Goal: Task Accomplishment & Management: Manage account settings

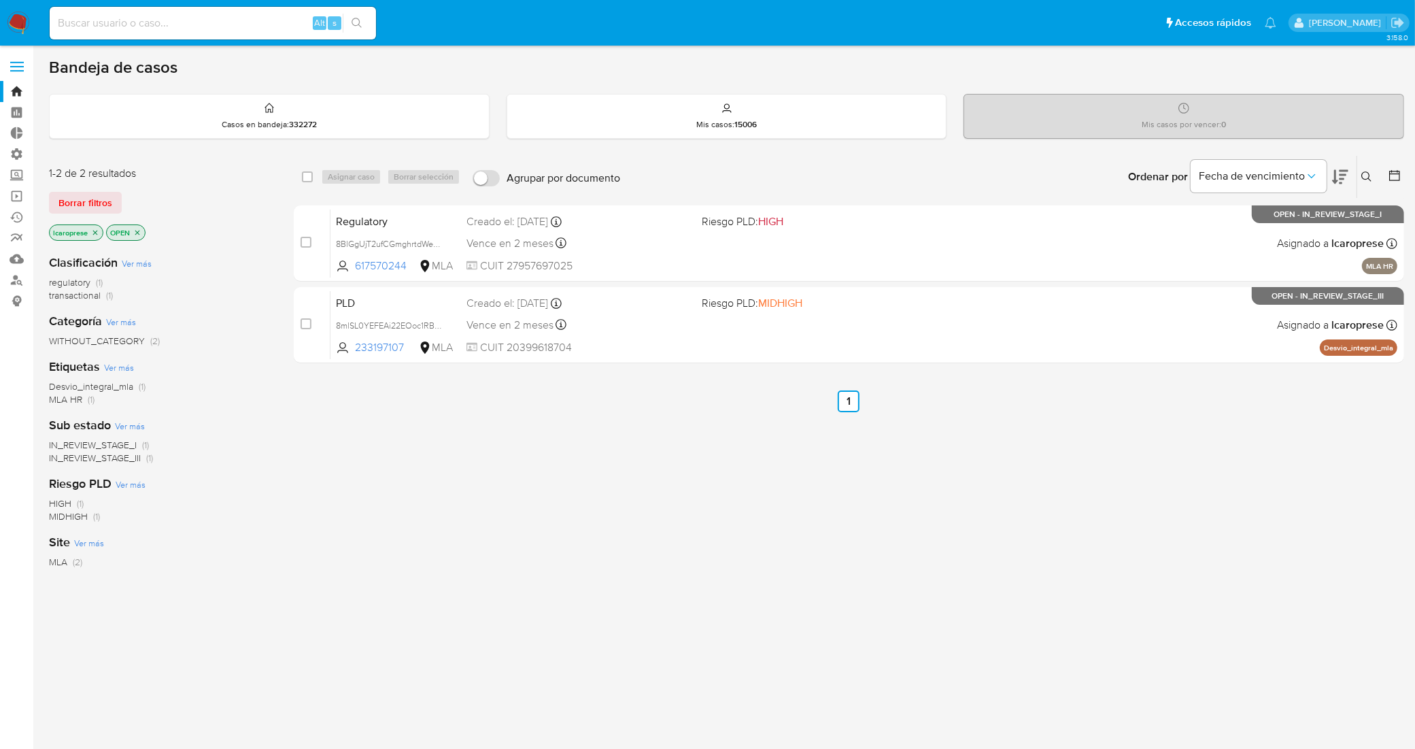
click at [191, 11] on div "Alt s" at bounding box center [213, 23] width 326 height 33
click at [201, 27] on input at bounding box center [213, 23] width 326 height 18
paste input "431801444"
type input "431801444"
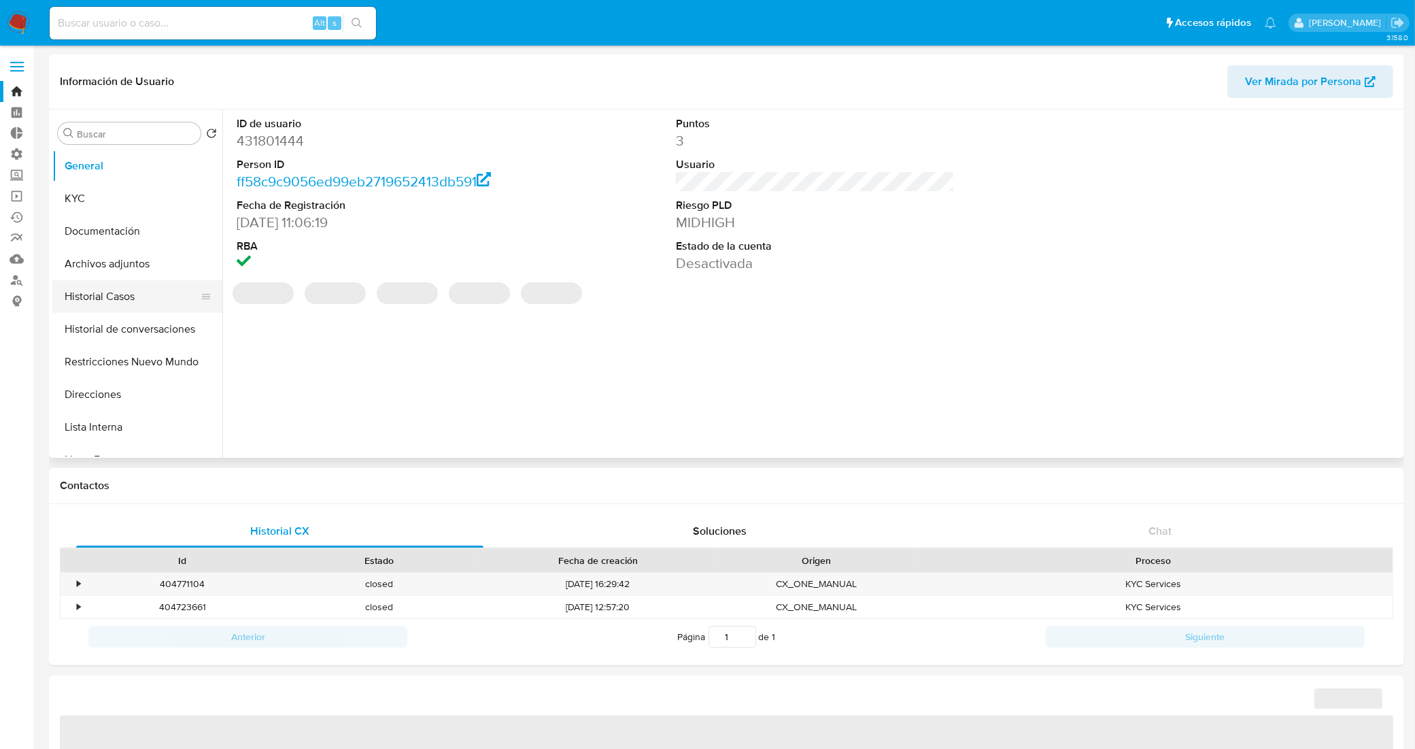
select select "10"
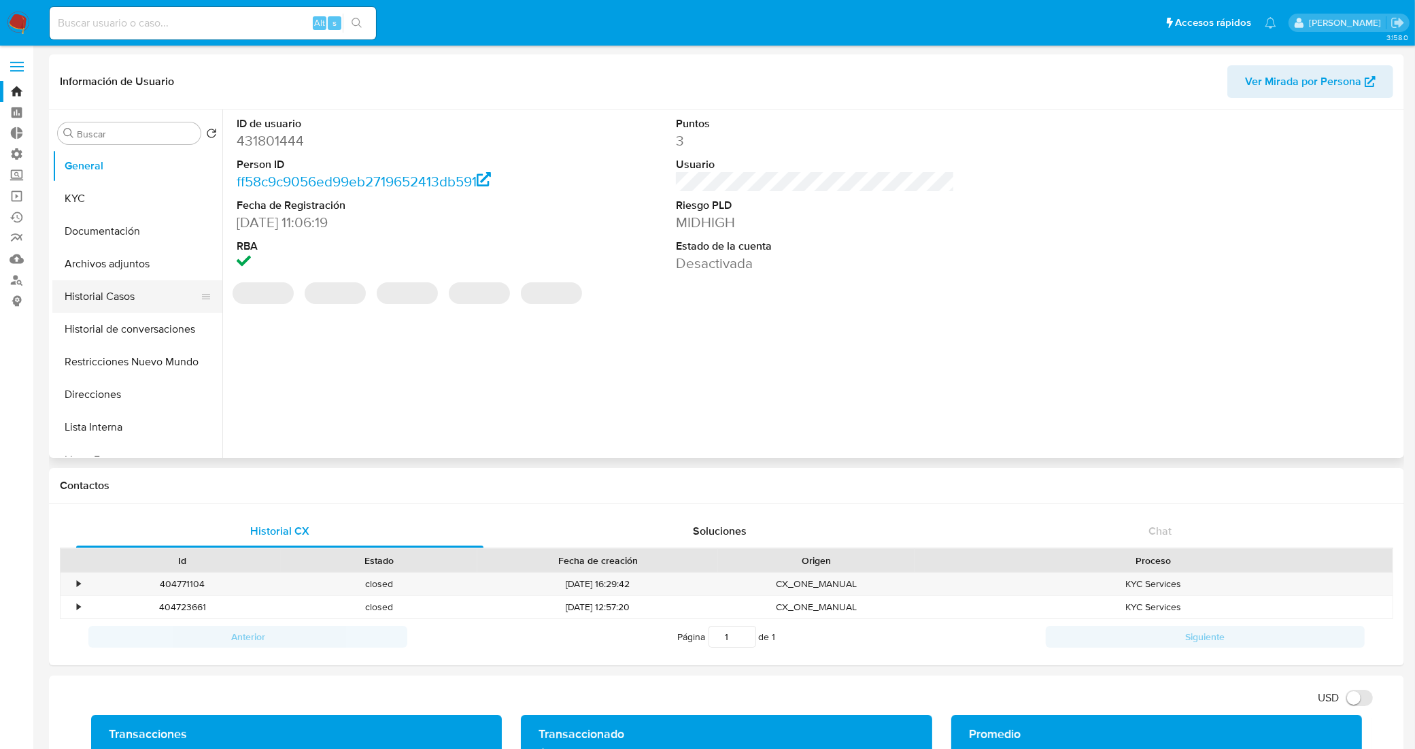
click at [150, 290] on button "Historial Casos" at bounding box center [131, 296] width 159 height 33
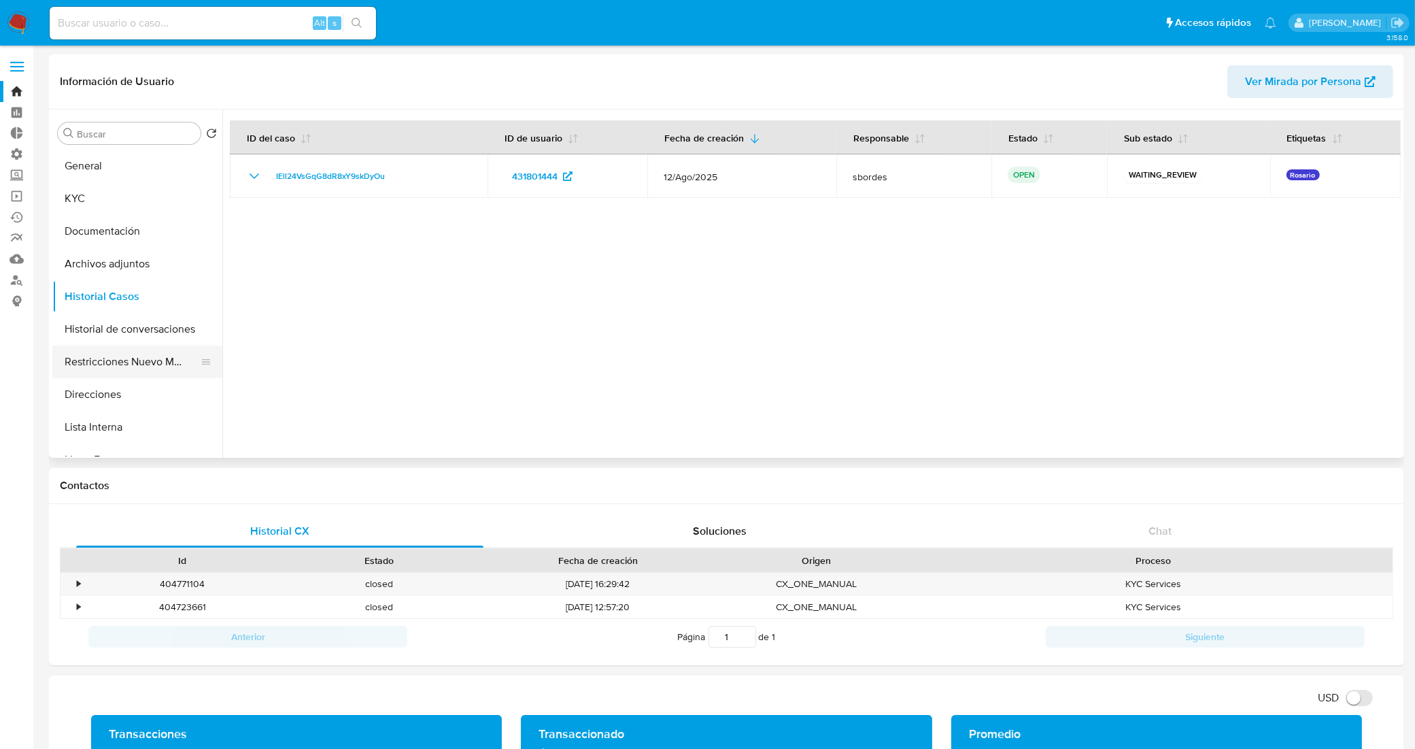
click at [120, 358] on button "Restricciones Nuevo Mundo" at bounding box center [131, 361] width 159 height 33
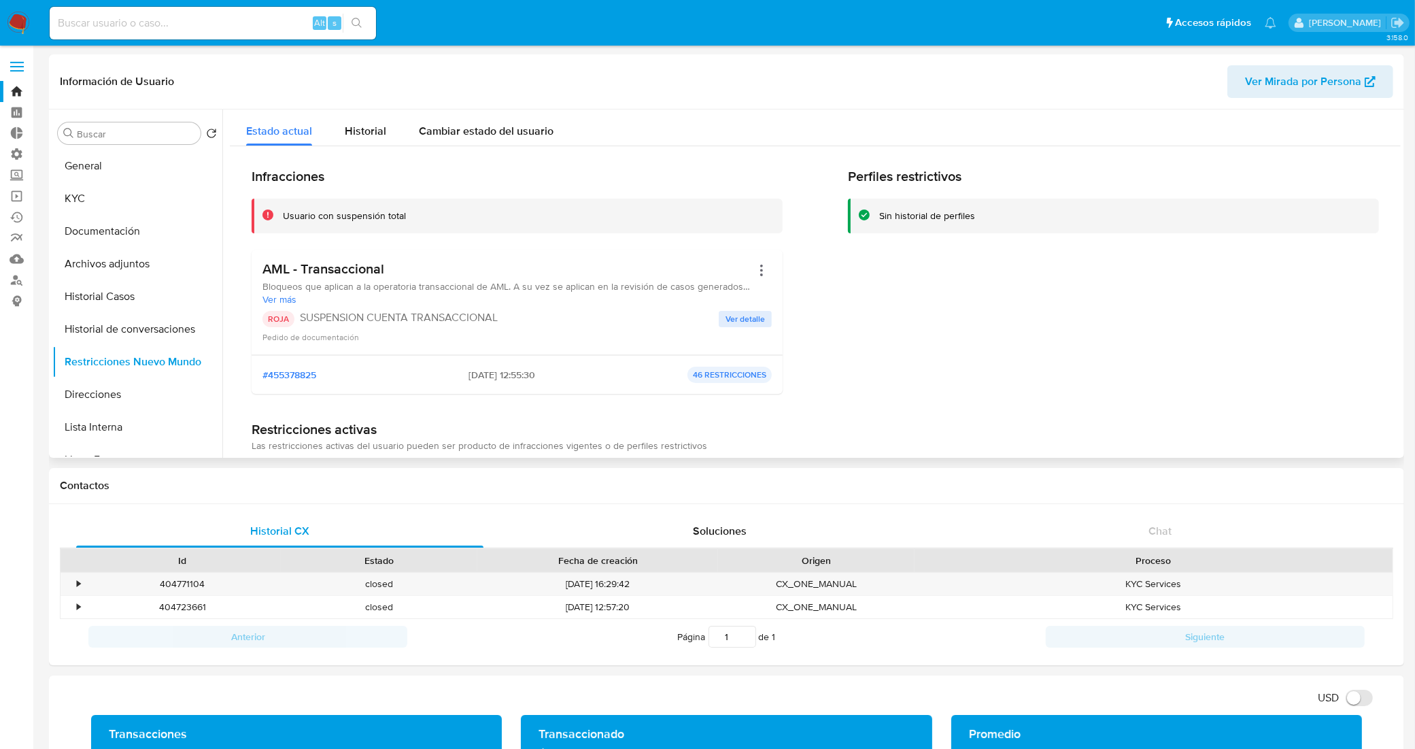
click at [749, 324] on span "Ver detalle" at bounding box center [745, 319] width 39 height 14
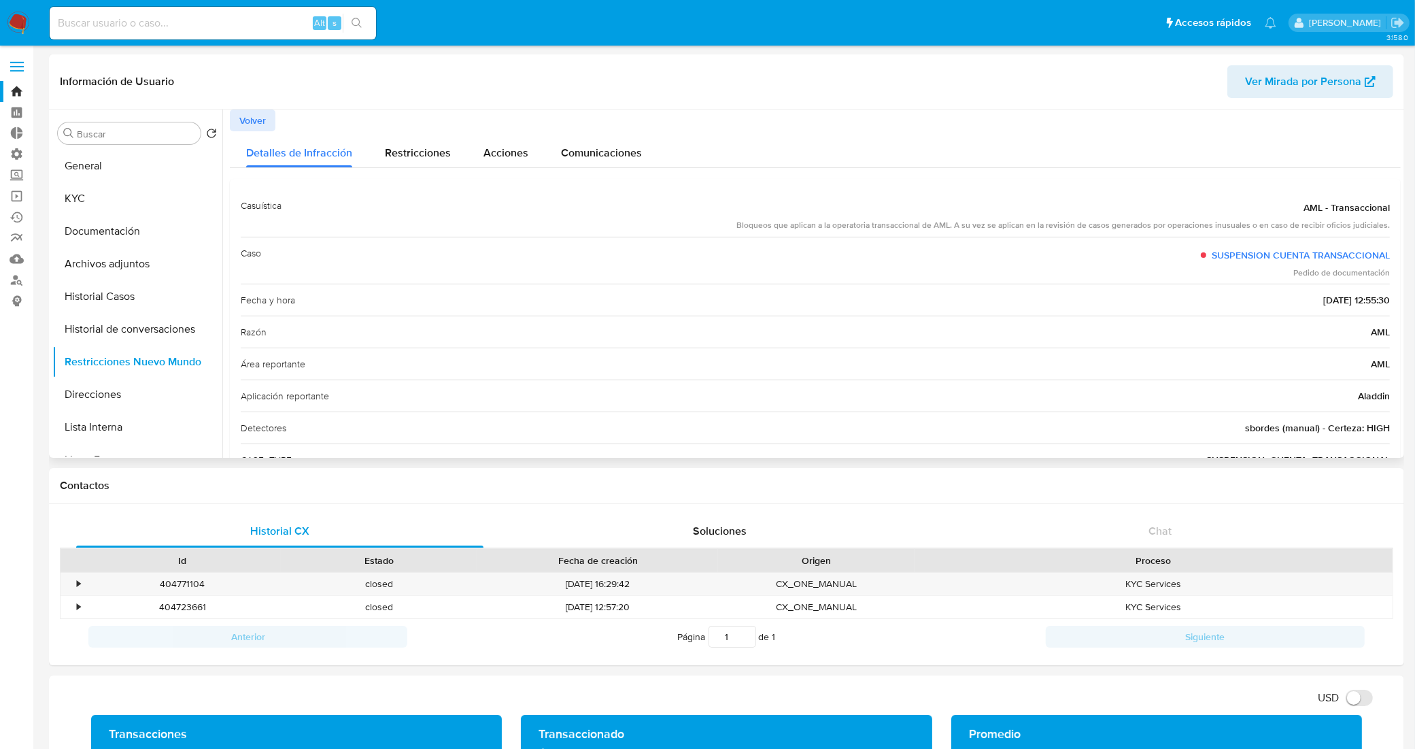
click at [245, 121] on span "Volver" at bounding box center [252, 120] width 27 height 19
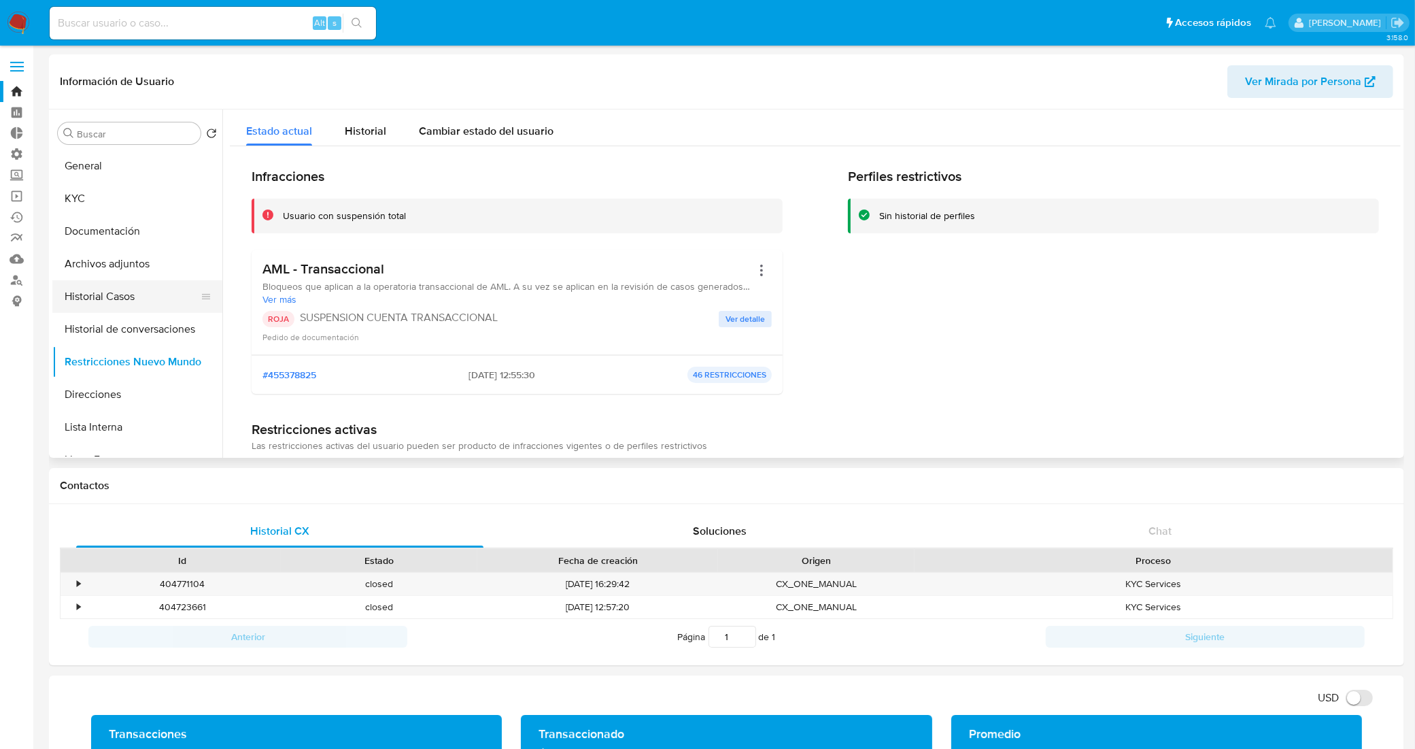
click at [135, 301] on button "Historial Casos" at bounding box center [131, 296] width 159 height 33
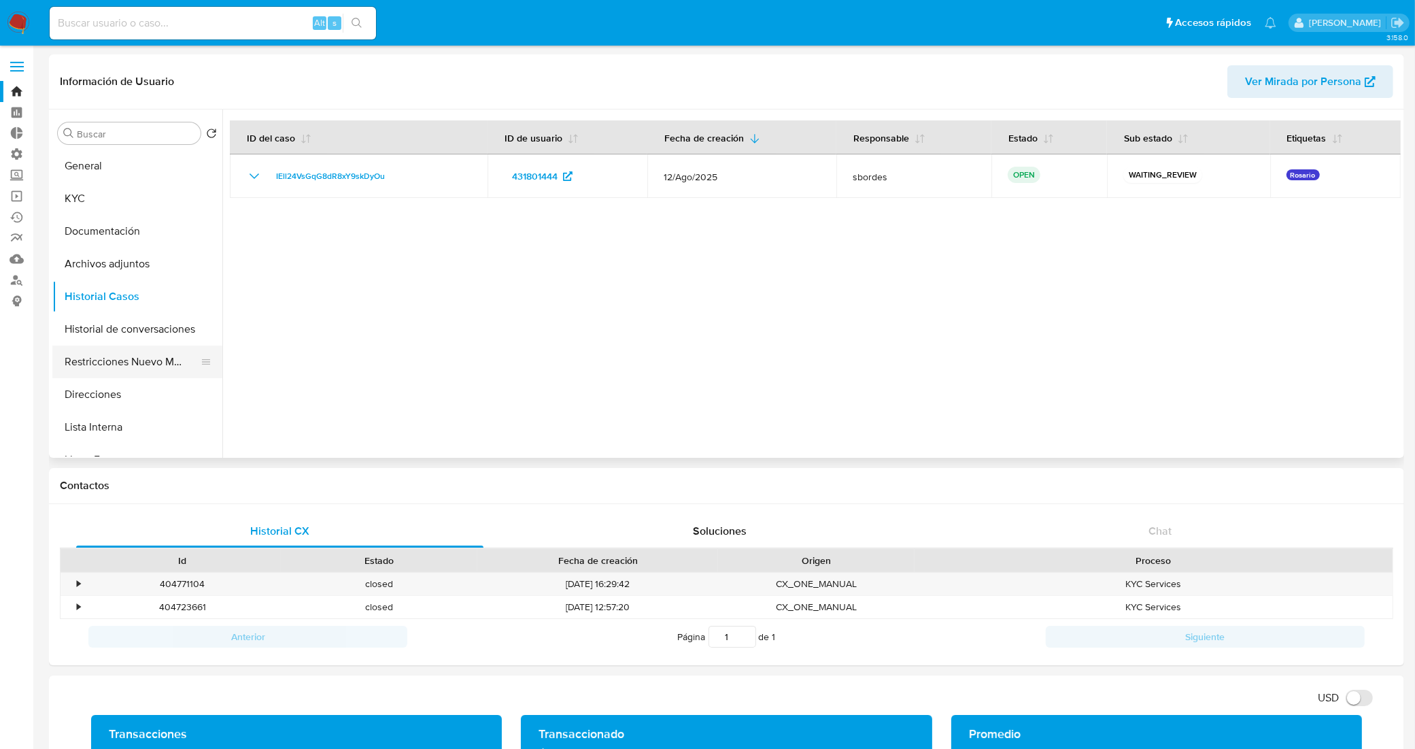
click at [134, 361] on button "Restricciones Nuevo Mundo" at bounding box center [131, 361] width 159 height 33
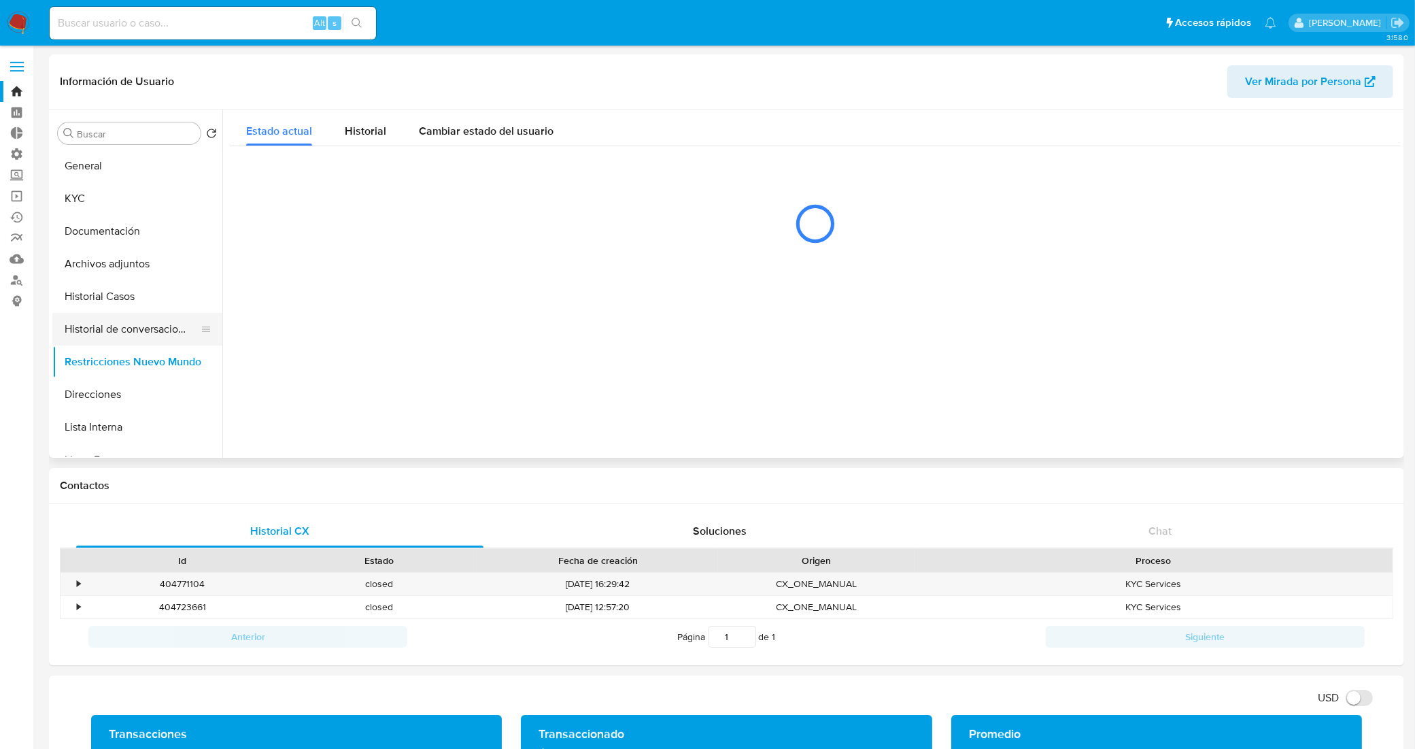
click at [131, 338] on button "Historial de conversaciones" at bounding box center [131, 329] width 159 height 33
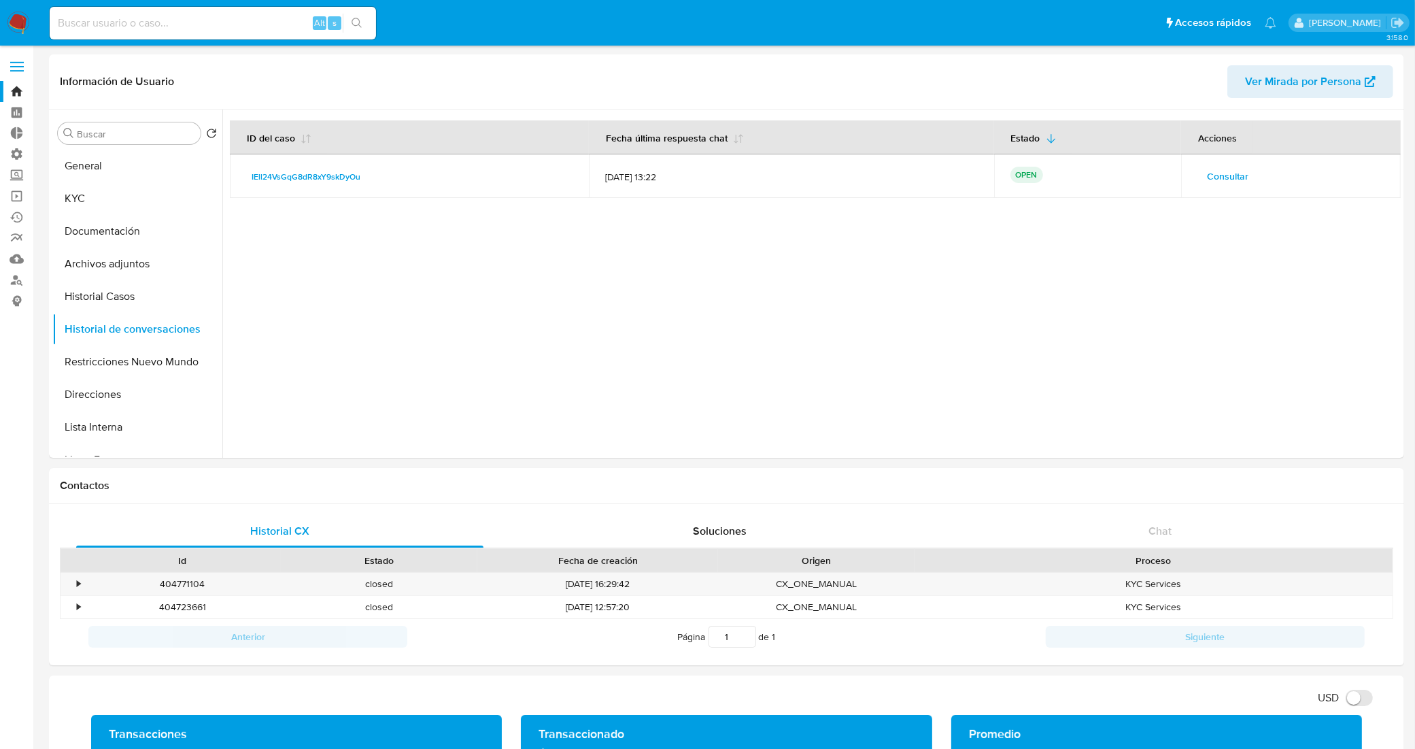
click at [1211, 170] on span "Consultar" at bounding box center [1227, 176] width 41 height 19
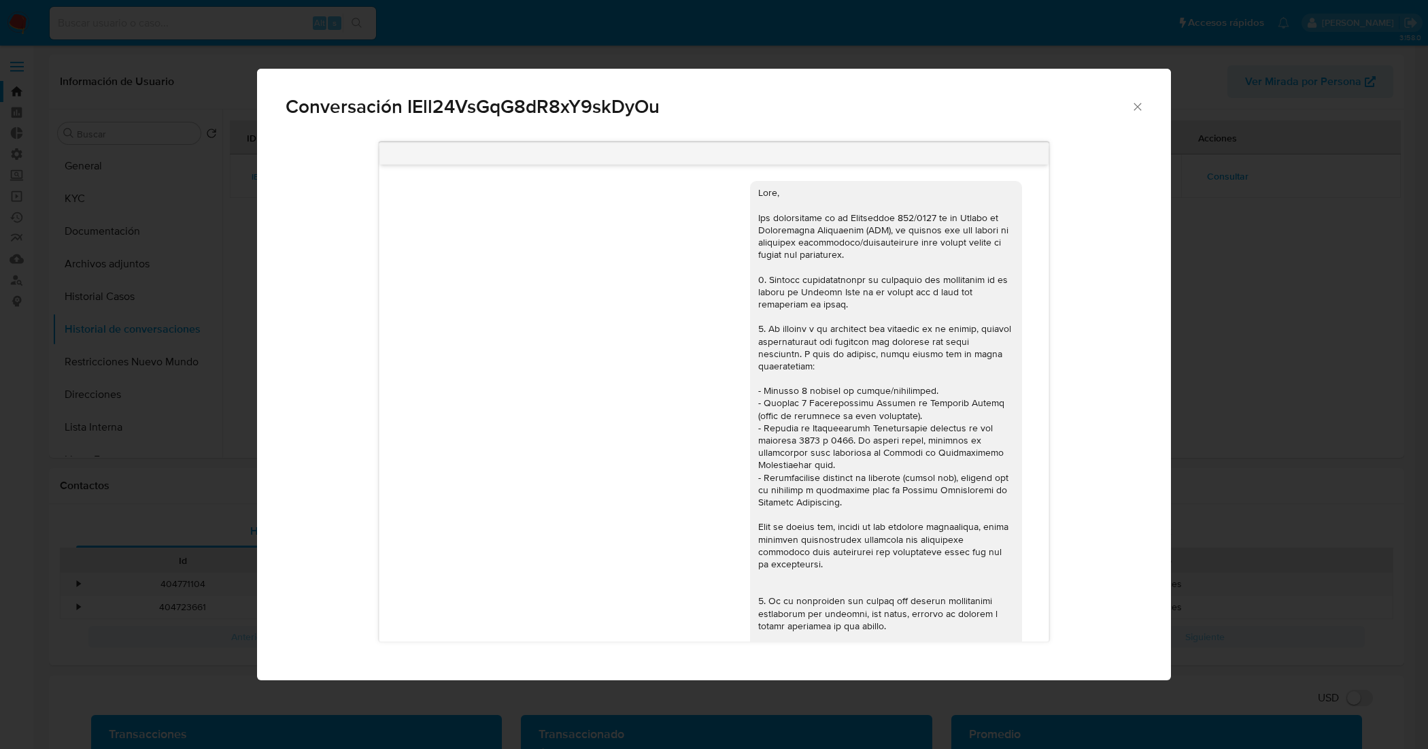
click at [1141, 107] on icon "Cerrar" at bounding box center [1138, 107] width 14 height 14
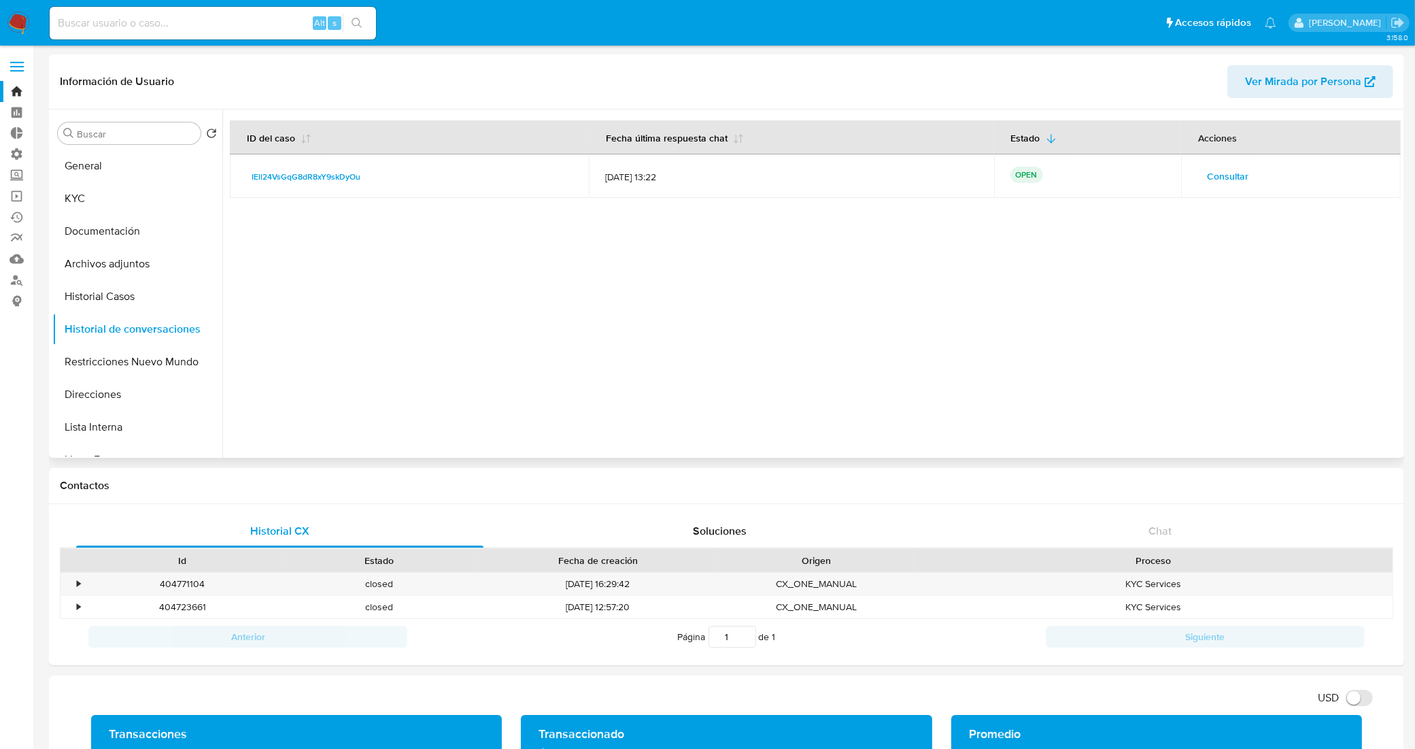
click at [369, 182] on div "IEll24VsGqG8dR8xY9skDyOu" at bounding box center [409, 177] width 326 height 16
drag, startPoint x: 369, startPoint y: 182, endPoint x: 245, endPoint y: 185, distance: 124.5
click at [245, 185] on td "IEll24VsGqG8dR8xY9skDyOu" at bounding box center [409, 176] width 359 height 44
click at [131, 158] on button "General" at bounding box center [131, 166] width 159 height 33
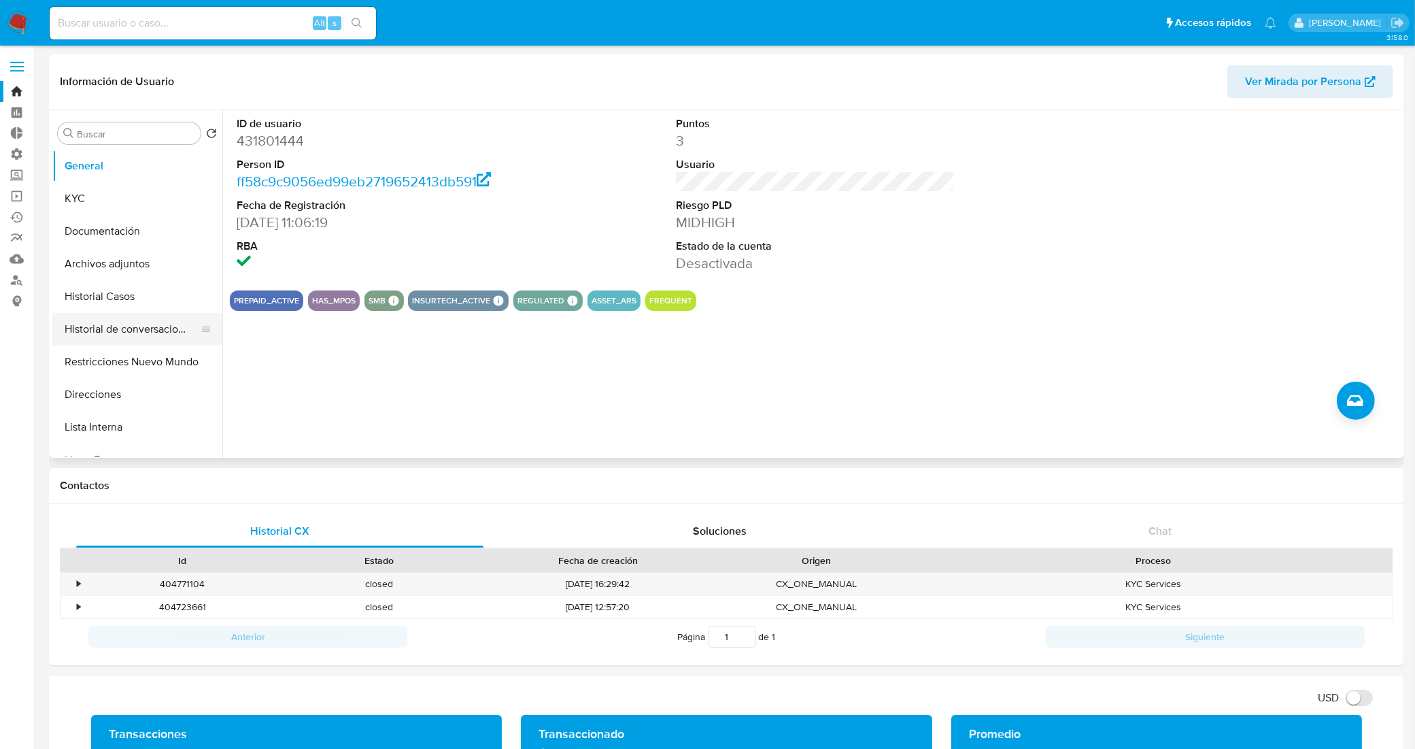
click at [99, 341] on button "Historial de conversaciones" at bounding box center [131, 329] width 159 height 33
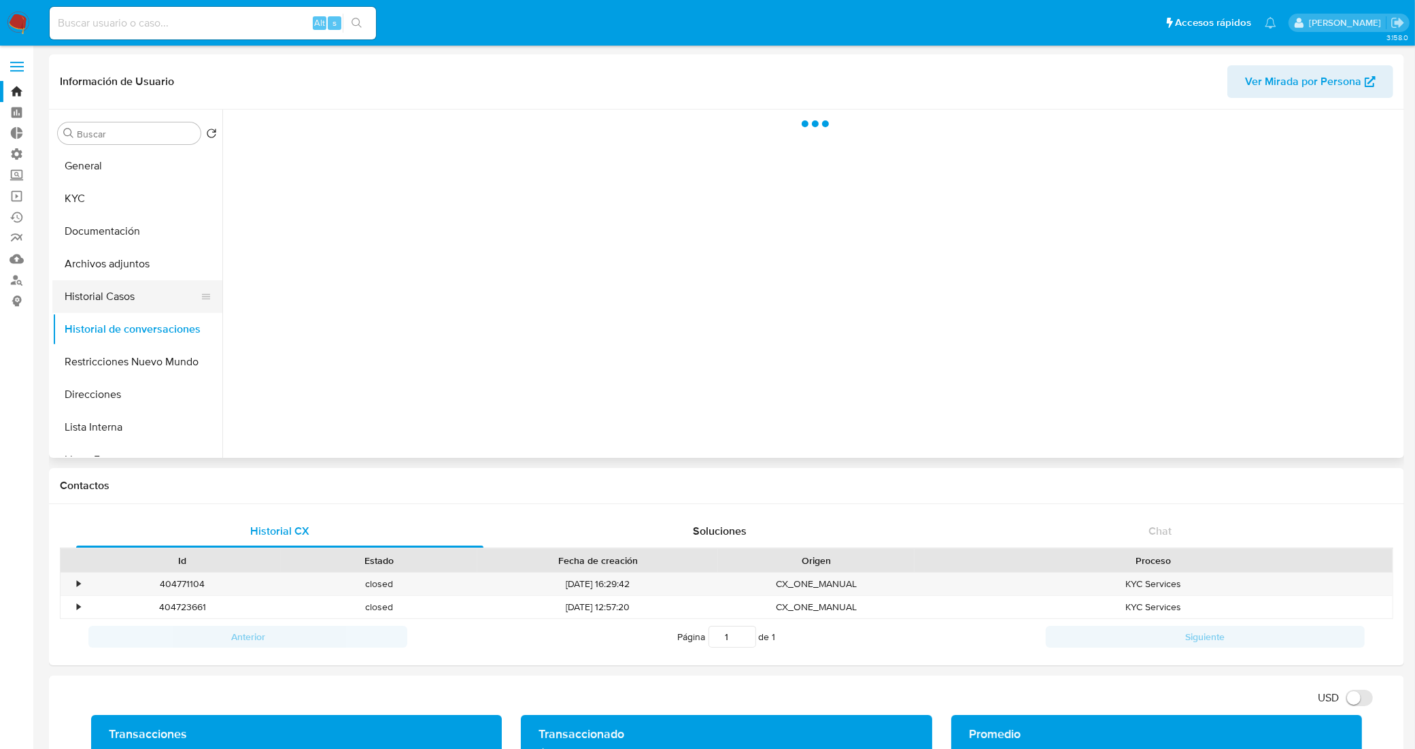
click at [114, 289] on button "Historial Casos" at bounding box center [131, 296] width 159 height 33
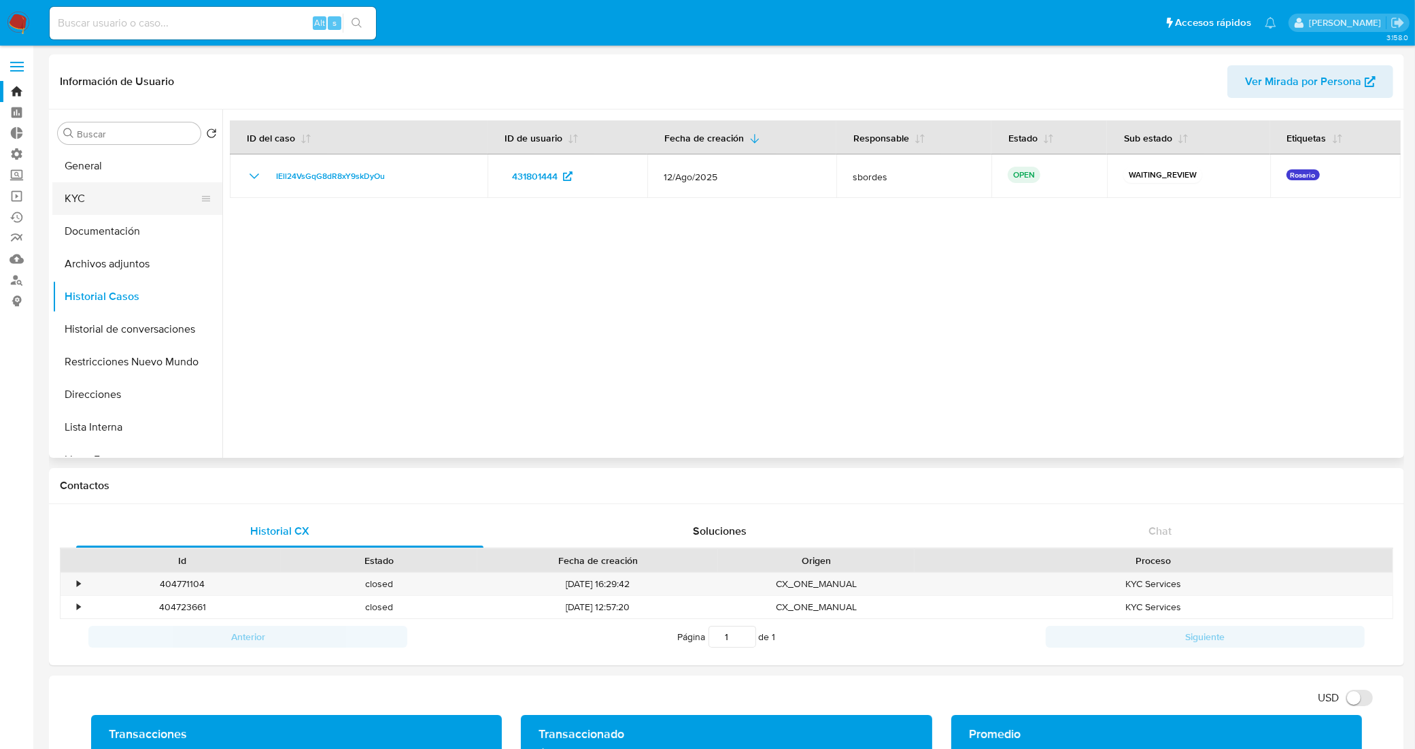
click at [167, 184] on button "KYC" at bounding box center [131, 198] width 159 height 33
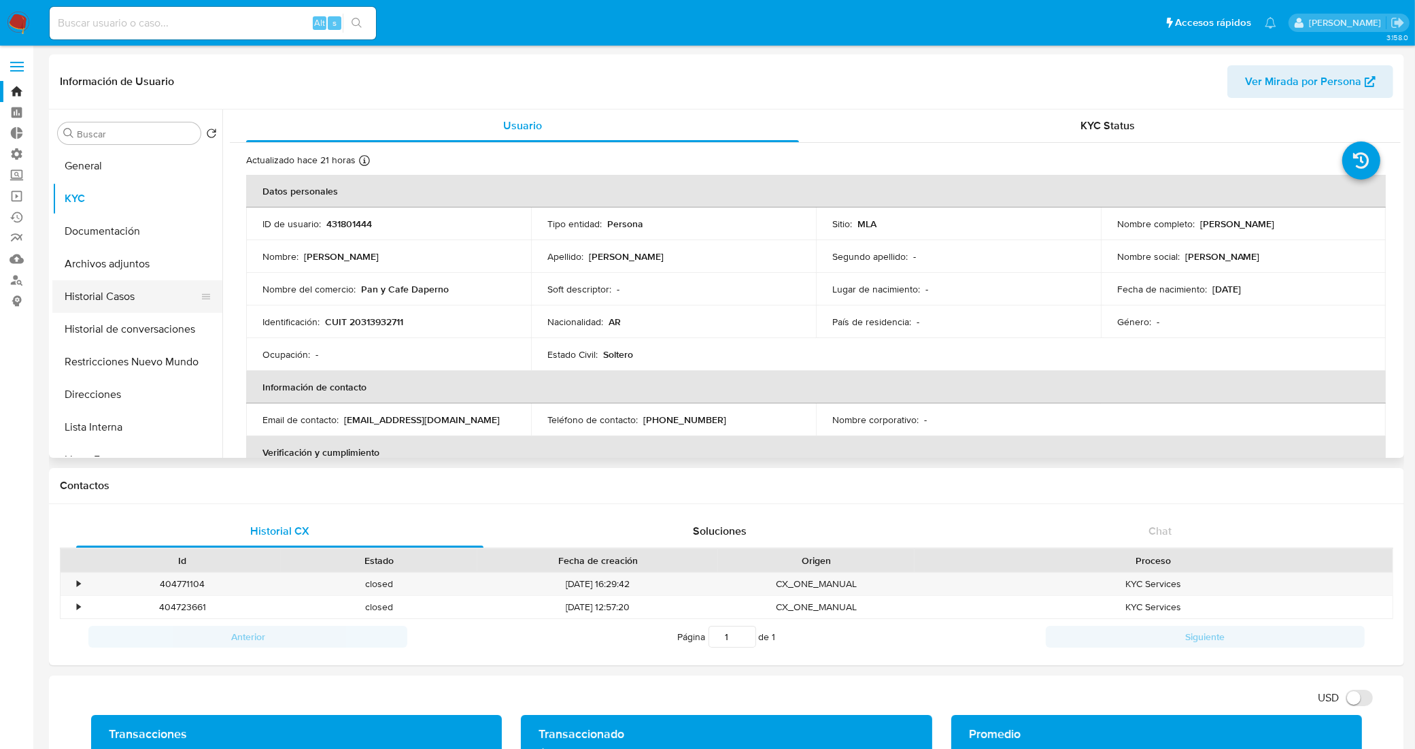
click at [106, 292] on button "Historial Casos" at bounding box center [131, 296] width 159 height 33
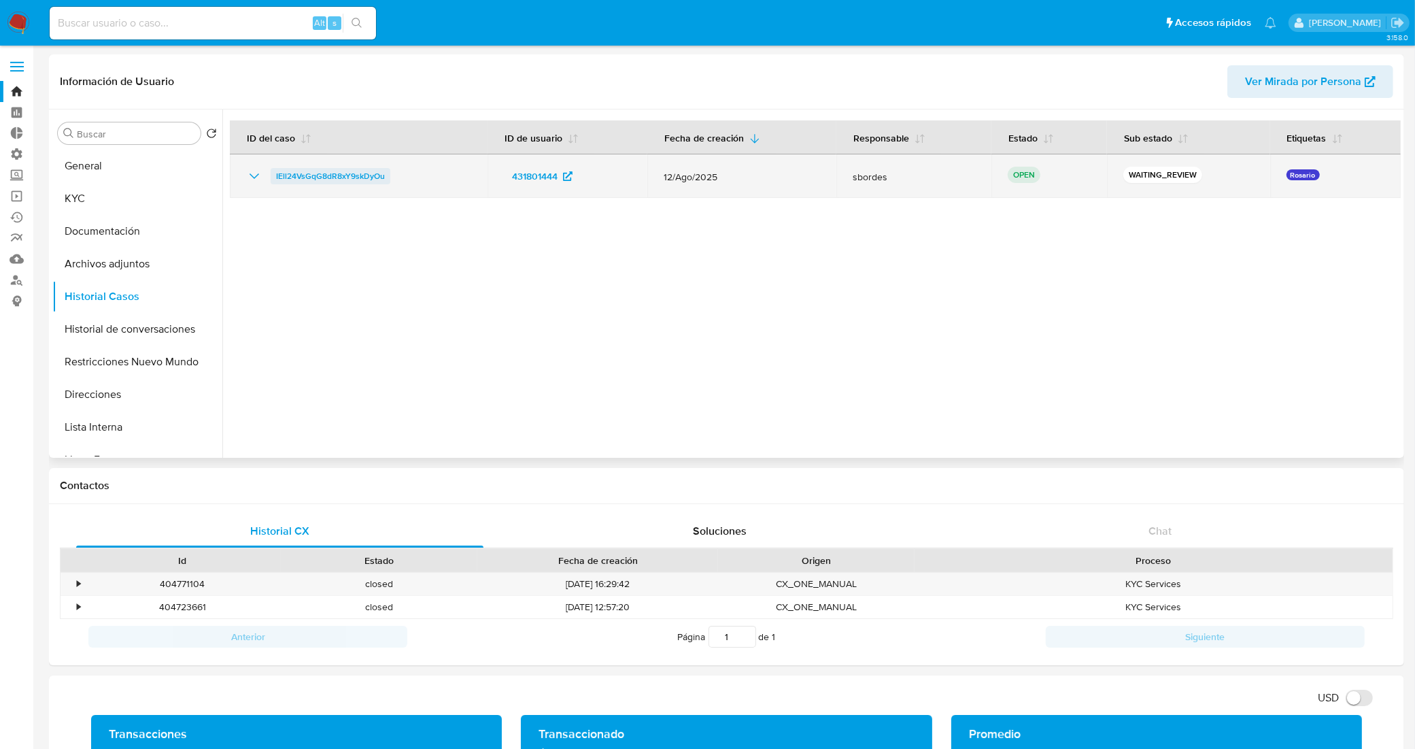
drag, startPoint x: 403, startPoint y: 173, endPoint x: 275, endPoint y: 182, distance: 127.5
click at [275, 182] on div "IEll24VsGqG8dR8xY9skDyOu" at bounding box center [358, 176] width 225 height 16
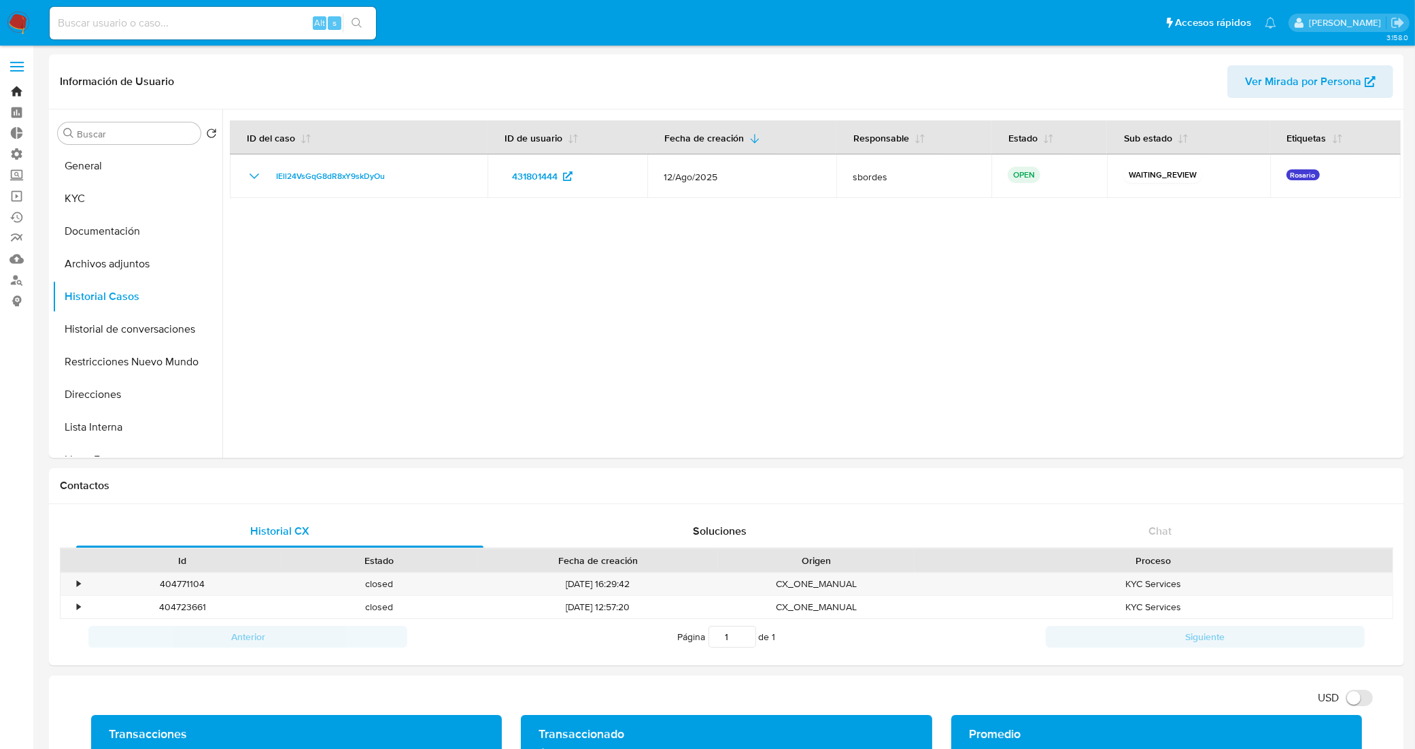
click at [15, 92] on link "Bandeja" at bounding box center [81, 91] width 162 height 21
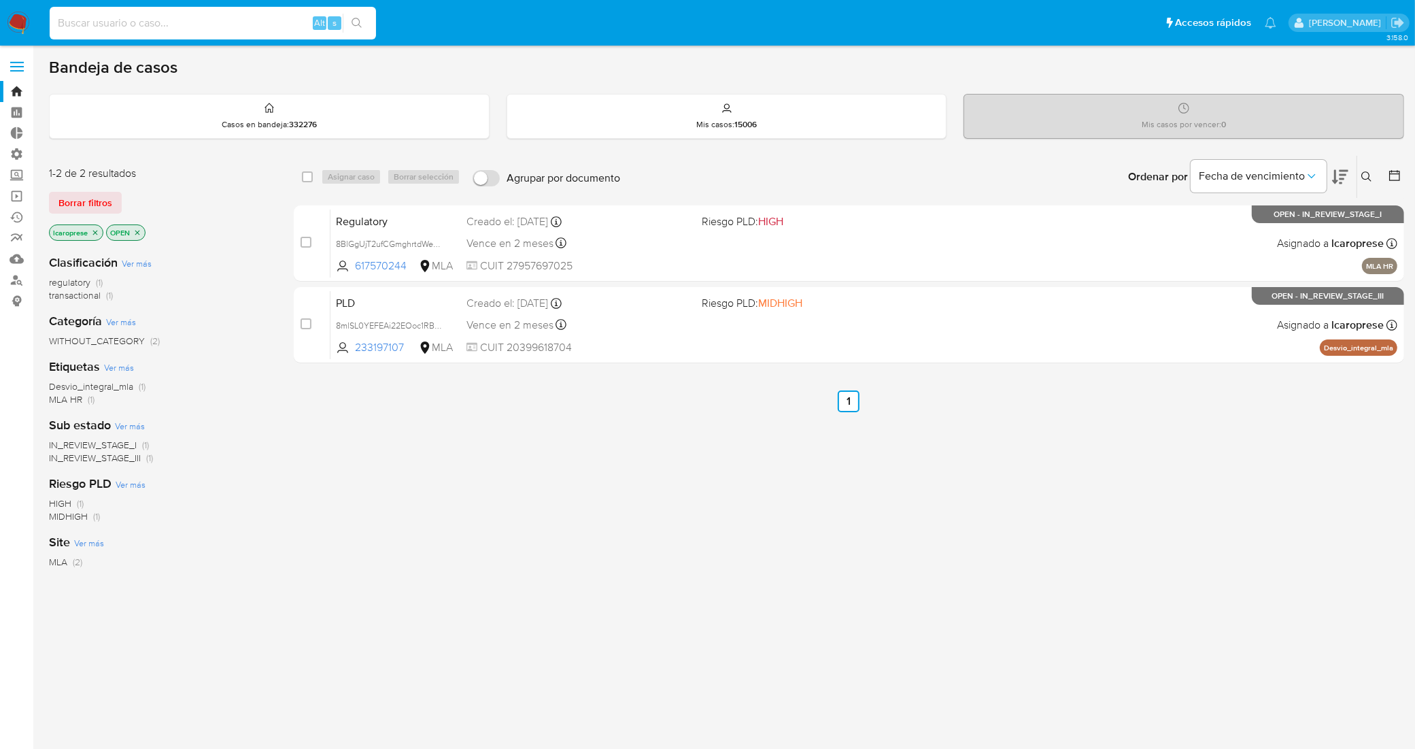
click at [260, 26] on input at bounding box center [213, 23] width 326 height 18
paste input "8BlGgUjT2ufCGmghrtdWeo77"
type input "8BlGgUjT2ufCGmghrtdWeo77"
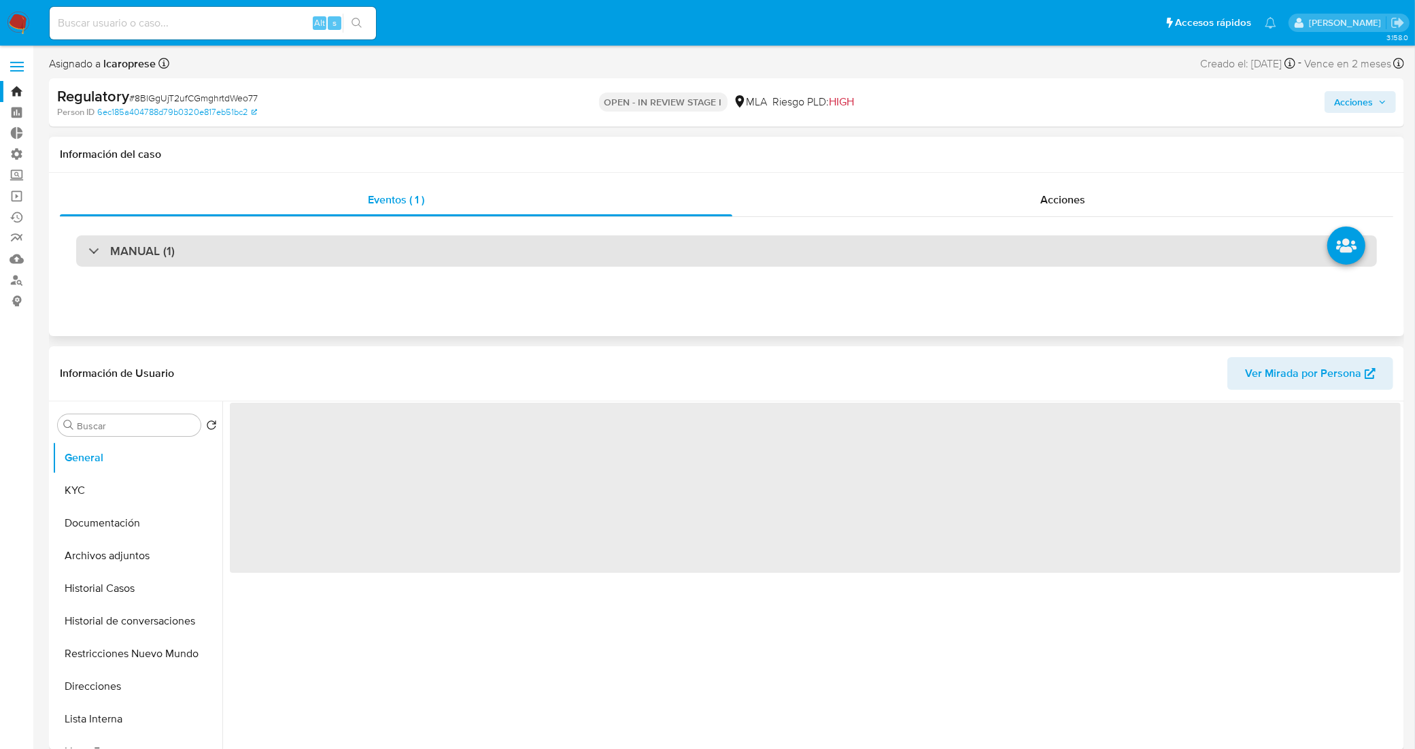
click at [282, 246] on div "MANUAL (1)" at bounding box center [726, 250] width 1301 height 31
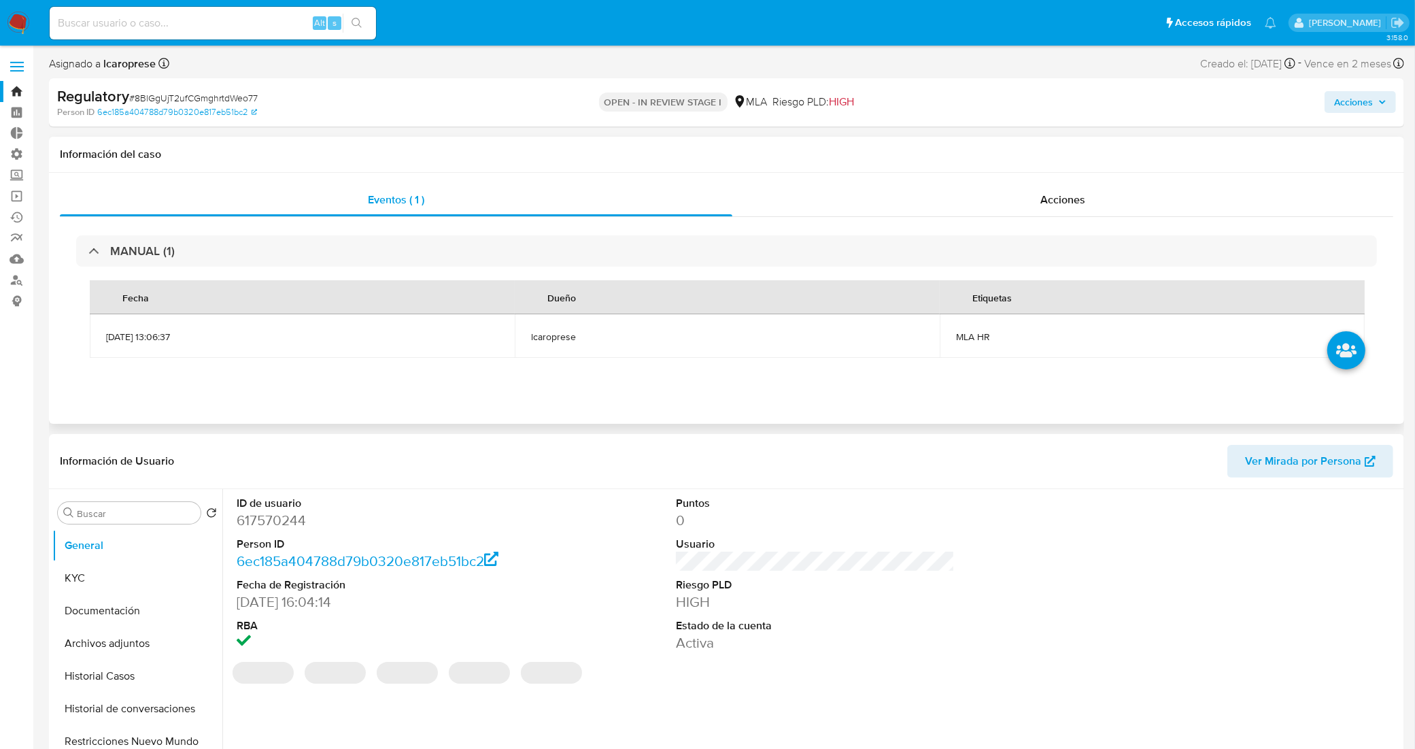
select select "10"
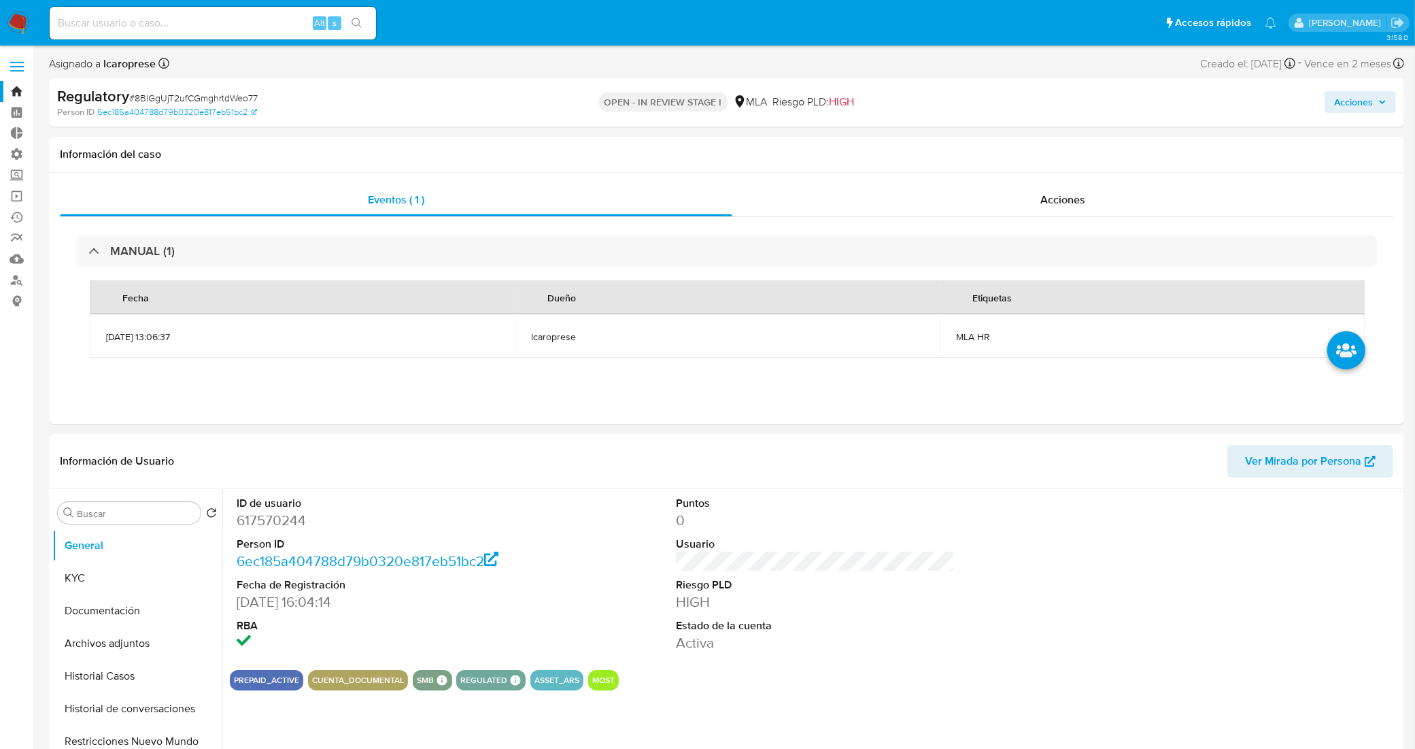
click at [15, 88] on link "Bandeja" at bounding box center [81, 91] width 162 height 21
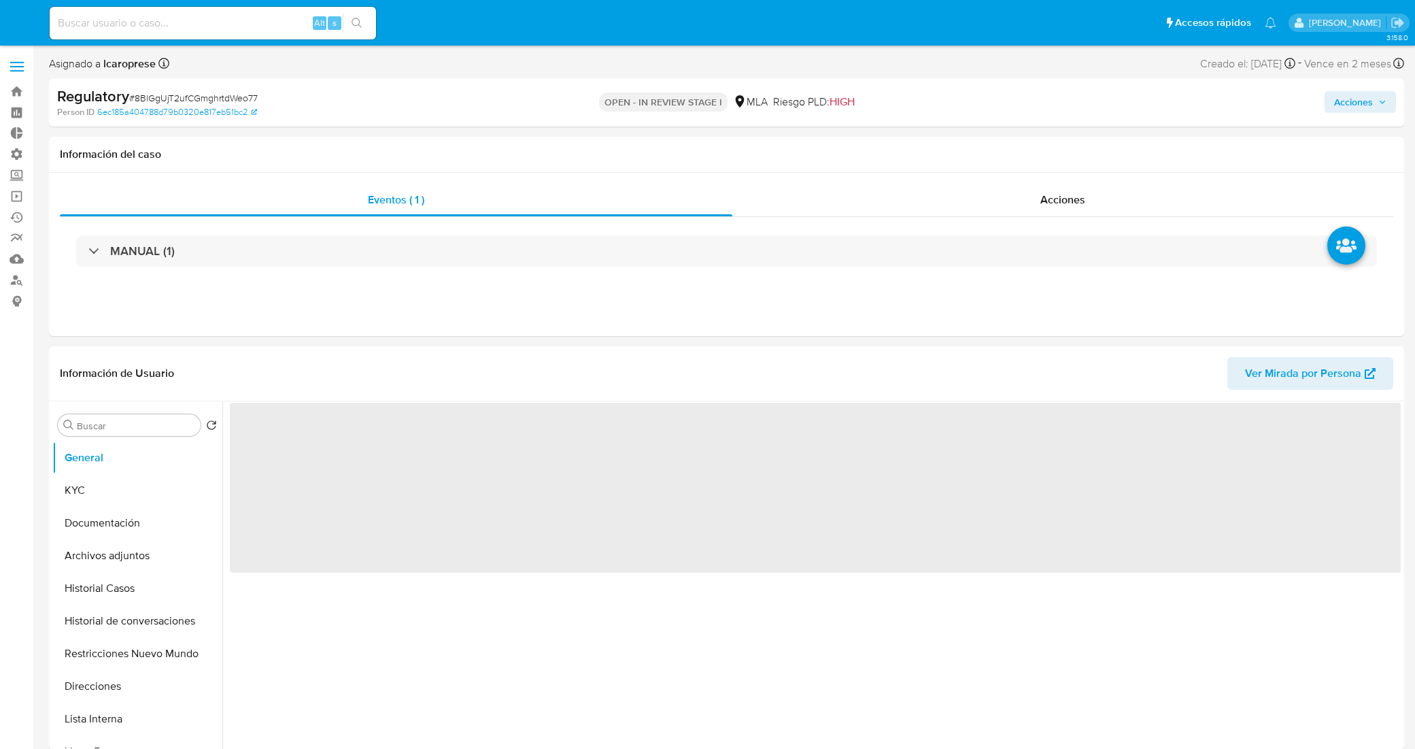
select select "10"
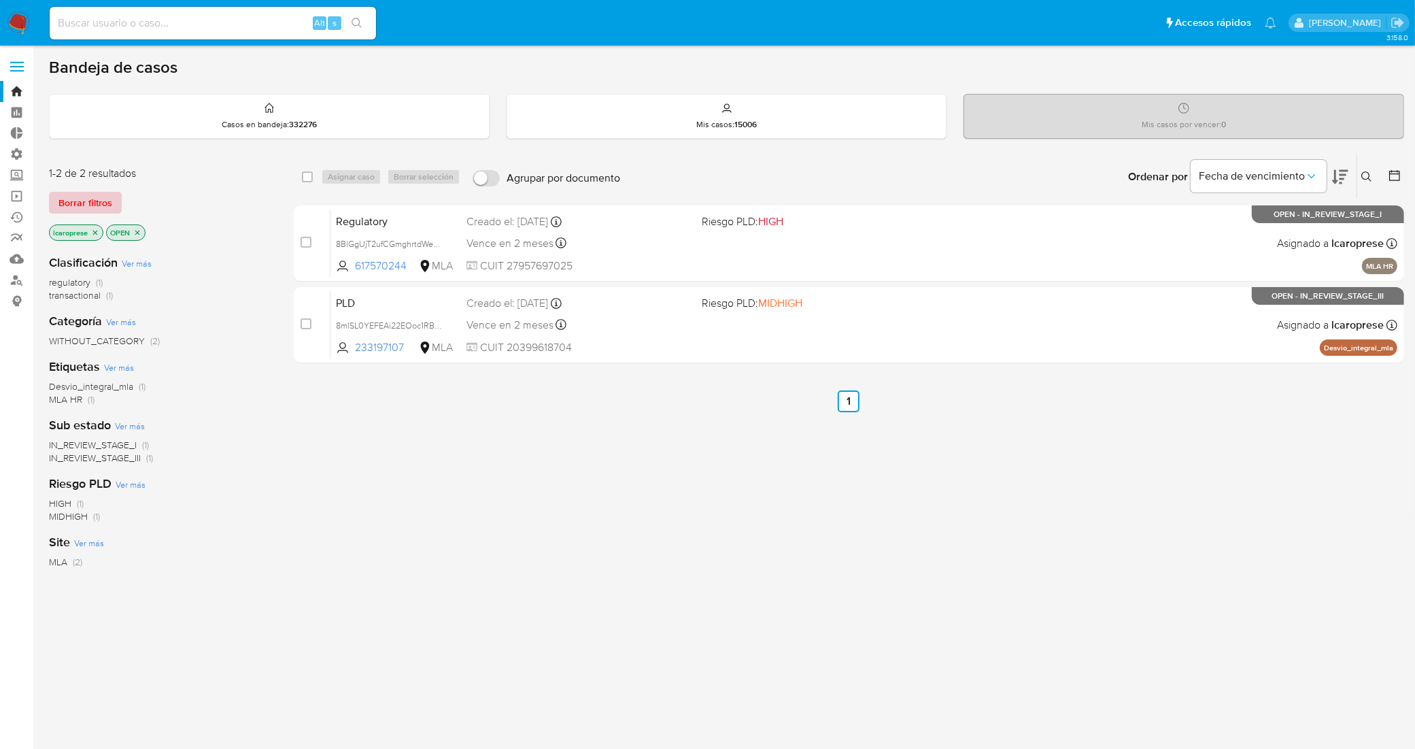
click at [97, 196] on span "Borrar filtros" at bounding box center [85, 202] width 54 height 19
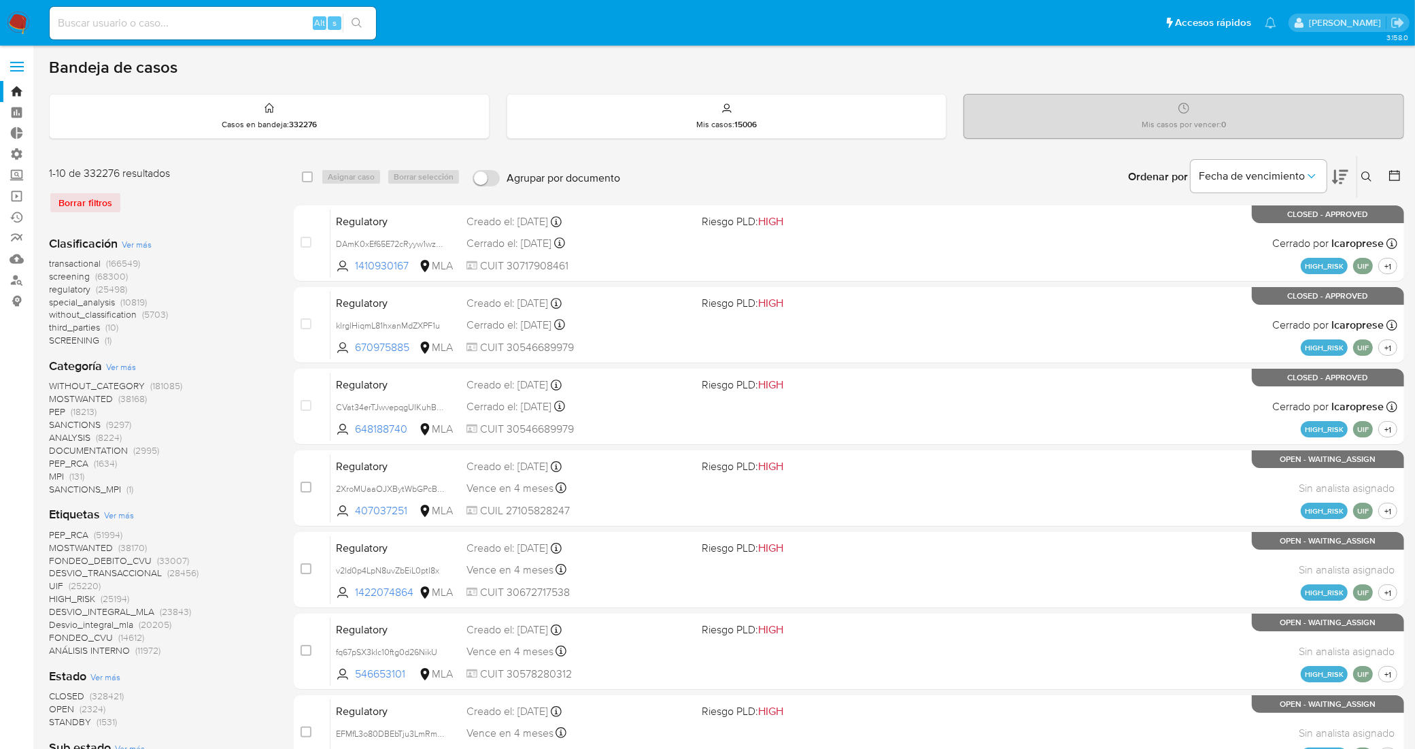
click at [118, 367] on span "Ver más" at bounding box center [121, 366] width 30 height 12
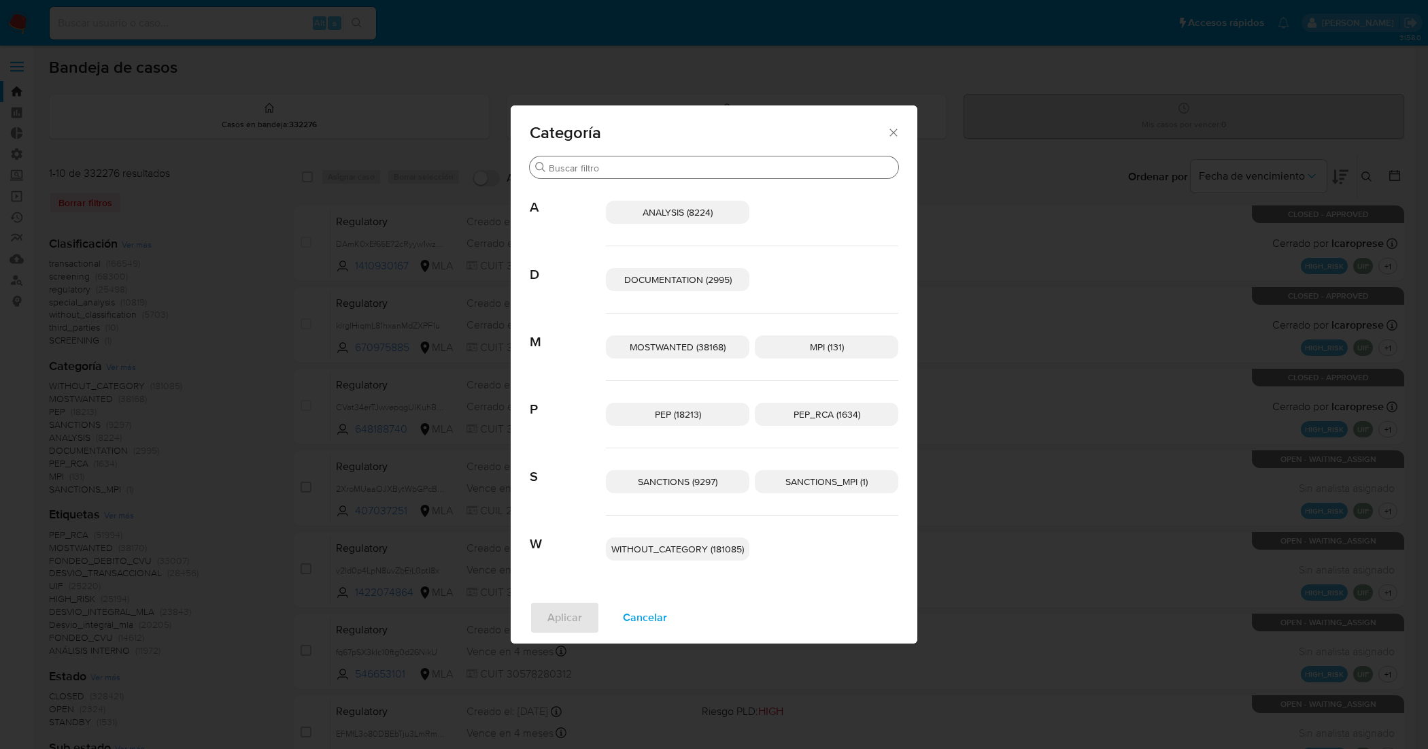
click at [619, 174] on div "Buscar" at bounding box center [714, 167] width 369 height 22
click at [624, 165] on input "Buscar" at bounding box center [721, 168] width 344 height 12
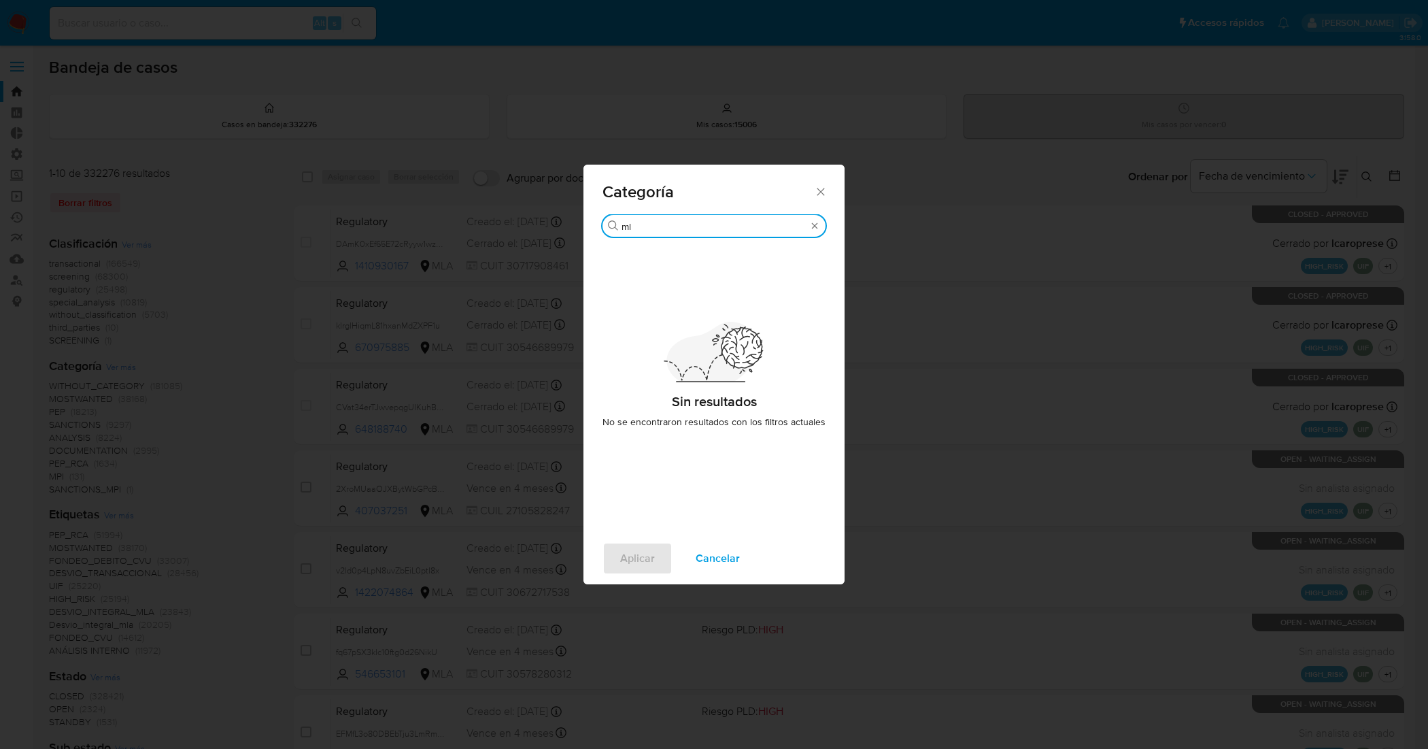
type input "m"
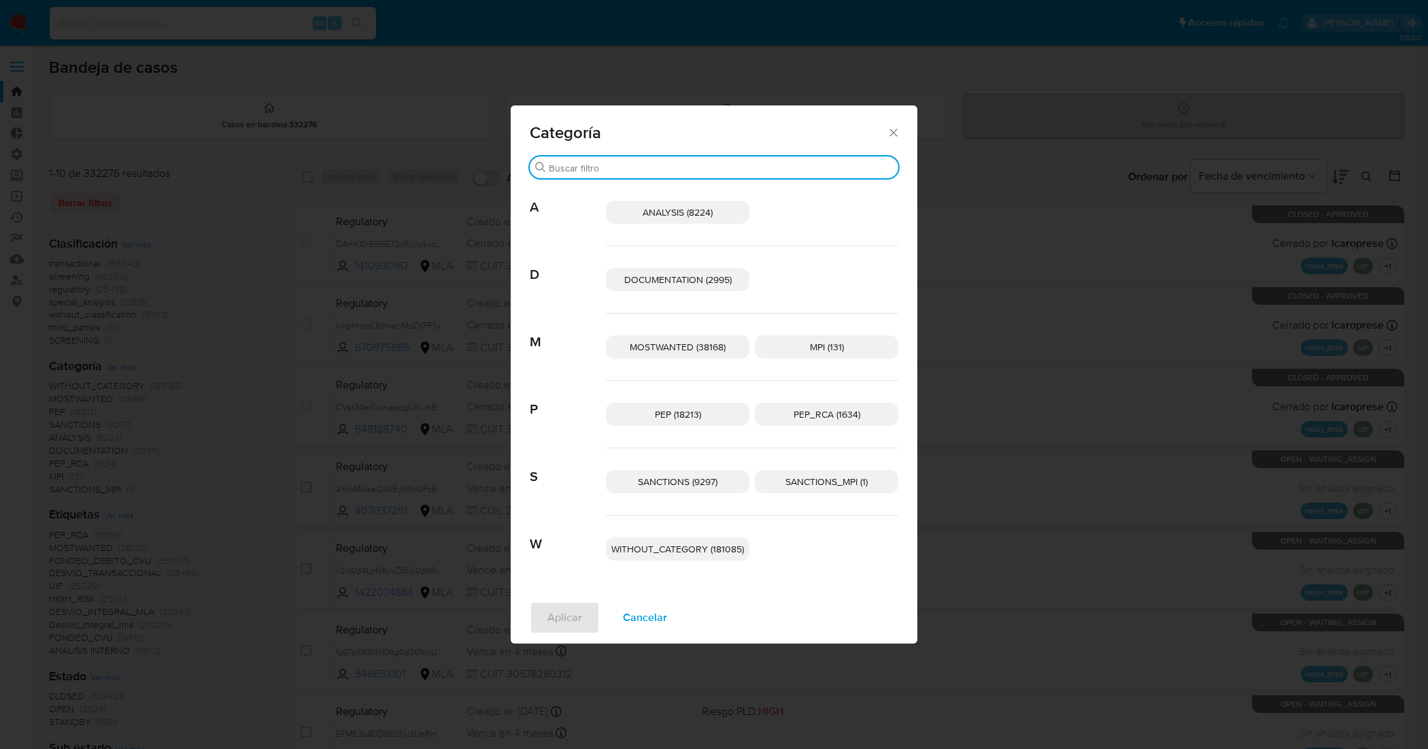
click at [632, 620] on span "Cancelar" at bounding box center [645, 618] width 44 height 30
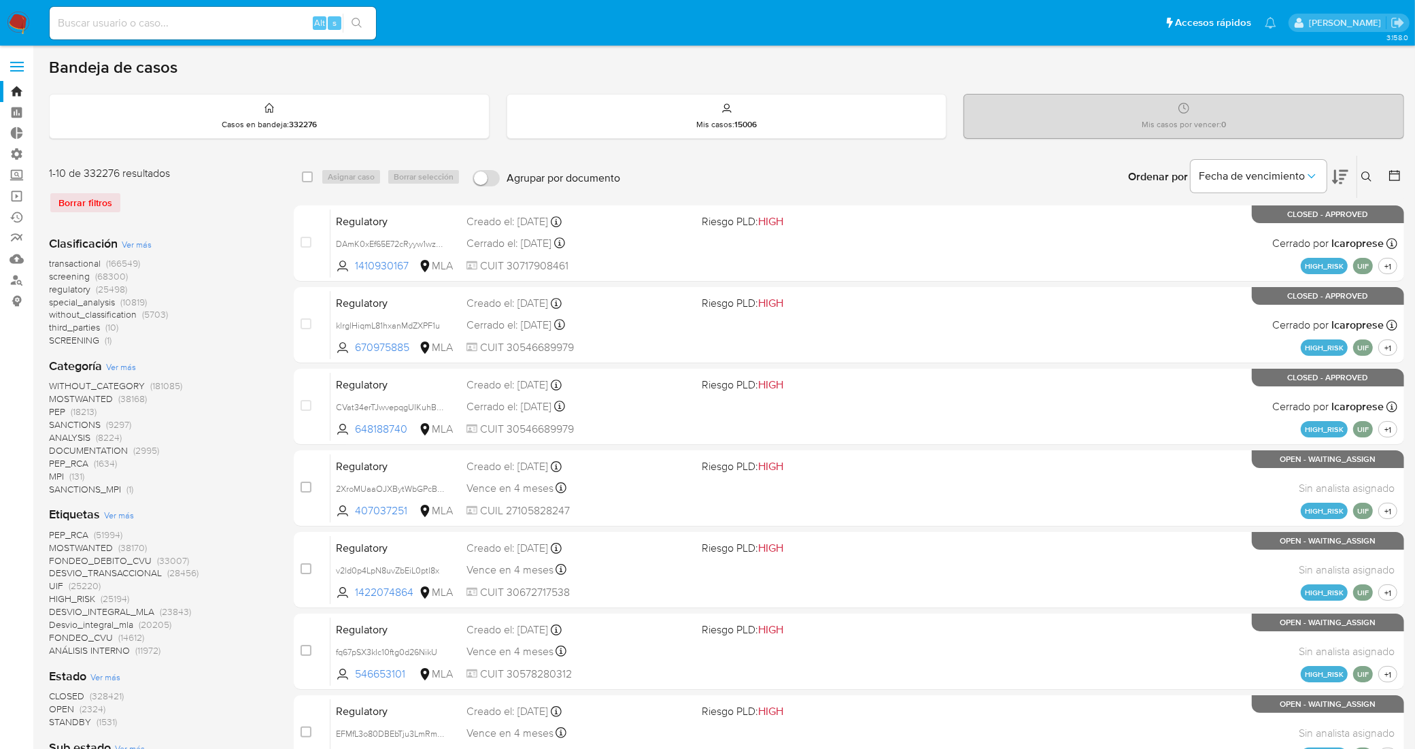
click at [124, 513] on span "Ver más" at bounding box center [119, 515] width 30 height 12
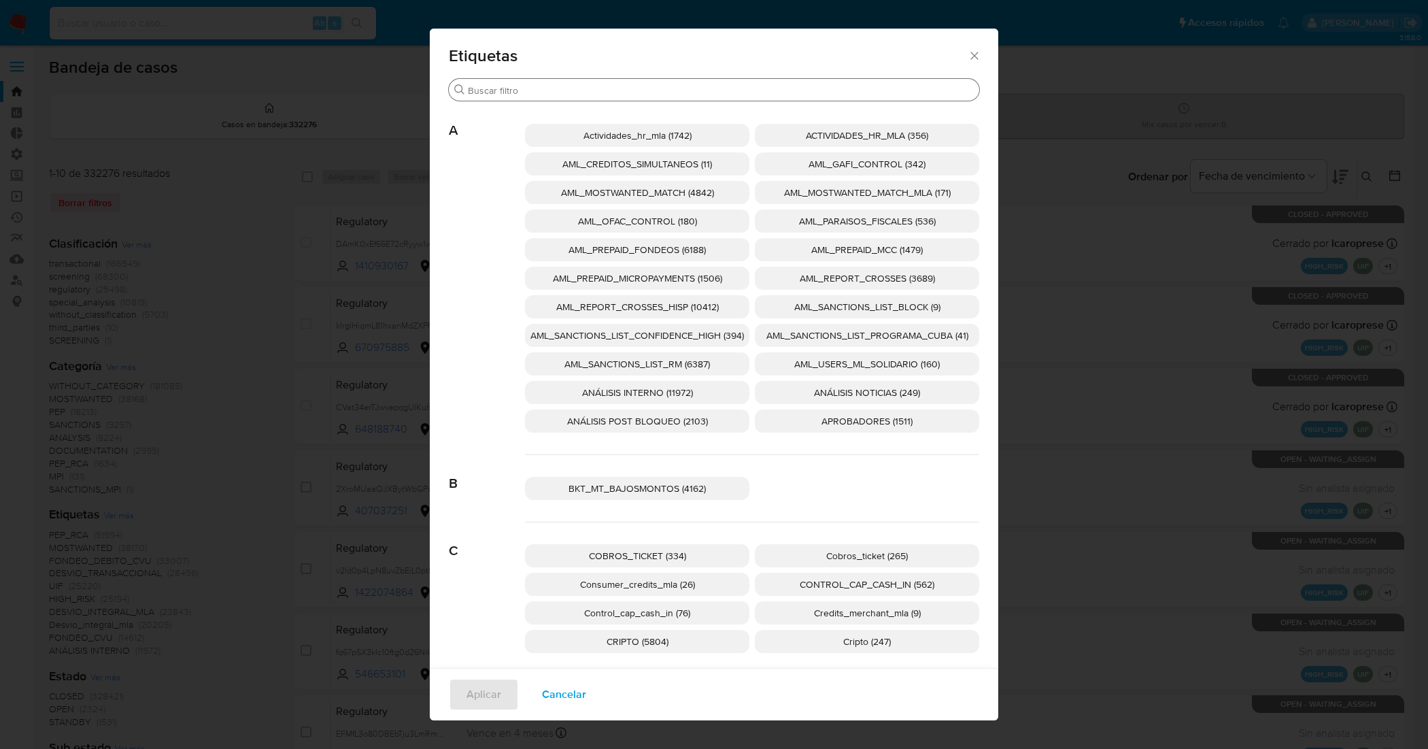
click at [679, 100] on div "Buscar" at bounding box center [714, 90] width 530 height 22
click at [679, 96] on div "Buscar" at bounding box center [714, 90] width 530 height 22
click at [679, 96] on input "Buscar" at bounding box center [721, 90] width 506 height 12
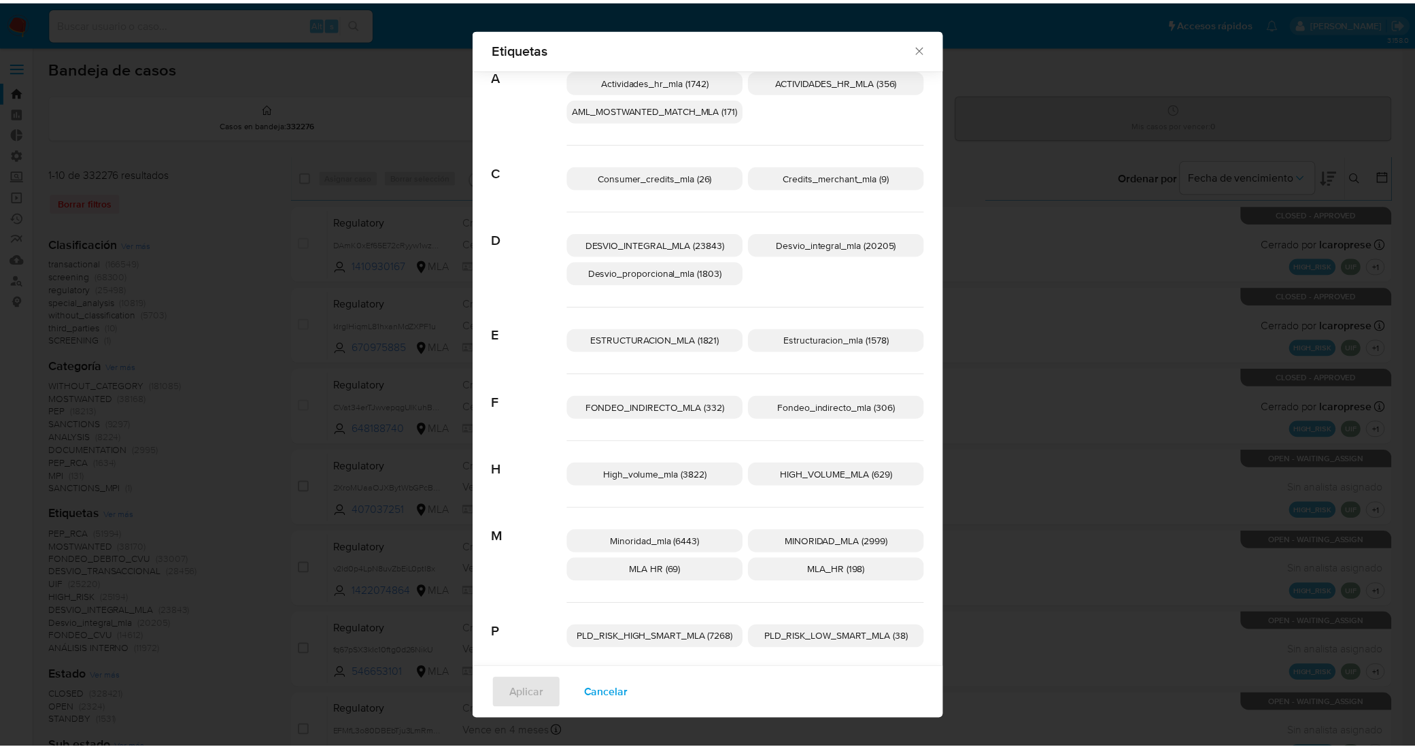
scroll to position [58, 0]
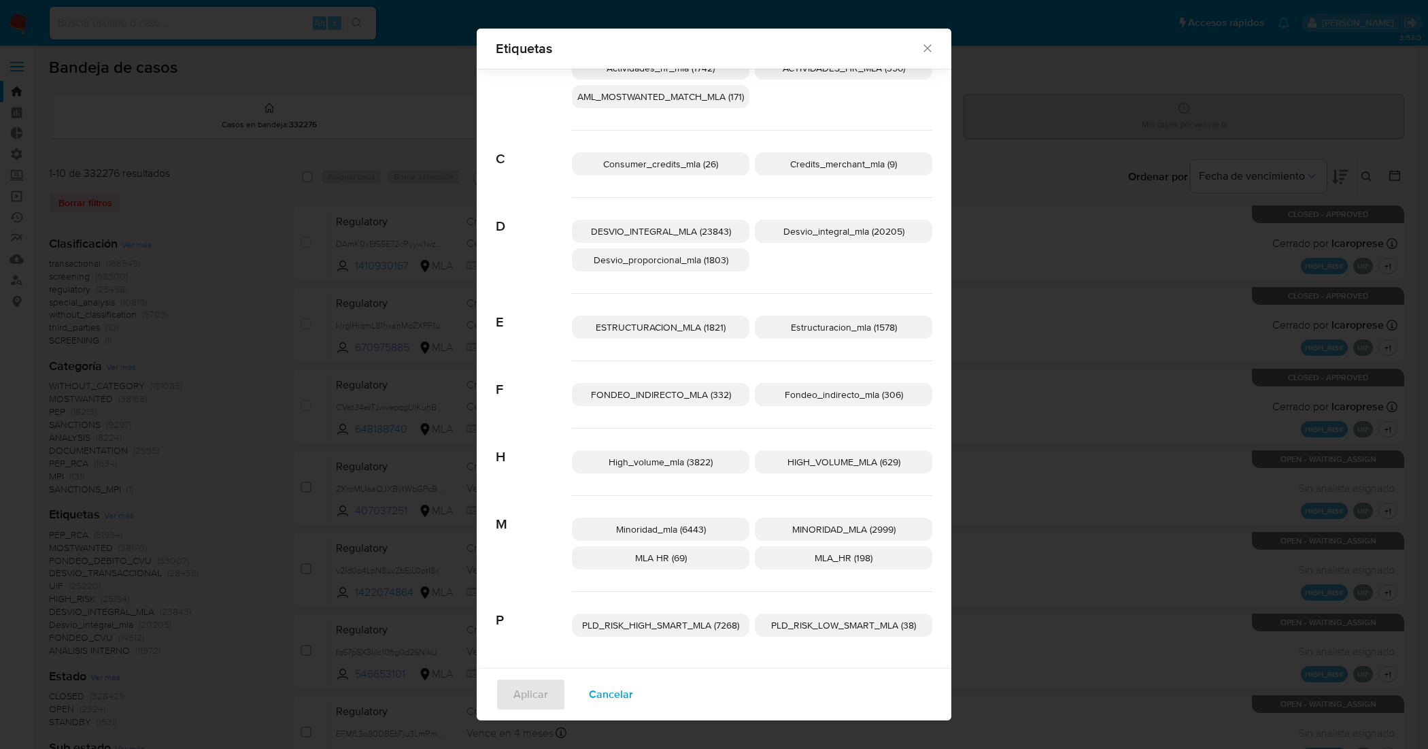
type input "mla"
click at [770, 568] on p "MLA_HR (198)" at bounding box center [843, 557] width 177 height 23
click at [732, 554] on p "MLA HR (69)" at bounding box center [660, 556] width 177 height 23
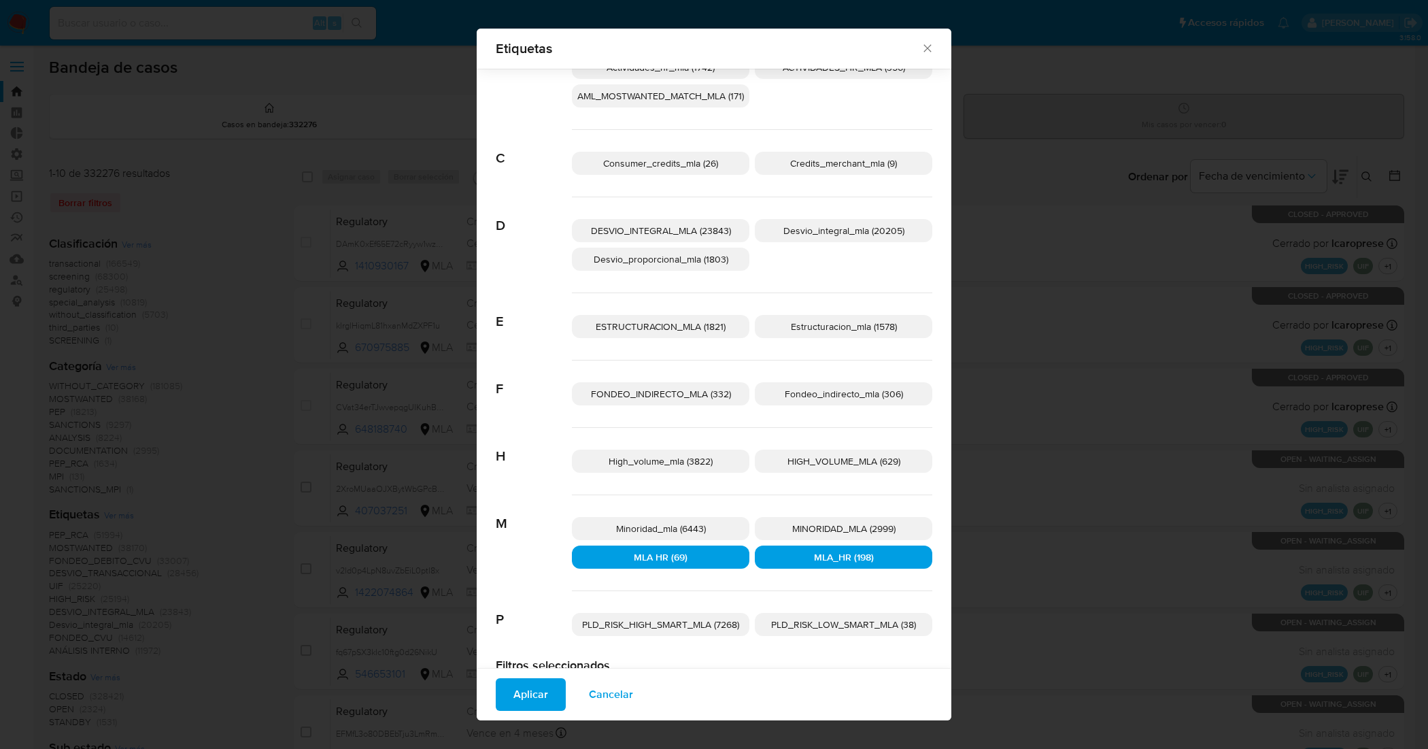
click at [682, 567] on p "MLA HR (69)" at bounding box center [660, 556] width 177 height 23
click at [546, 681] on button "Aplicar" at bounding box center [531, 694] width 70 height 33
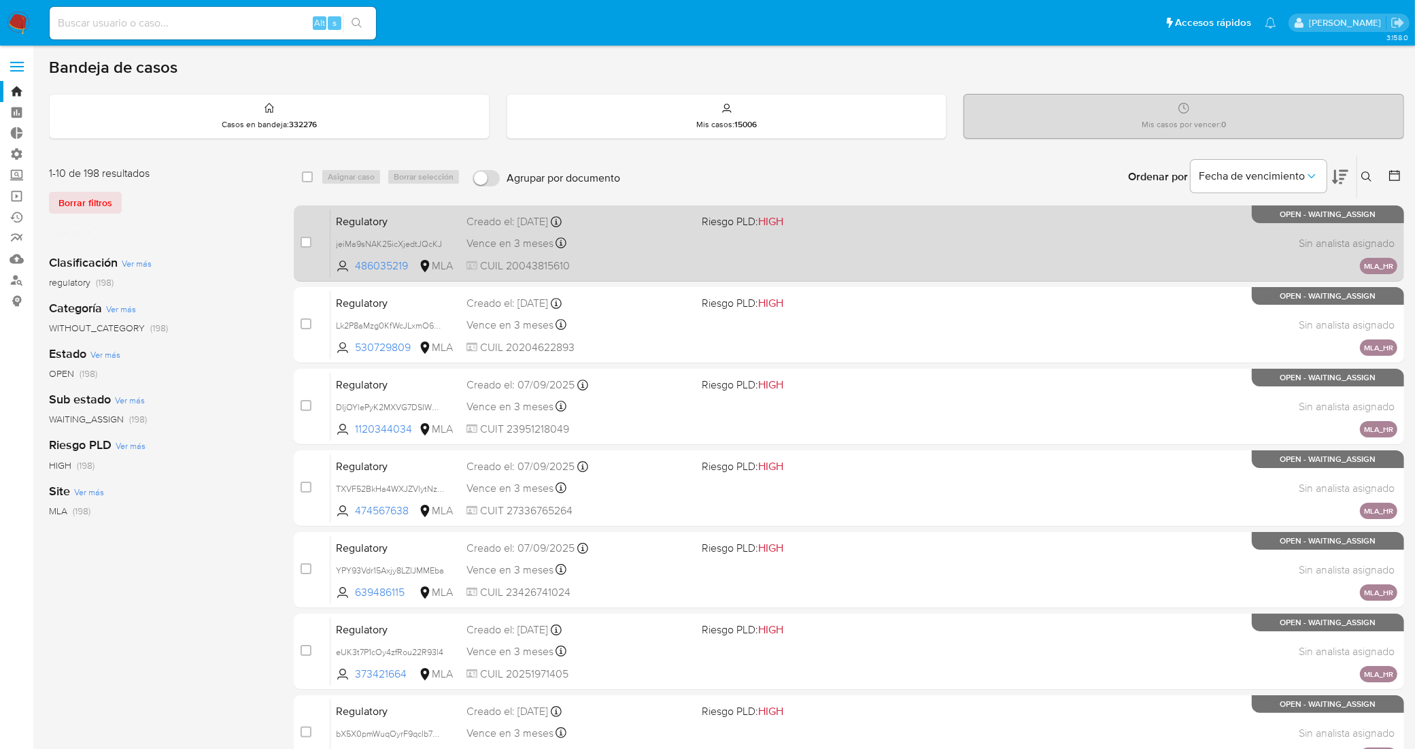
click at [430, 220] on span "Regulatory" at bounding box center [396, 221] width 120 height 18
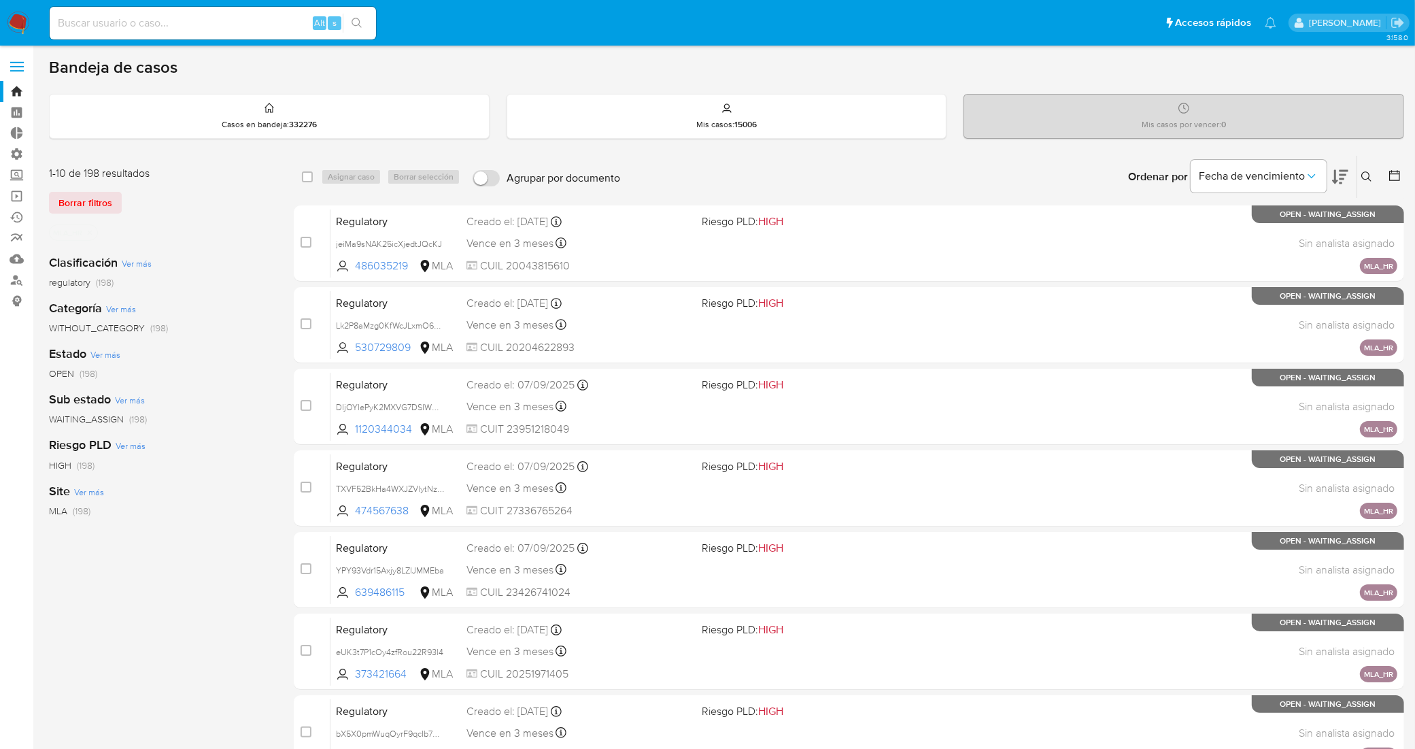
click at [92, 229] on icon "close-filter" at bounding box center [90, 233] width 8 height 8
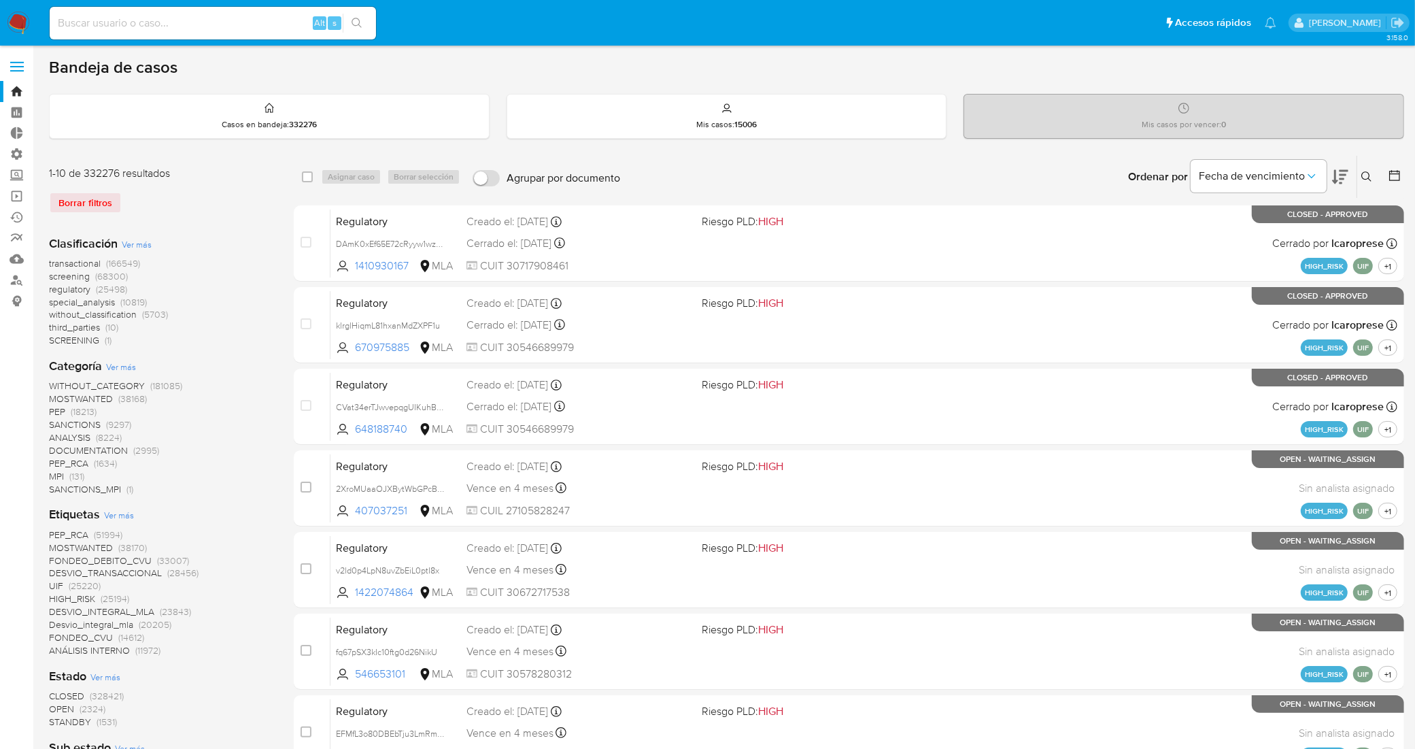
click at [120, 509] on span "Ver más" at bounding box center [119, 515] width 30 height 12
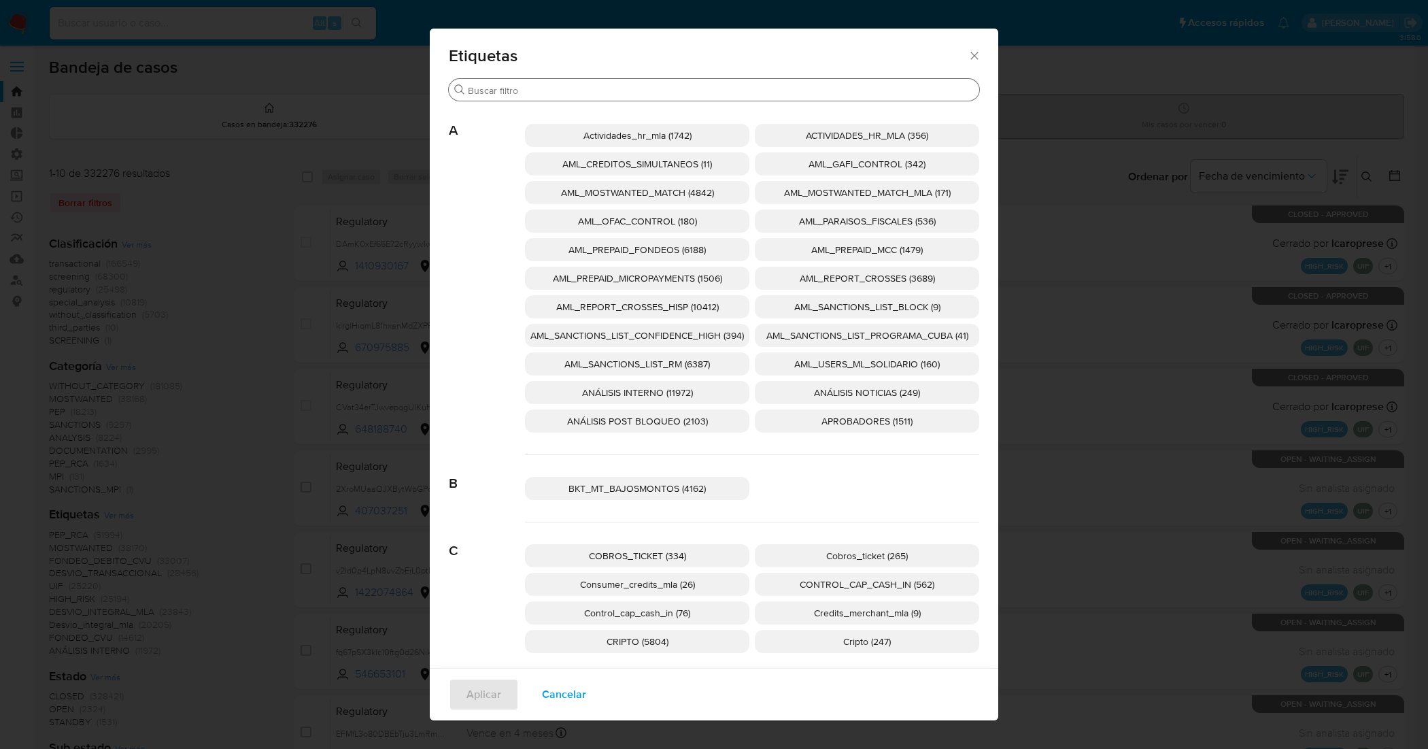
click at [654, 92] on input "Buscar" at bounding box center [721, 90] width 506 height 12
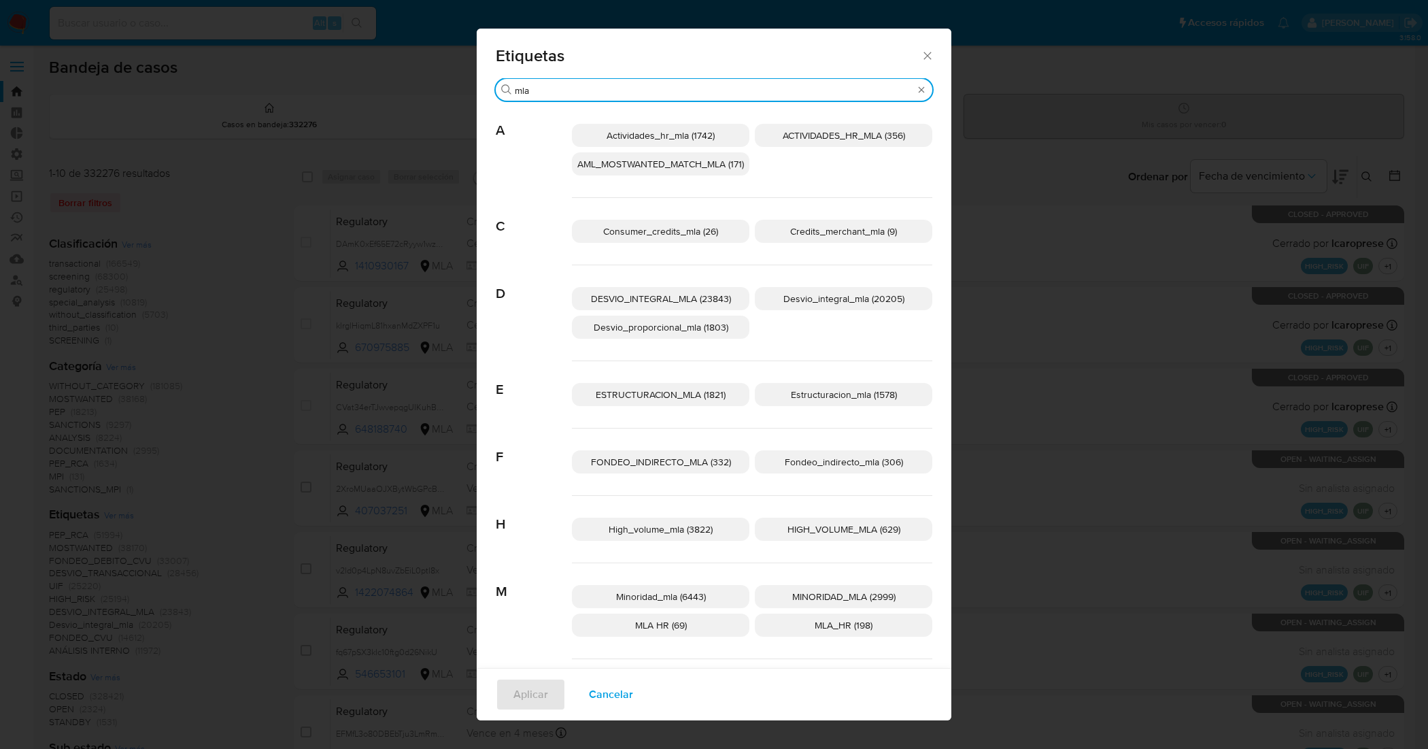
type input "mla"
click at [719, 623] on p "MLA HR (69)" at bounding box center [660, 624] width 177 height 23
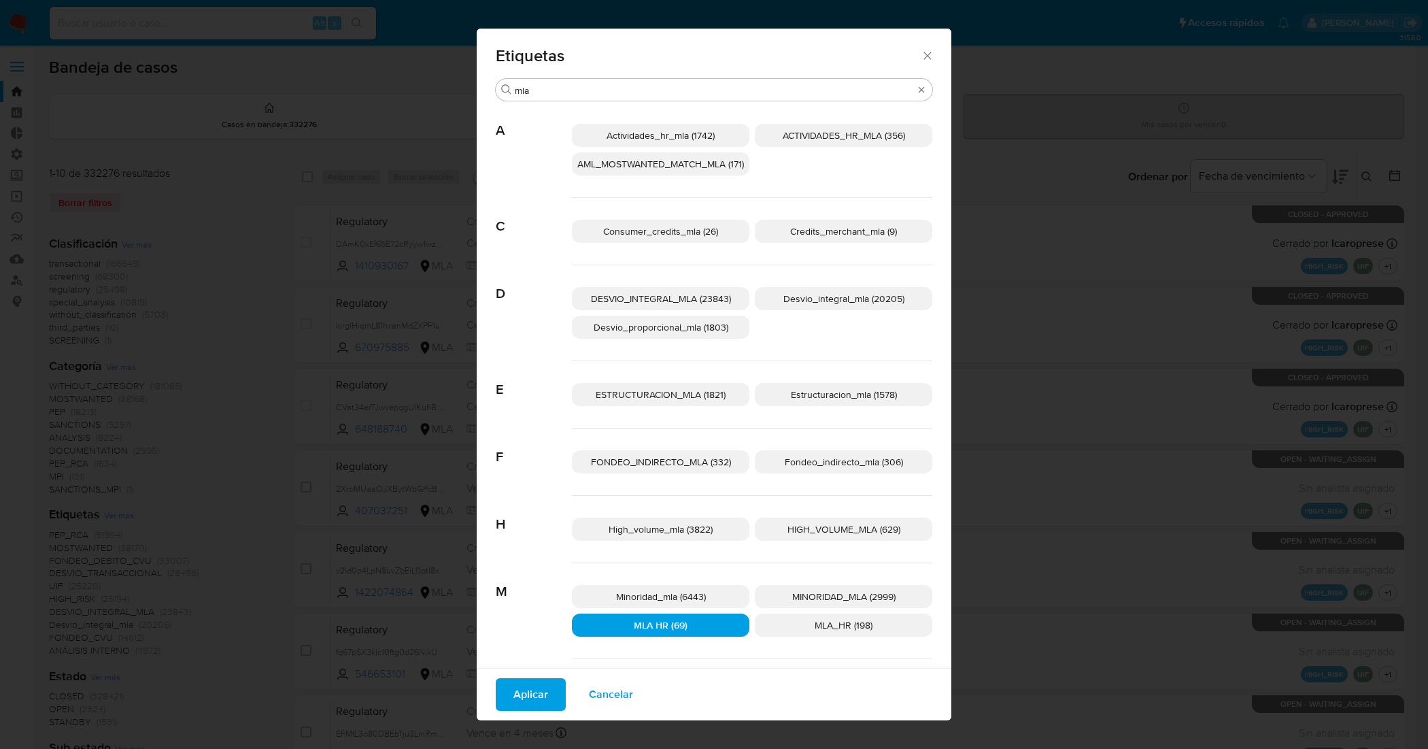
click at [539, 698] on button "Aplicar" at bounding box center [531, 694] width 70 height 33
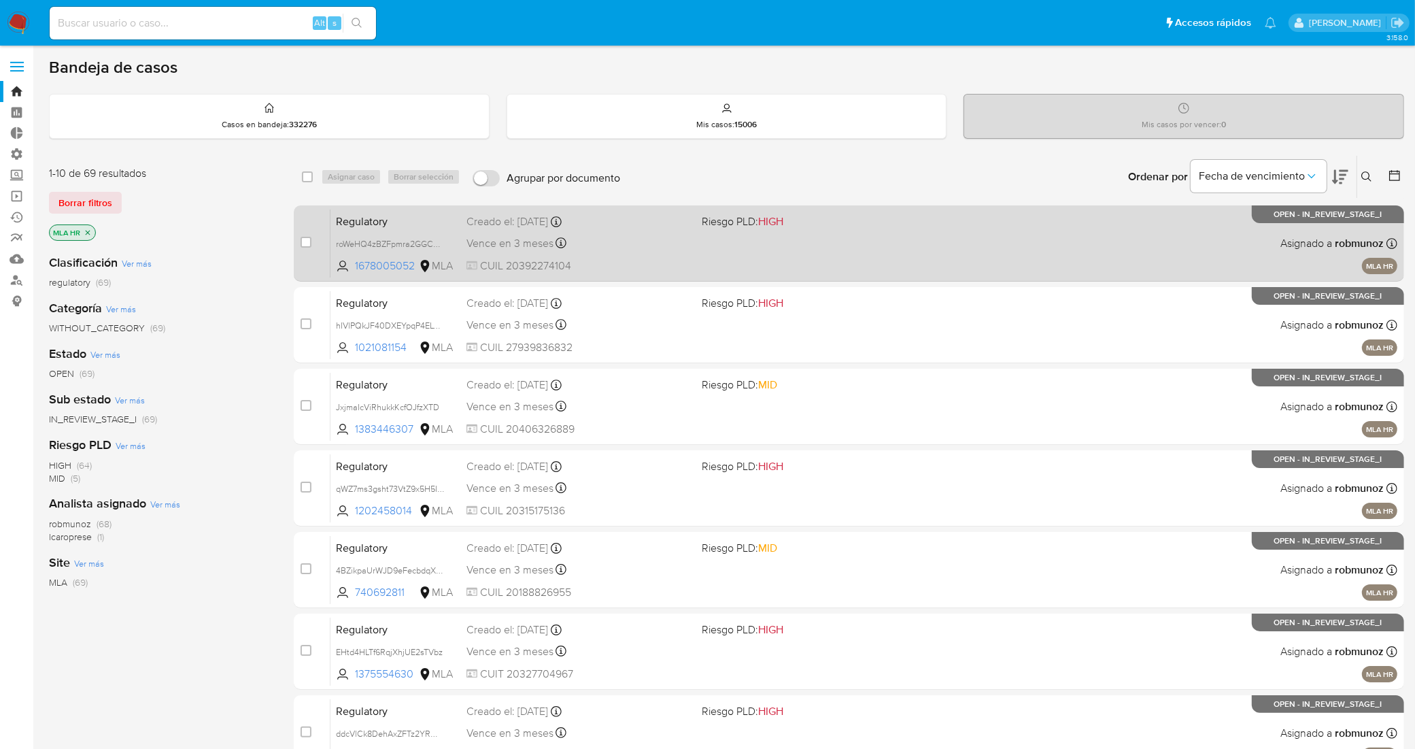
click at [443, 222] on span "Regulatory" at bounding box center [396, 221] width 120 height 18
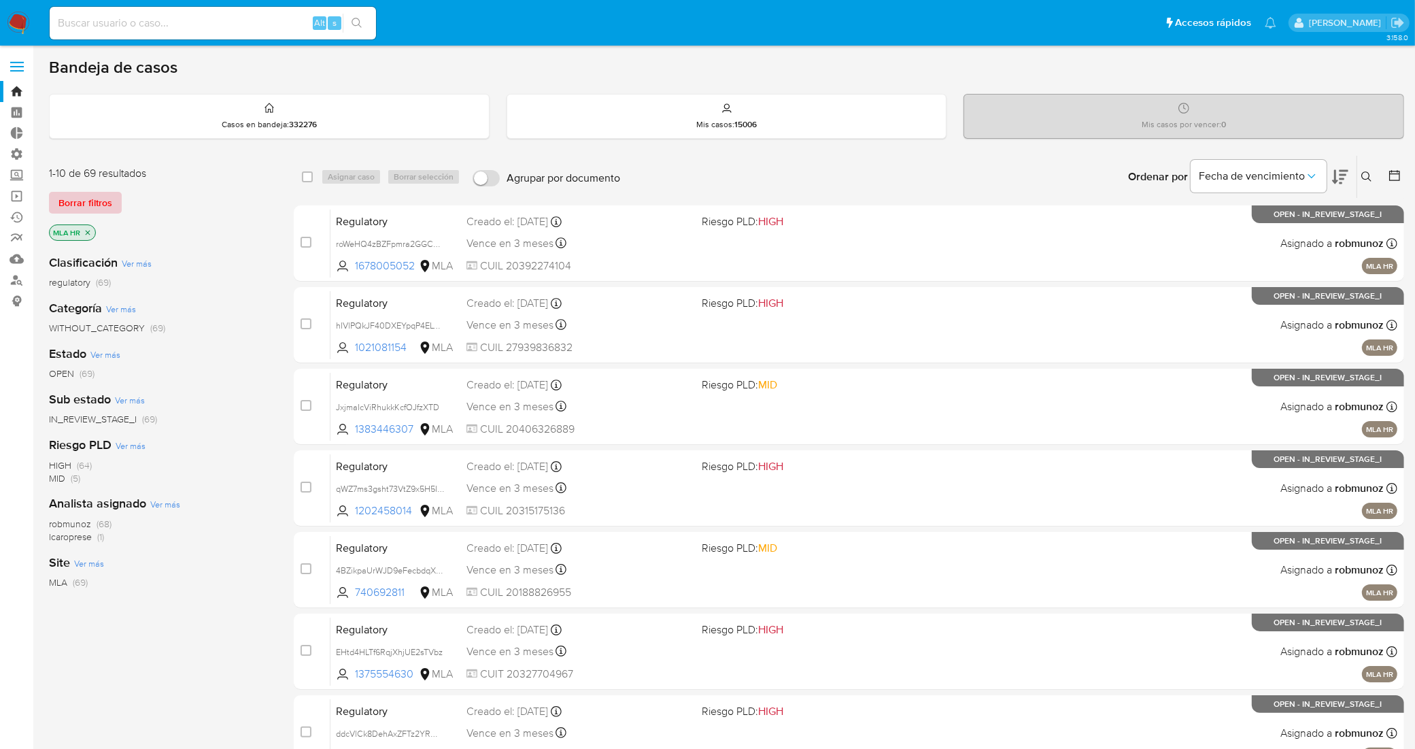
click at [93, 197] on span "Borrar filtros" at bounding box center [85, 202] width 54 height 19
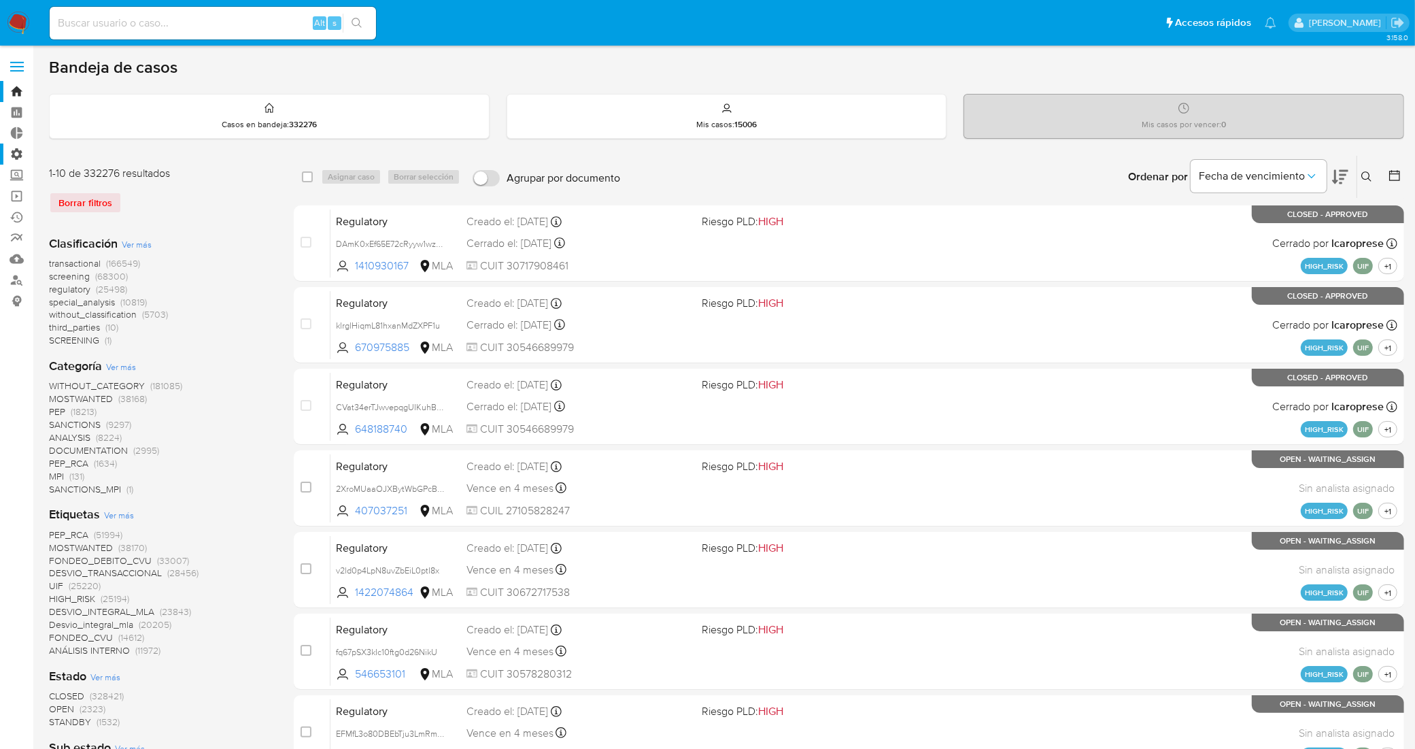
click at [18, 160] on label "Administración" at bounding box center [81, 153] width 162 height 21
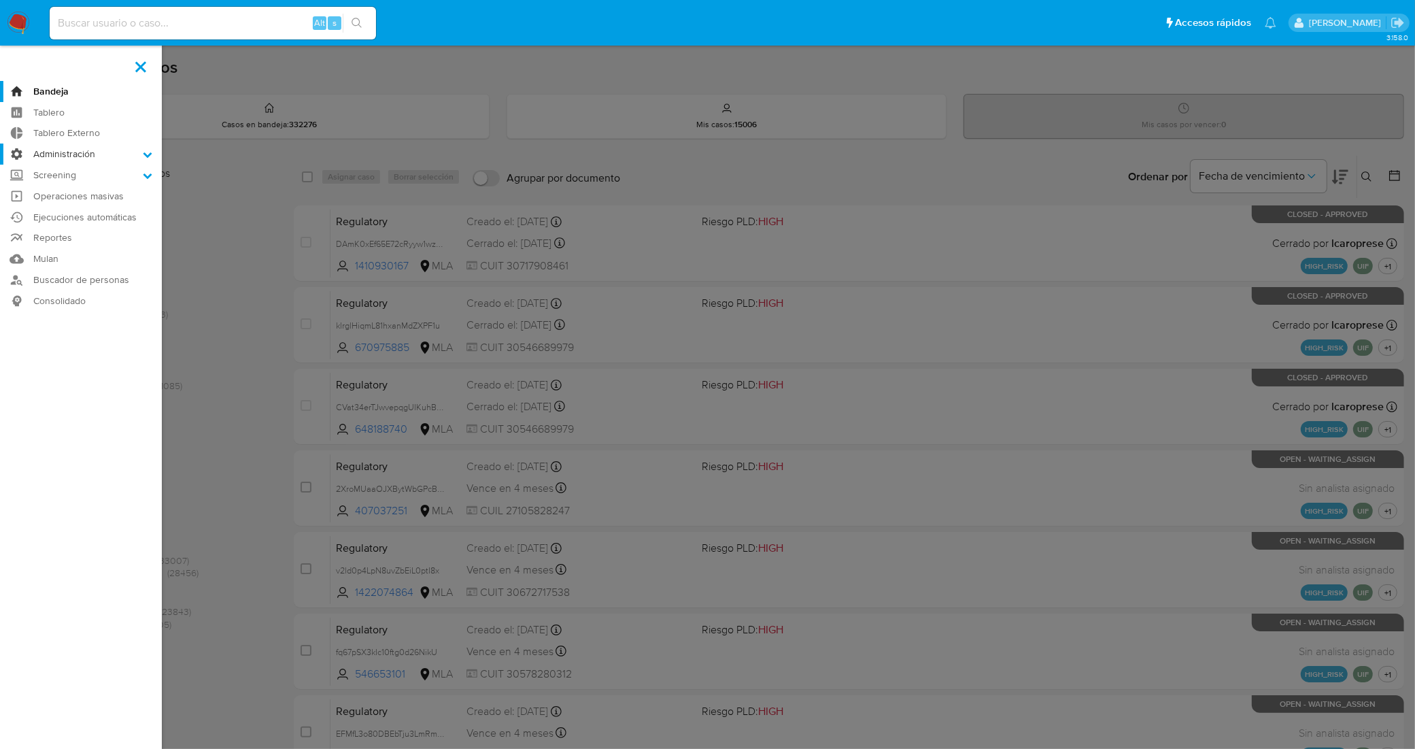
click at [0, 0] on input "Administración" at bounding box center [0, 0] width 0 height 0
click at [80, 243] on link "Configuración de Casos" at bounding box center [81, 241] width 162 height 17
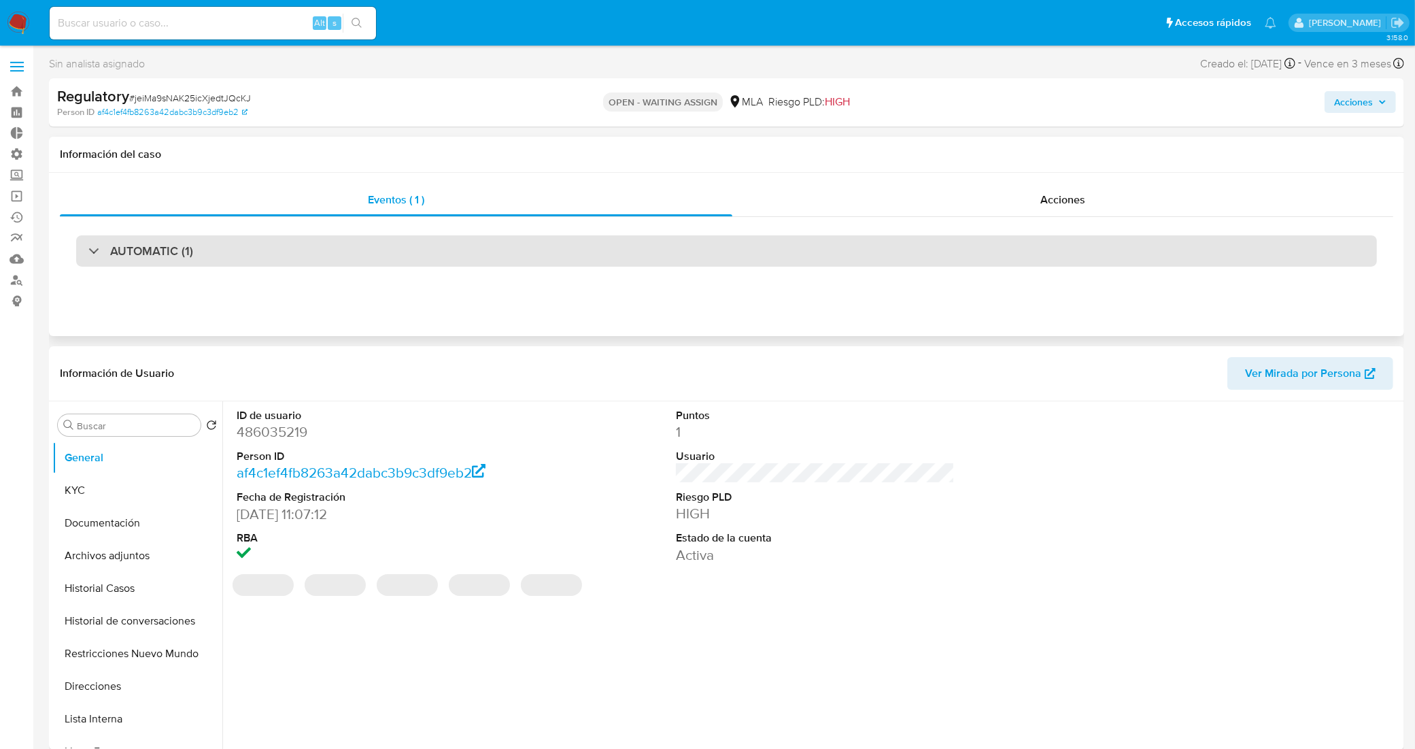
click at [299, 253] on div "AUTOMATIC (1)" at bounding box center [726, 250] width 1301 height 31
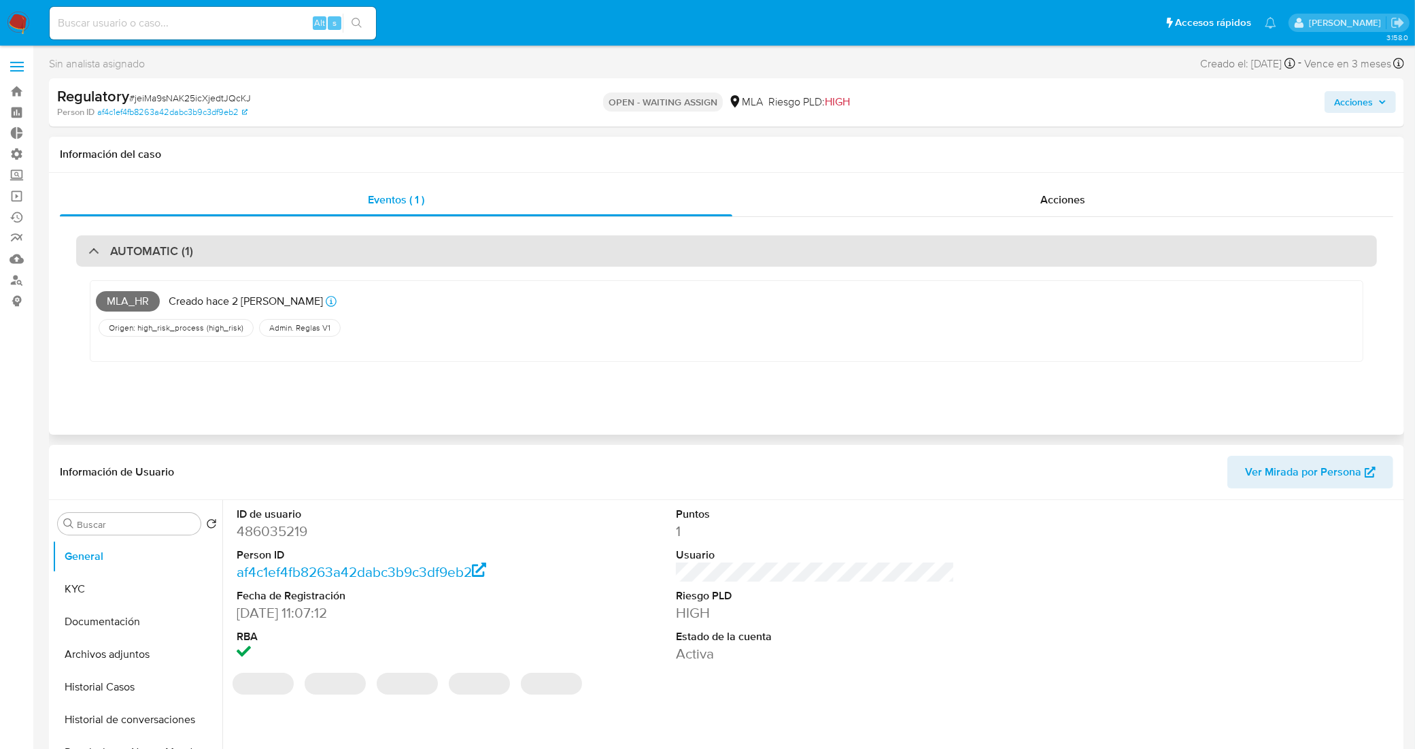
select select "10"
click at [299, 253] on div "AUTOMATIC (1)" at bounding box center [726, 250] width 1301 height 31
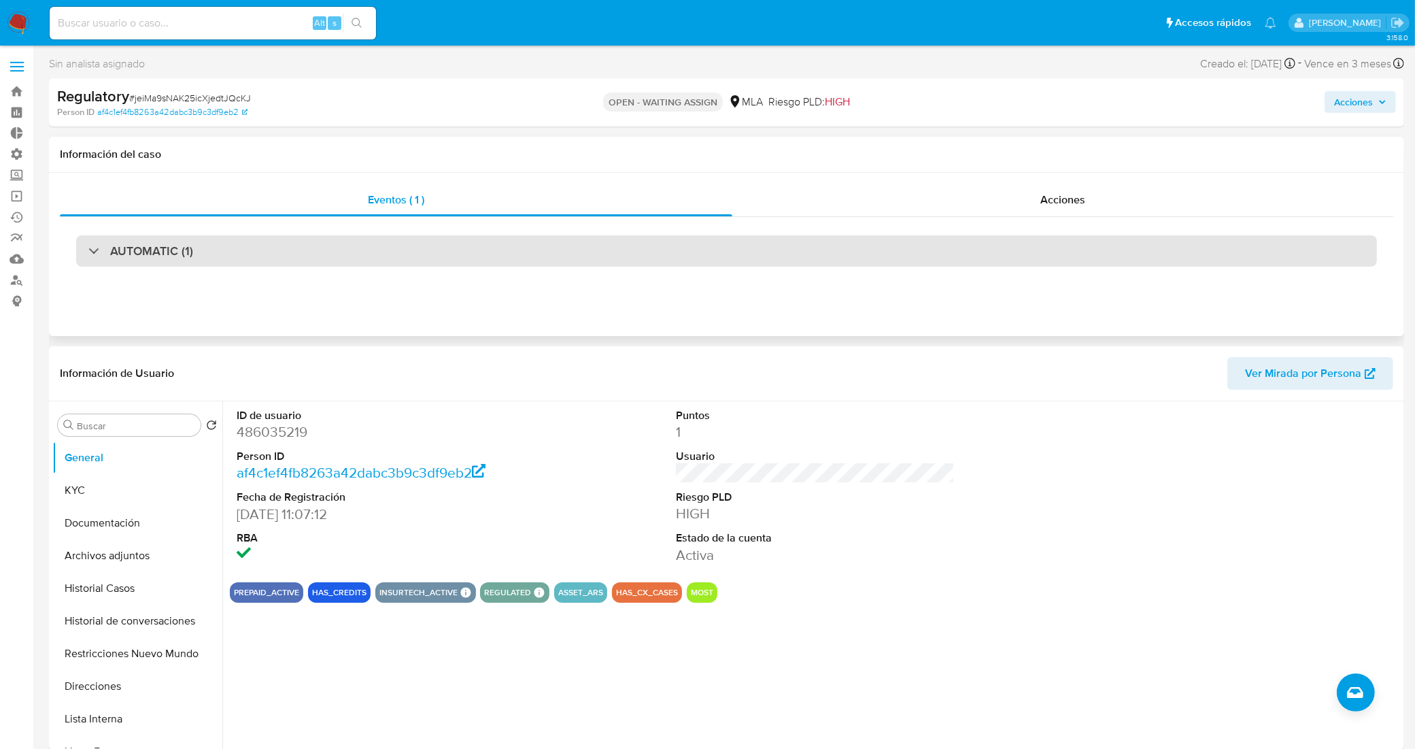
click at [355, 243] on div "AUTOMATIC (1)" at bounding box center [726, 250] width 1301 height 31
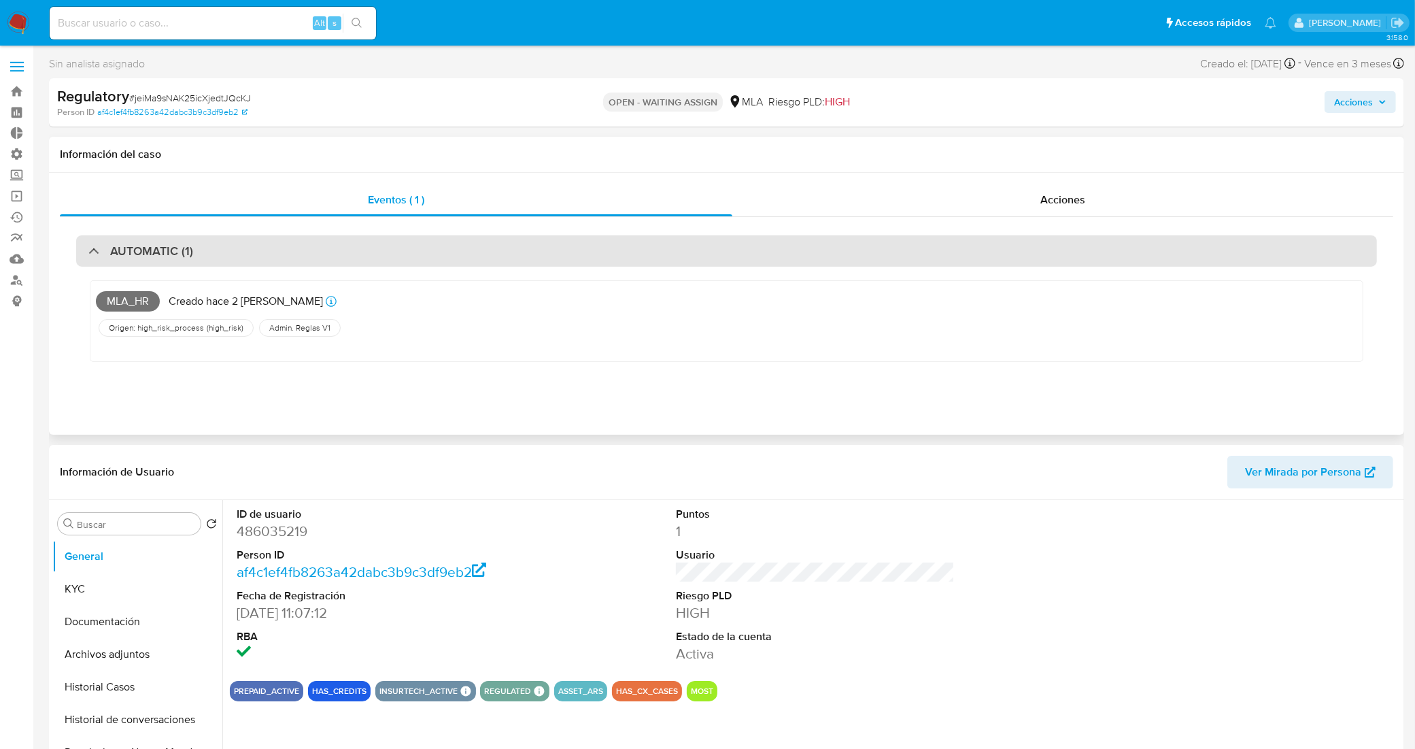
click at [354, 243] on div "AUTOMATIC (1)" at bounding box center [726, 250] width 1301 height 31
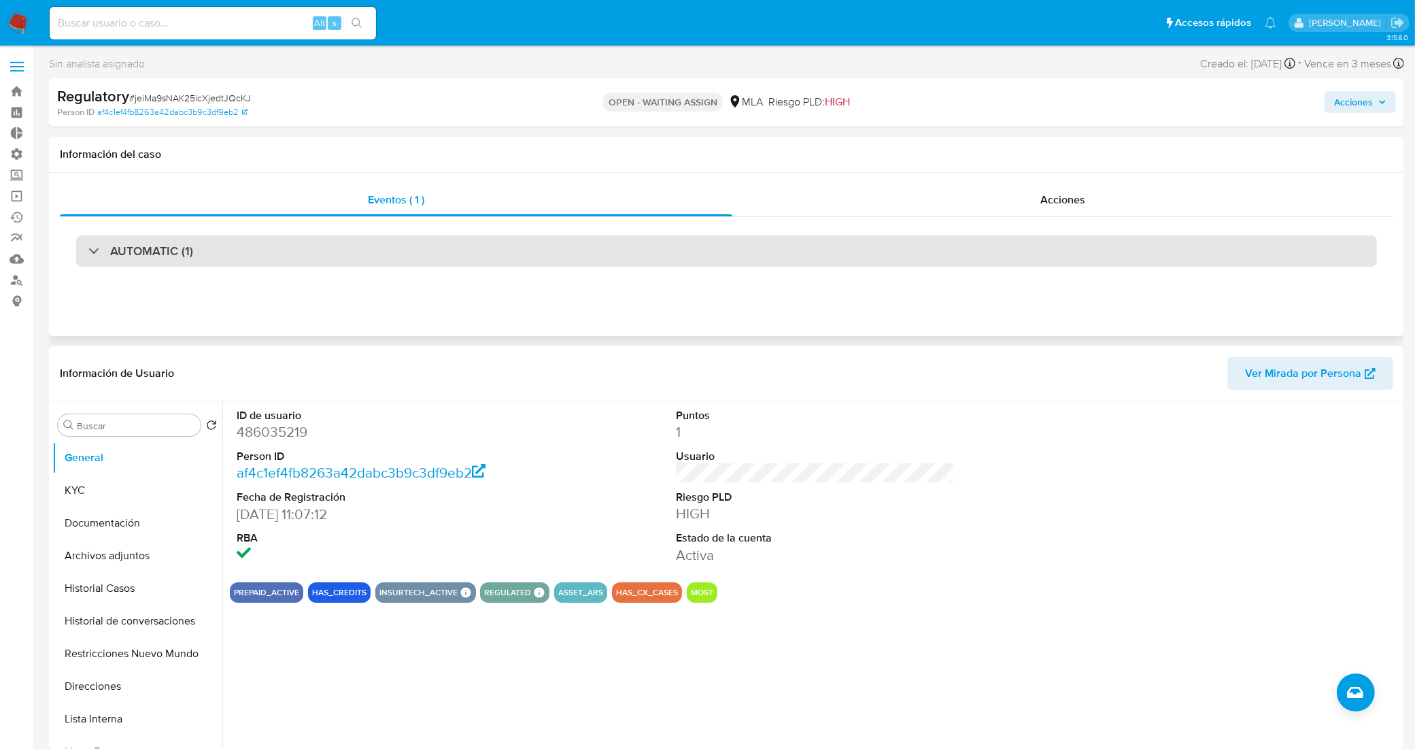
click at [377, 249] on div "AUTOMATIC (1)" at bounding box center [726, 250] width 1301 height 31
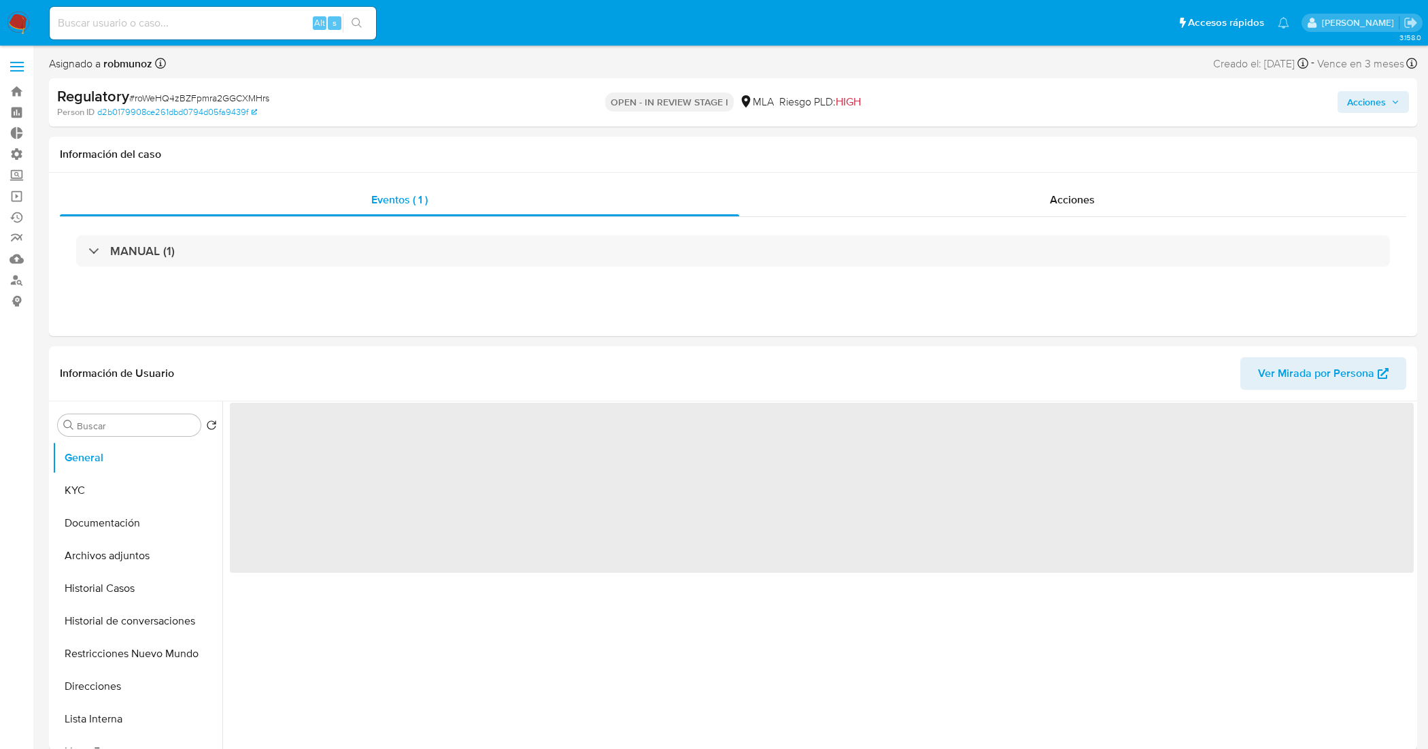
select select "10"
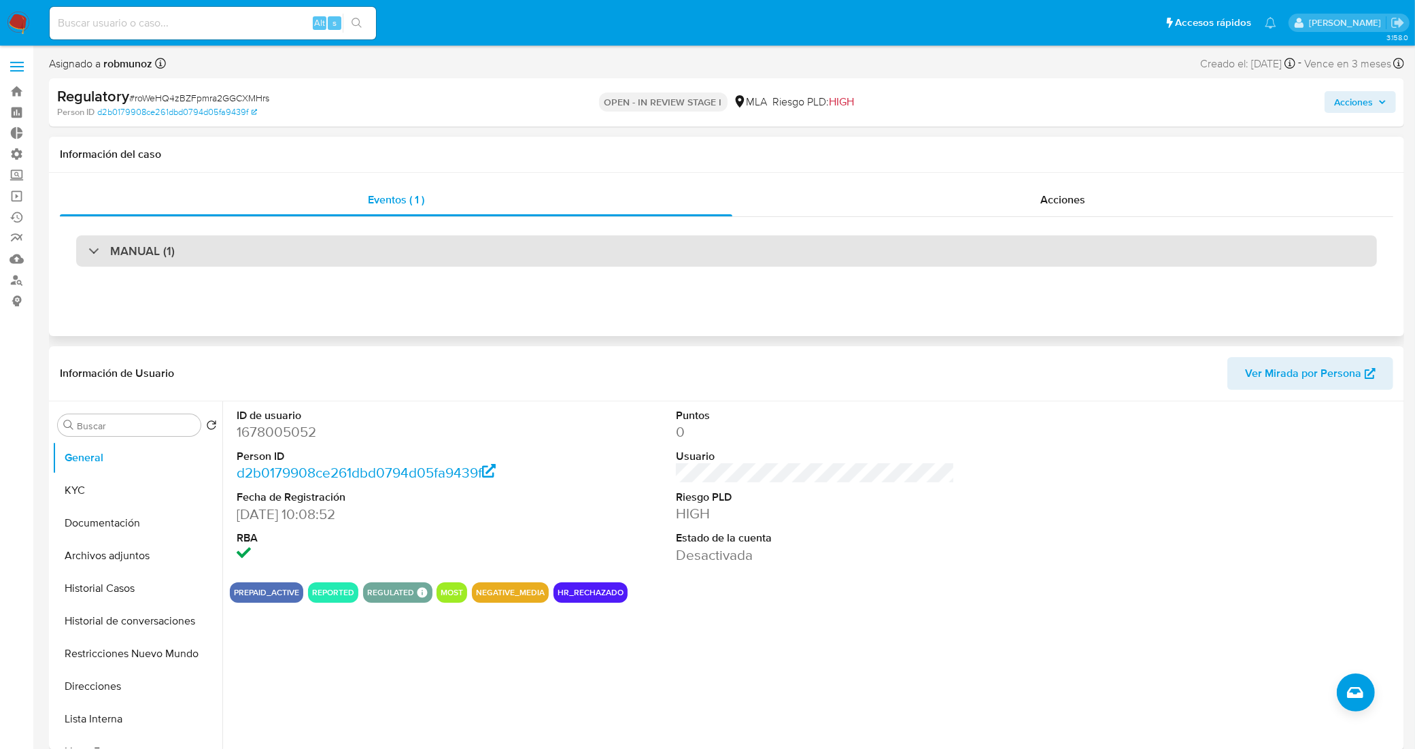
click at [457, 263] on div "MANUAL (1)" at bounding box center [726, 250] width 1301 height 31
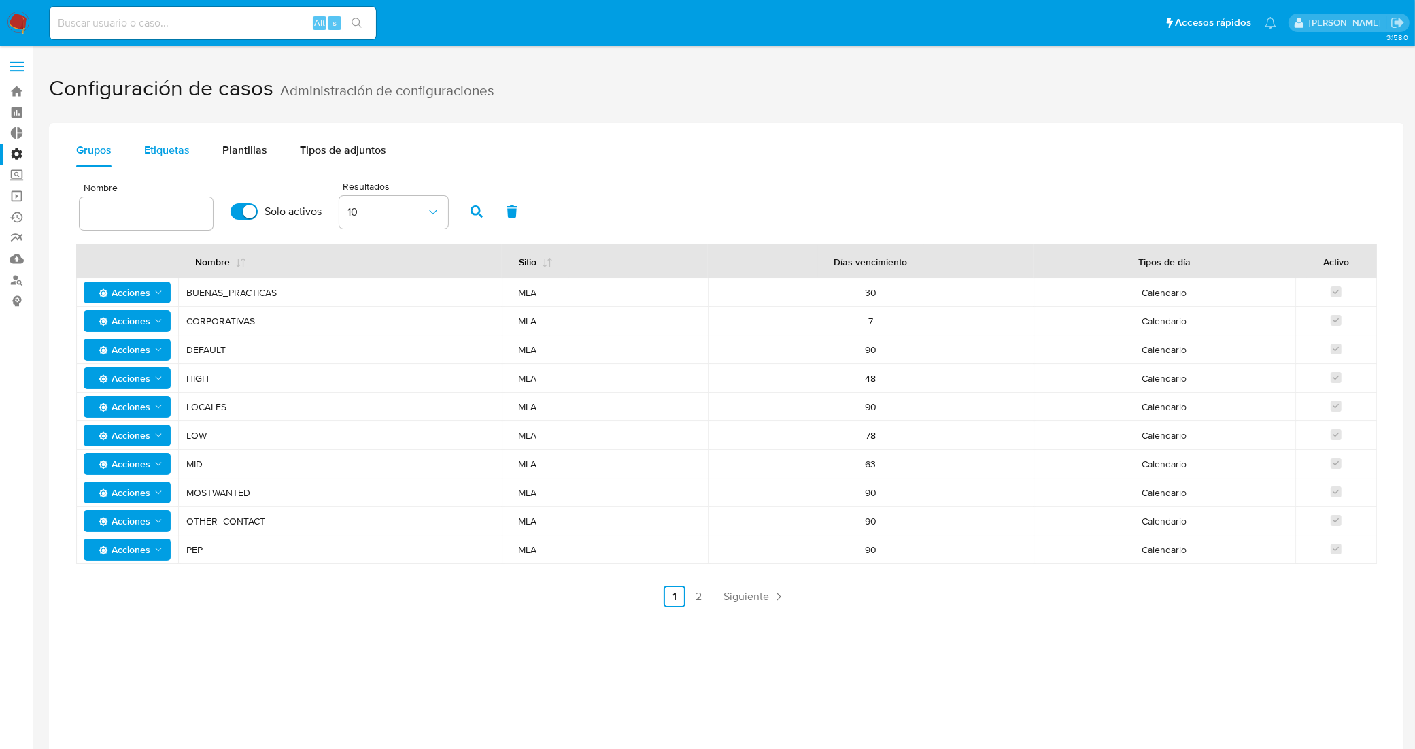
click at [163, 153] on span "Etiquetas" at bounding box center [167, 150] width 46 height 16
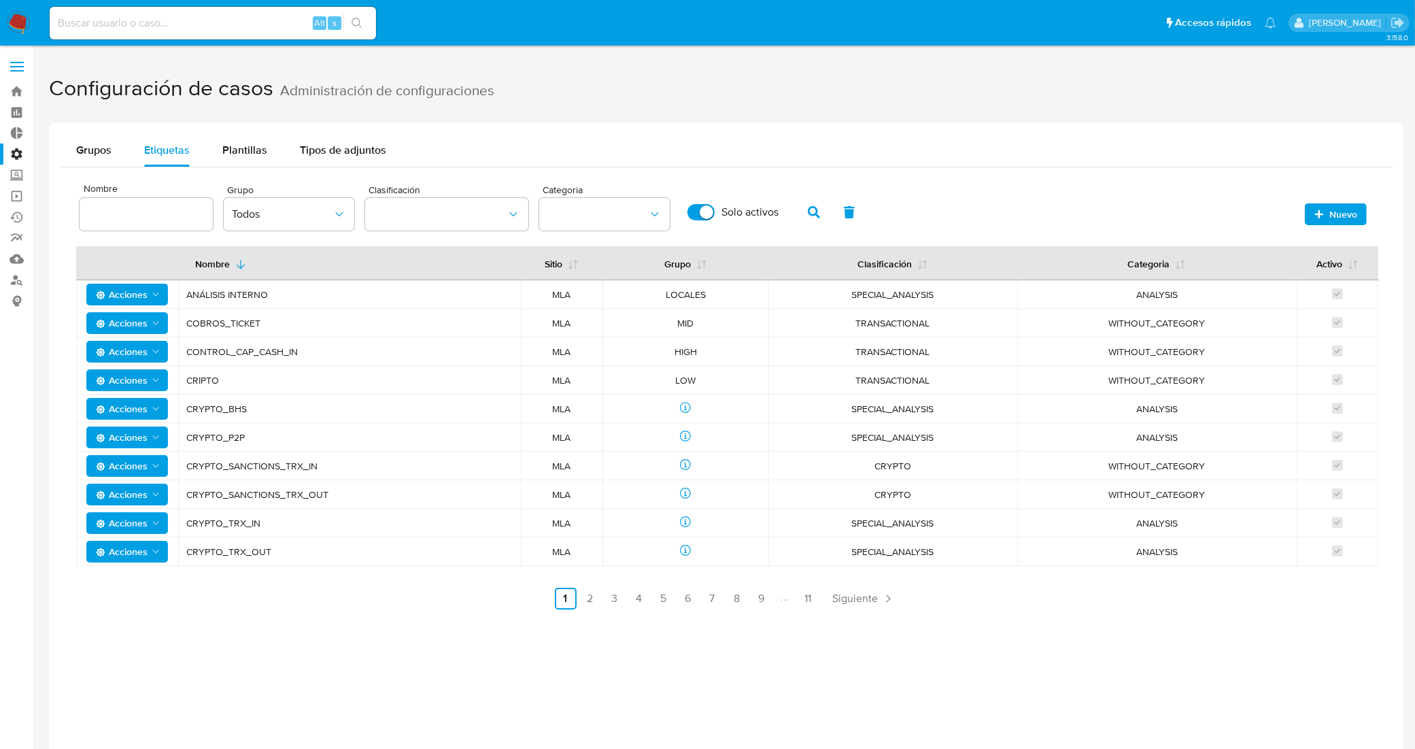
click at [184, 224] on div at bounding box center [146, 214] width 133 height 33
click at [184, 216] on input at bounding box center [146, 214] width 133 height 18
type input "mla"
click at [817, 207] on button "button" at bounding box center [813, 212] width 35 height 33
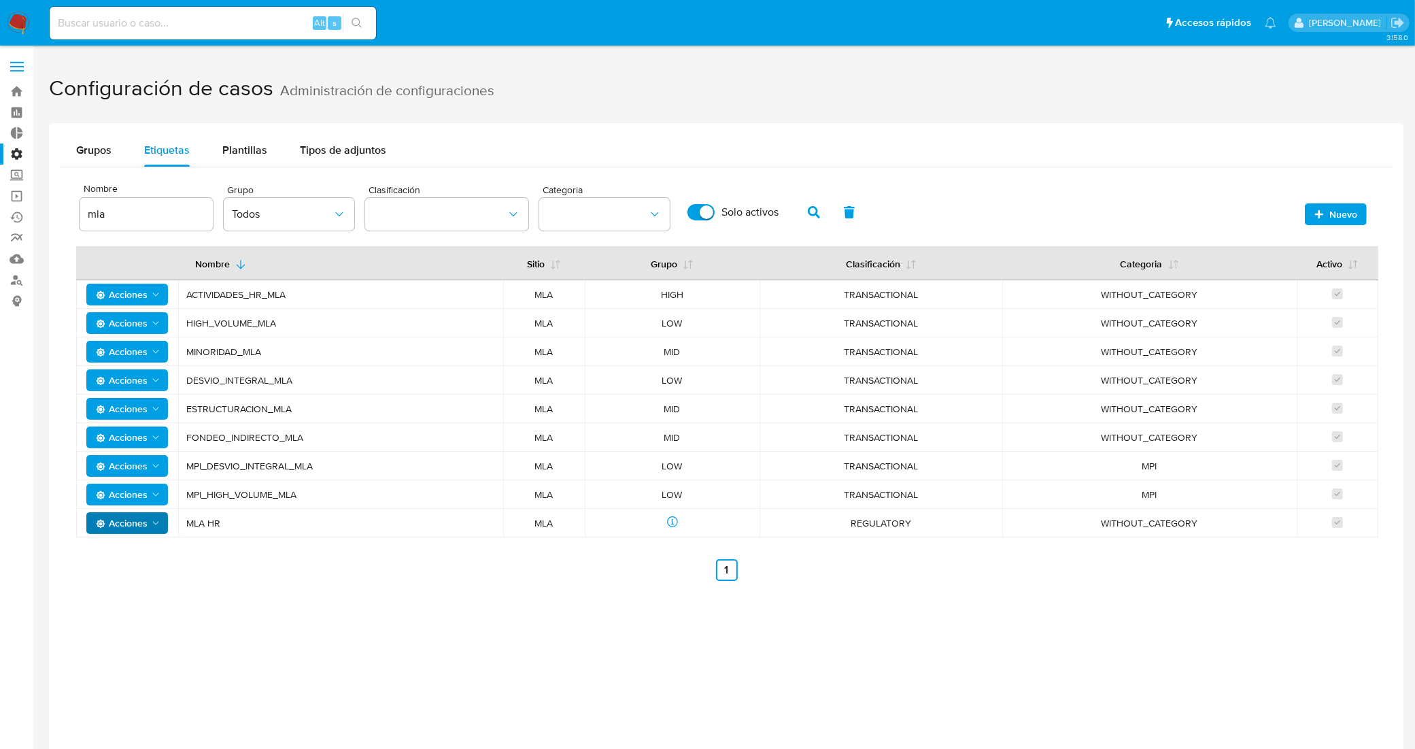
click at [150, 522] on icon "Acciones" at bounding box center [155, 523] width 11 height 11
click at [124, 553] on button "Editar" at bounding box center [127, 557] width 122 height 33
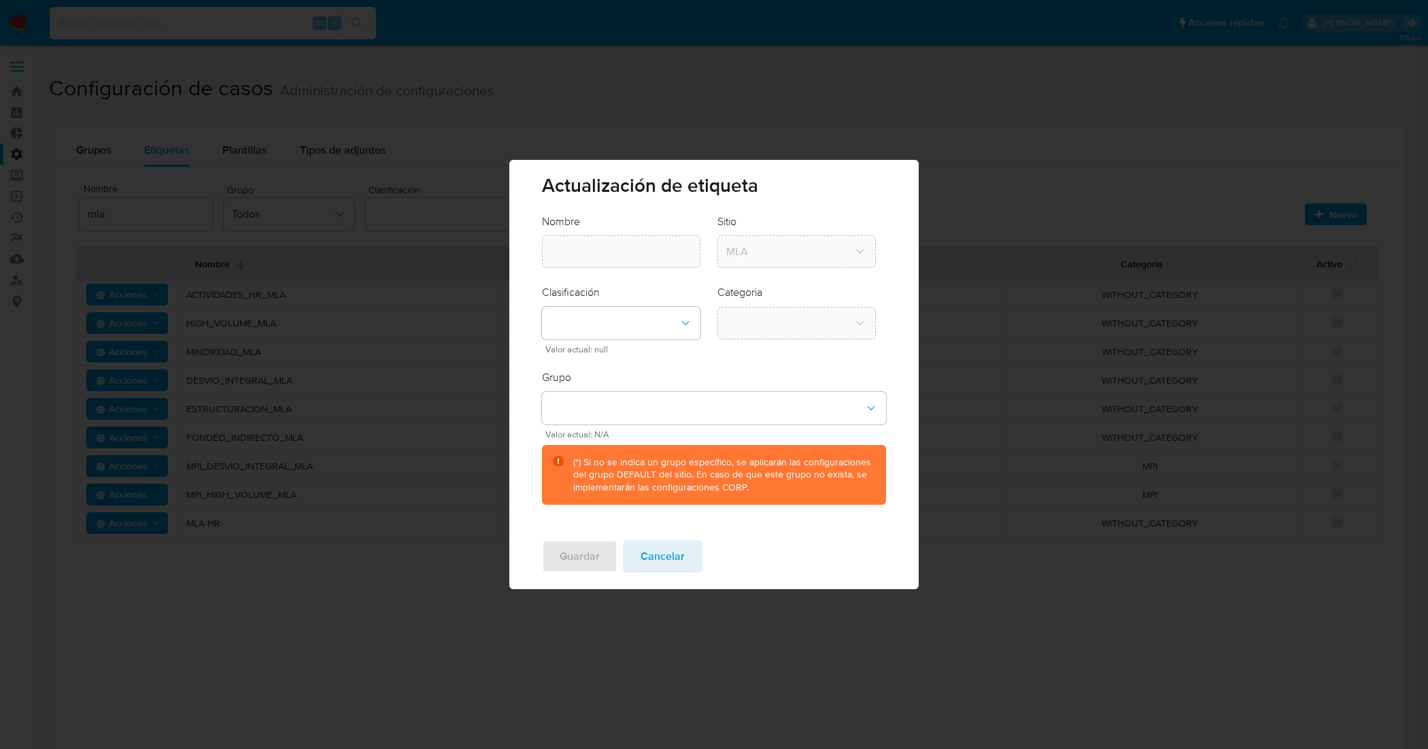
type input "MLA HR"
click at [681, 308] on button "classification-dropdown" at bounding box center [621, 323] width 158 height 33
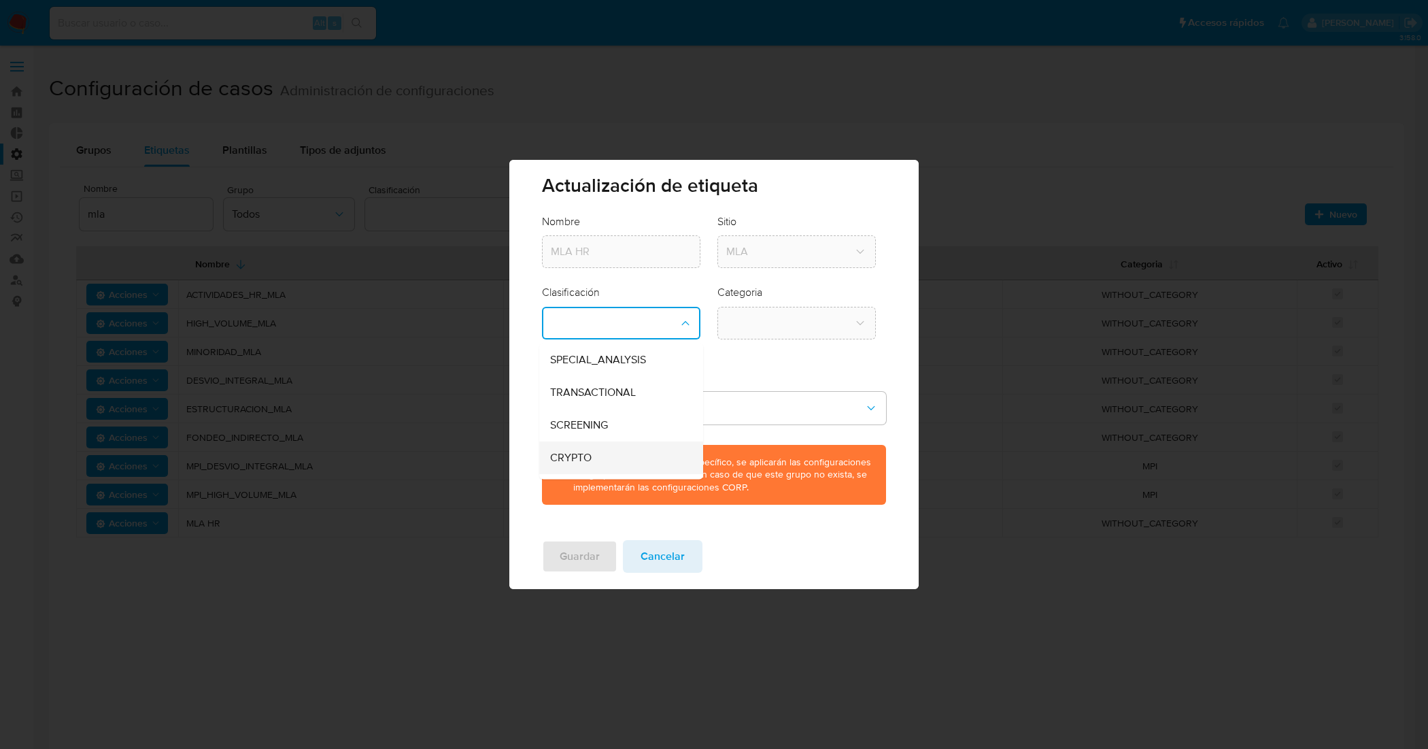
scroll to position [59, 0]
click at [611, 426] on span "REGULATORY" at bounding box center [585, 431] width 68 height 14
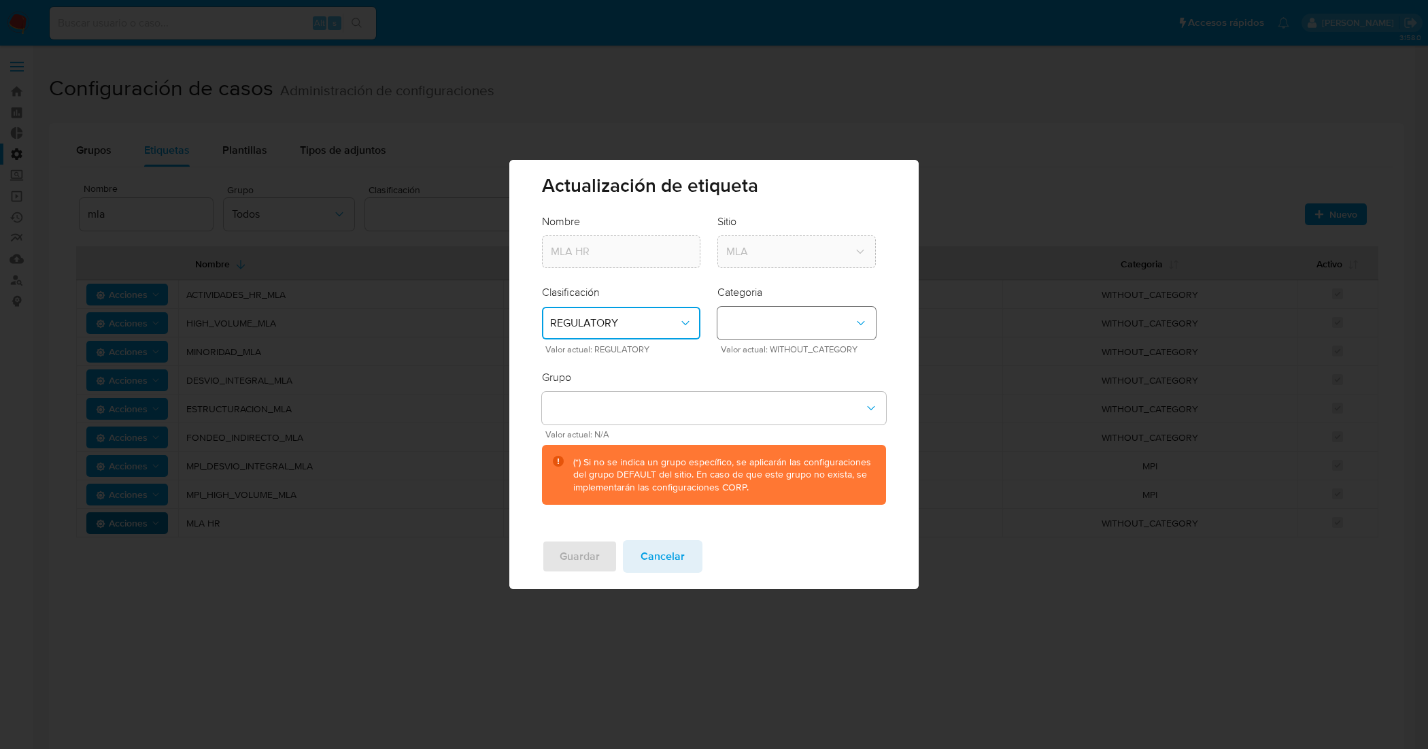
click at [756, 333] on button "category-dropdown" at bounding box center [796, 323] width 158 height 33
click at [671, 569] on span "Cancelar" at bounding box center [663, 556] width 44 height 30
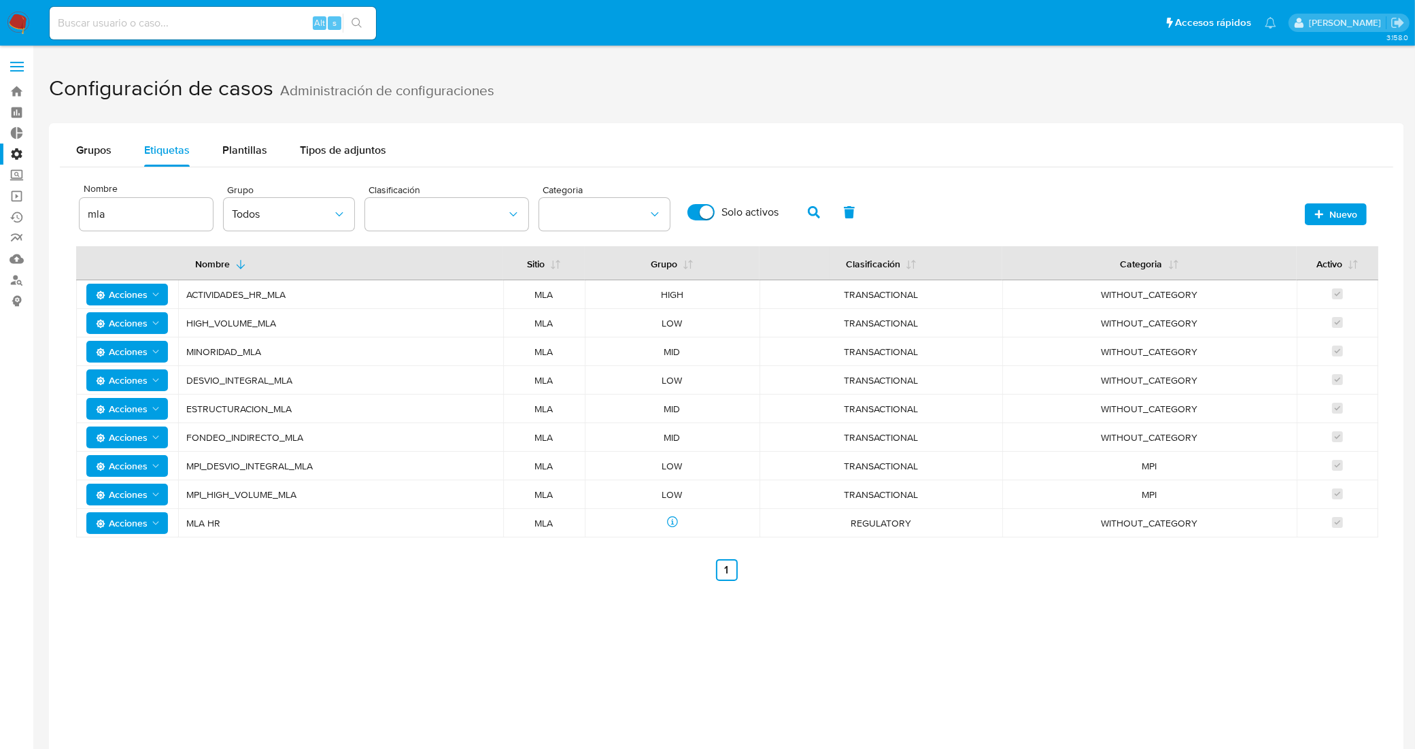
click at [153, 524] on icon "Acciones" at bounding box center [155, 523] width 11 height 11
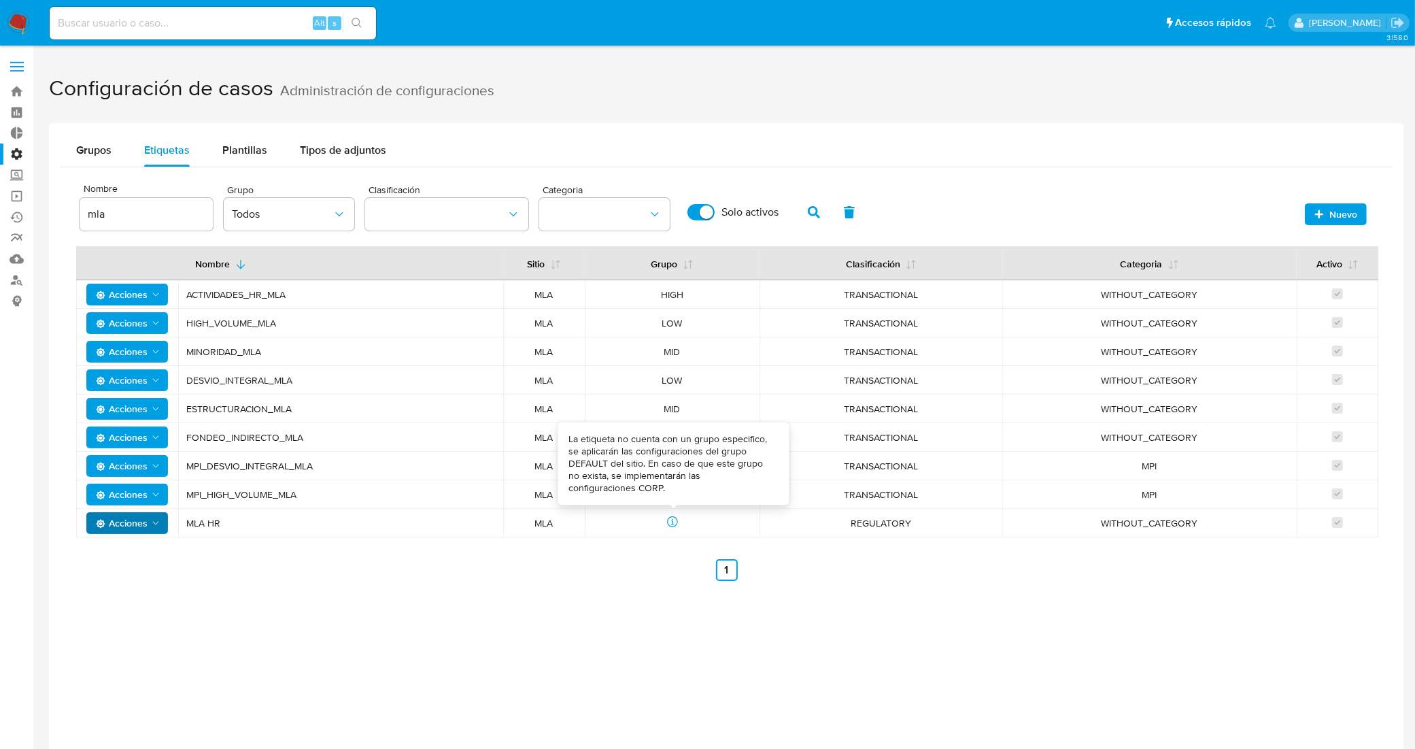
click at [702, 612] on div "Grupos Etiquetas Plantillas Tipos de adjuntos Nombre mla Sitio MLA Grupo Todos …" at bounding box center [726, 497] width 1355 height 749
click at [228, 152] on span "Plantillas" at bounding box center [244, 150] width 45 height 16
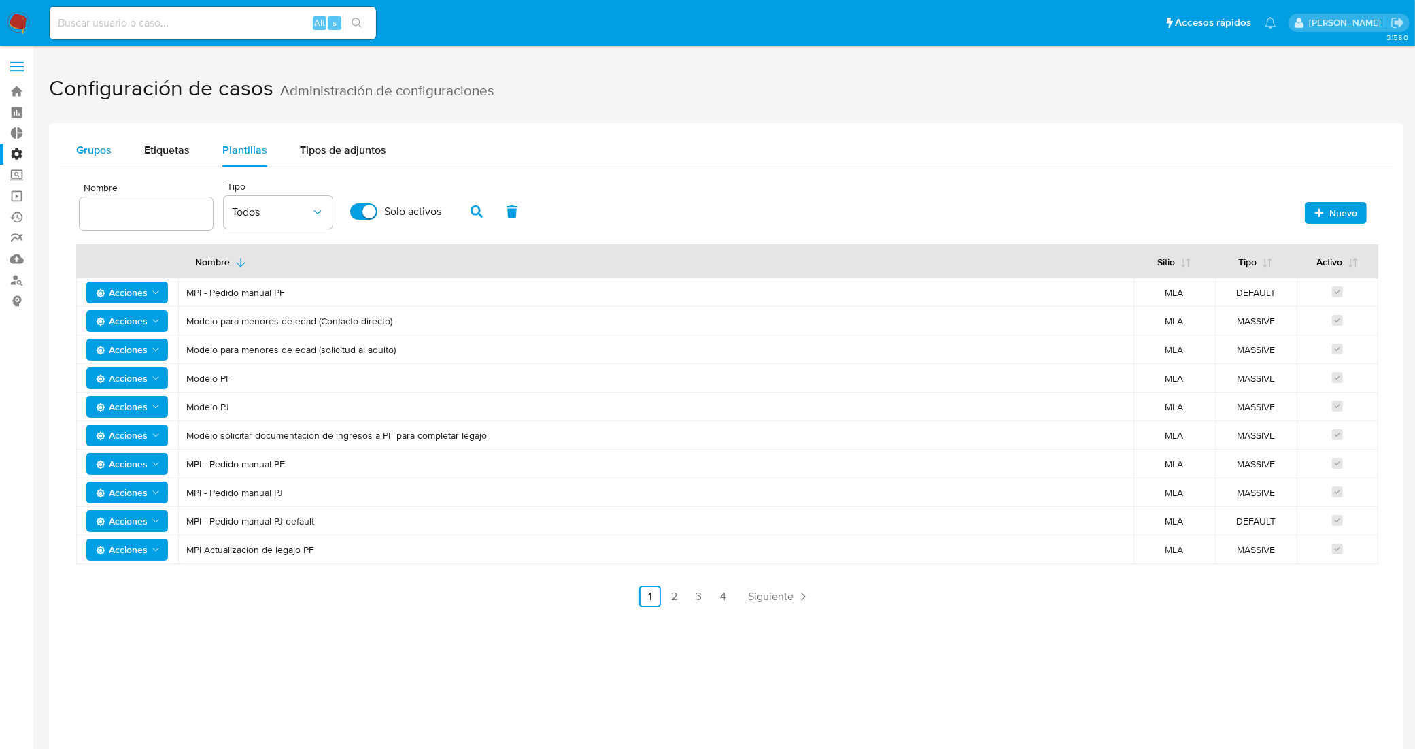
click at [97, 154] on span "Grupos" at bounding box center [93, 150] width 35 height 16
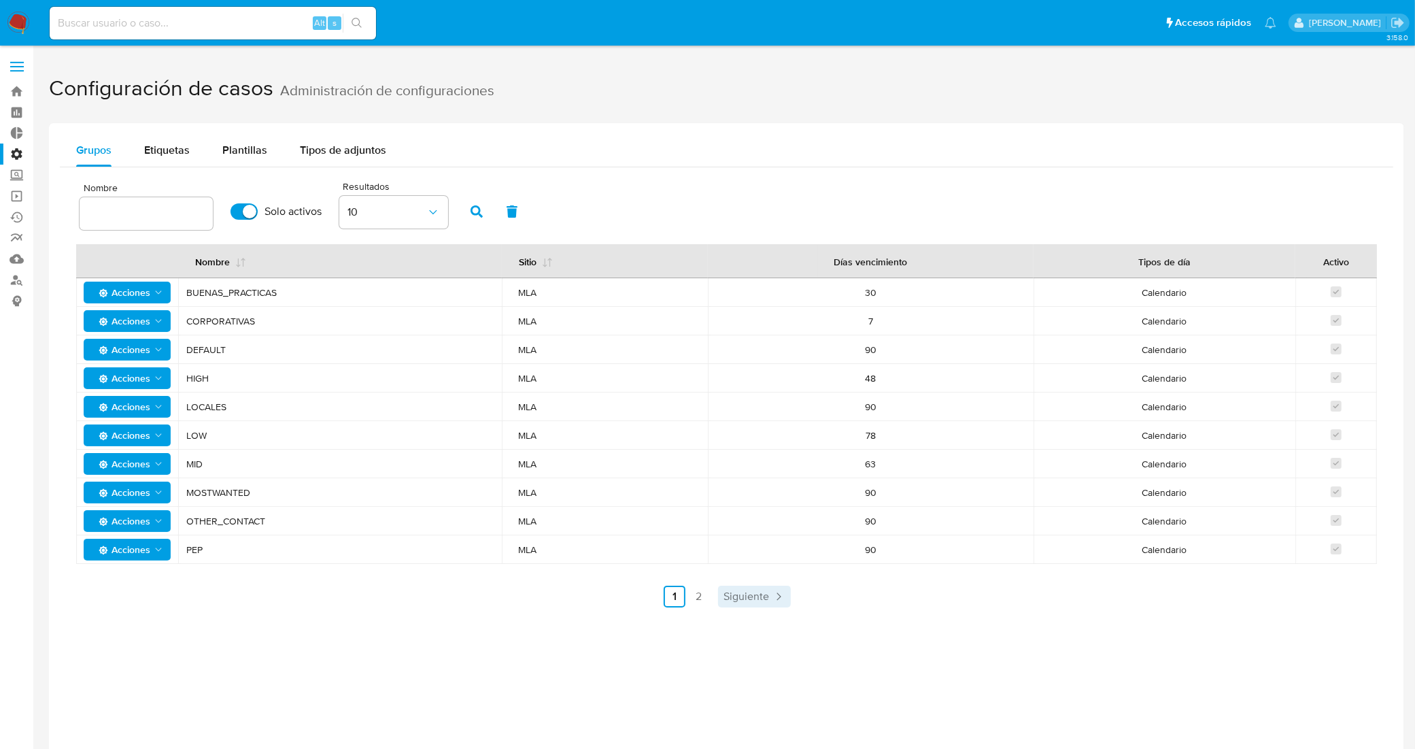
click at [741, 601] on span "Siguiente" at bounding box center [747, 596] width 46 height 11
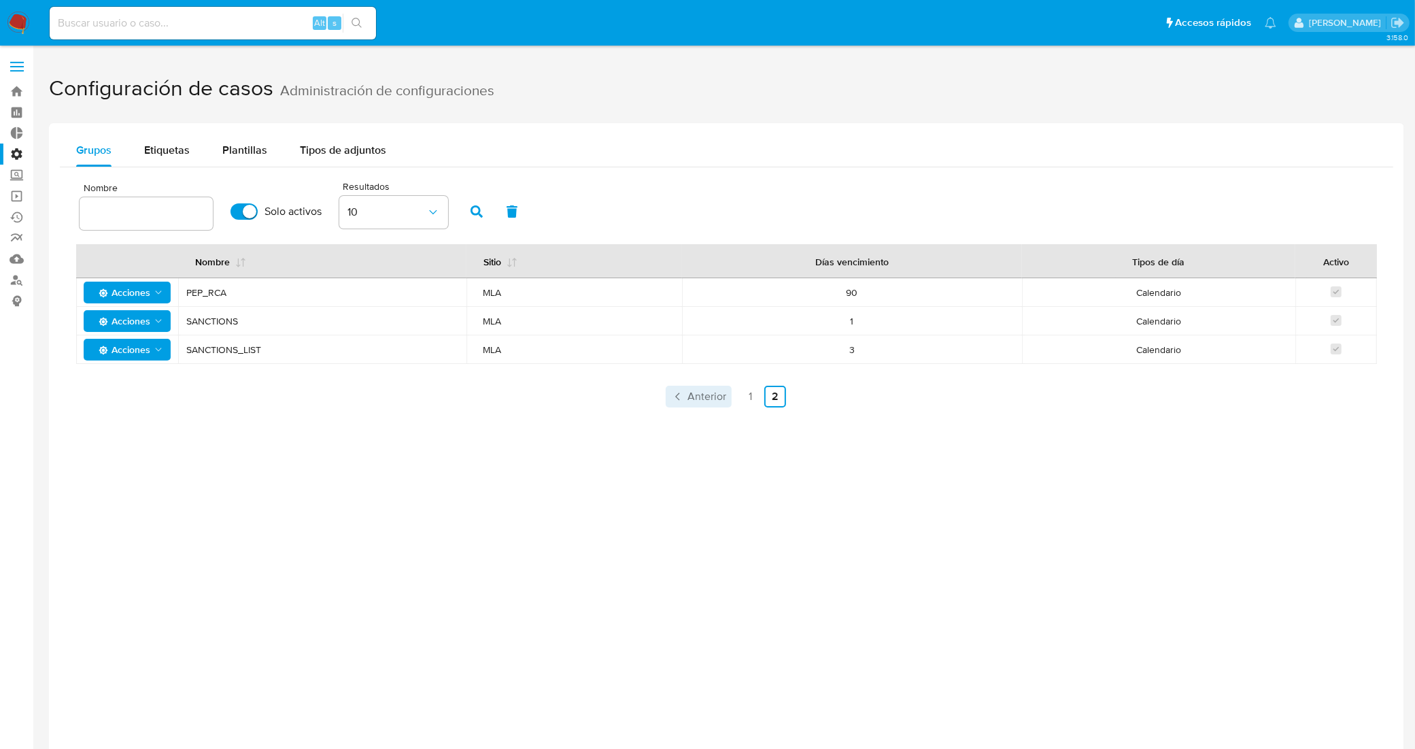
click at [711, 395] on span "Anterior" at bounding box center [707, 396] width 39 height 11
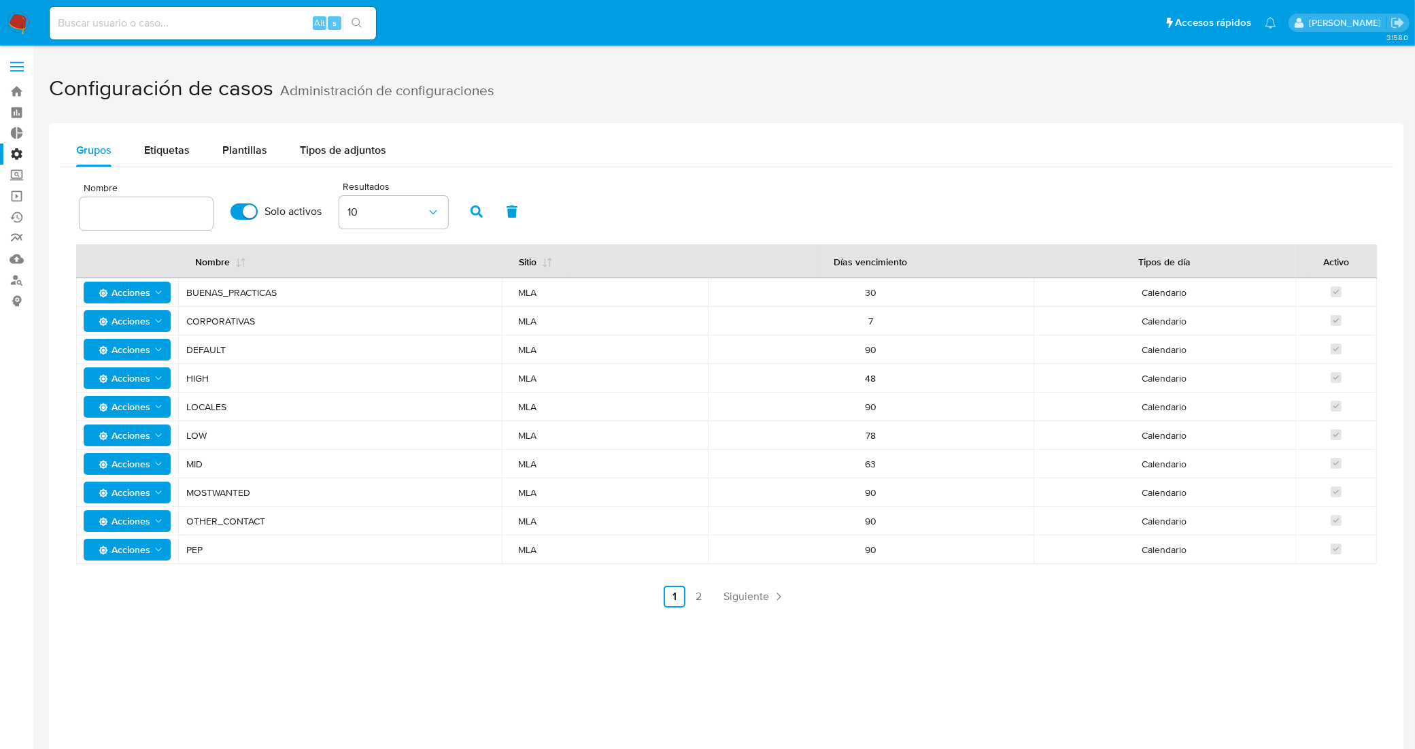
click at [154, 517] on icon "Acciones" at bounding box center [158, 520] width 11 height 11
click at [139, 556] on button "Ver registros" at bounding box center [127, 555] width 122 height 33
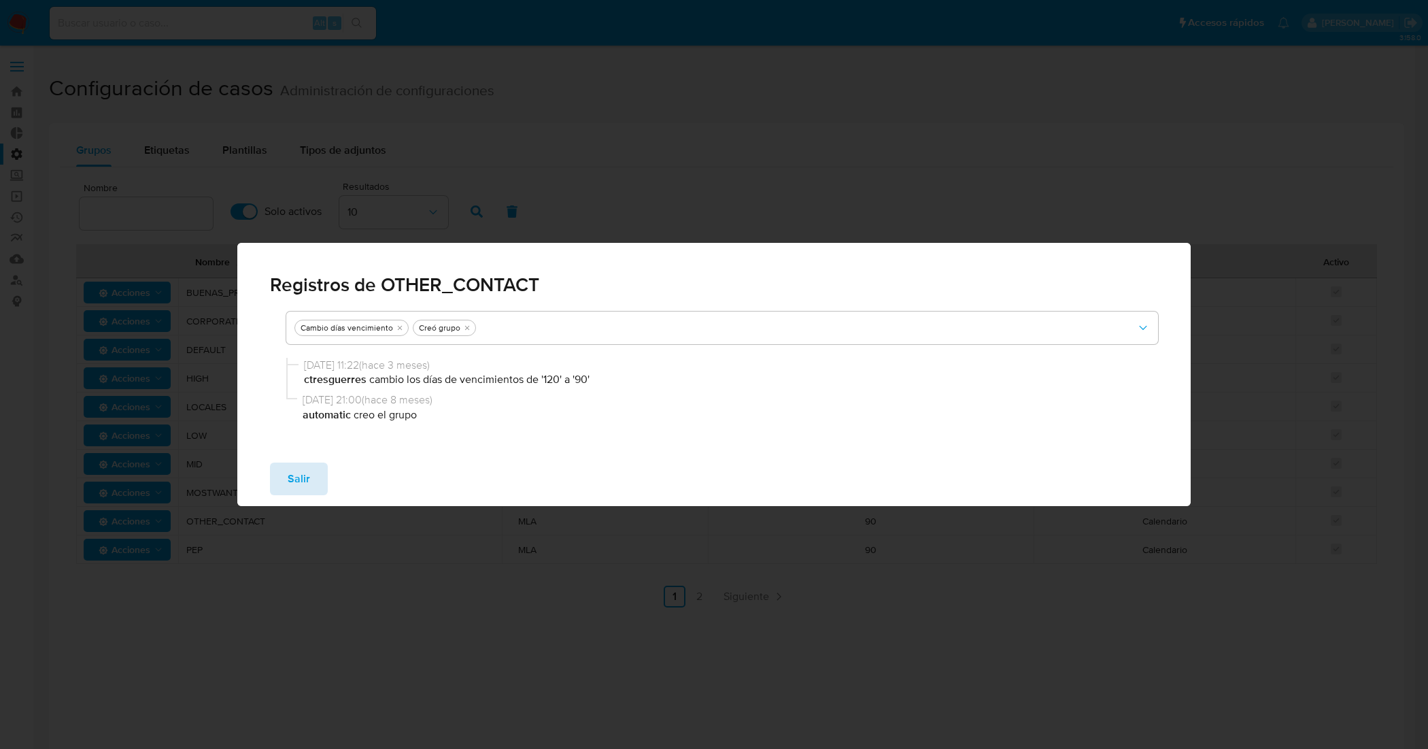
click at [310, 477] on button "Salir" at bounding box center [299, 478] width 58 height 33
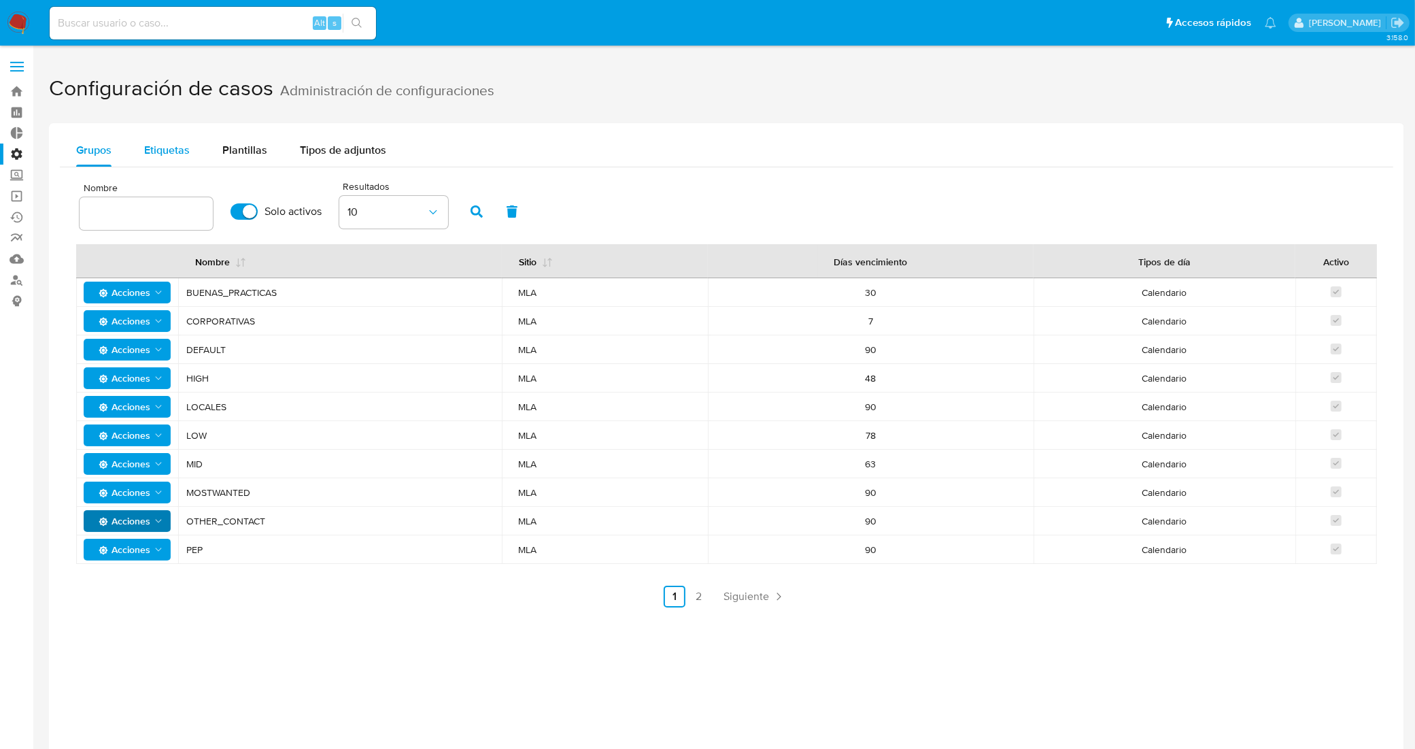
click at [186, 143] on span "Etiquetas" at bounding box center [167, 150] width 46 height 16
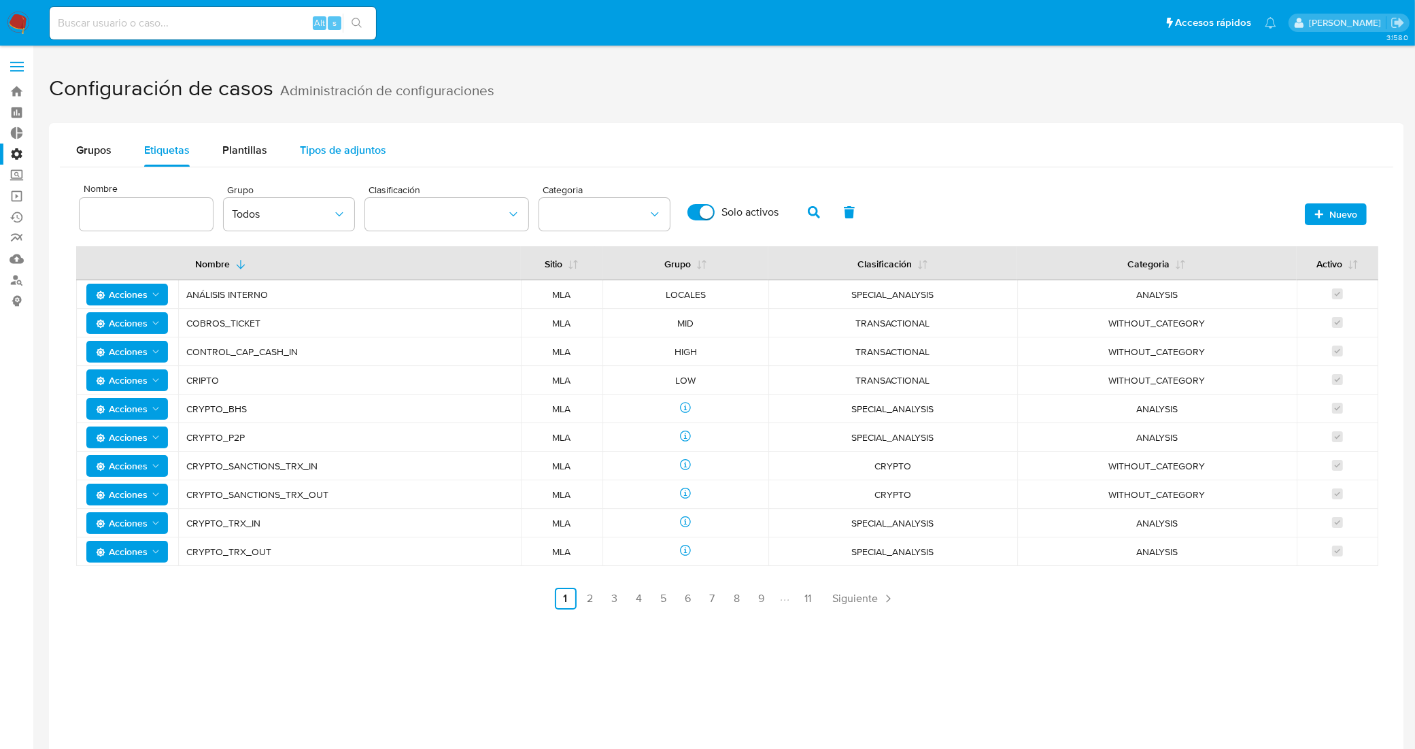
click at [331, 151] on span "Tipos de adjuntos" at bounding box center [343, 150] width 86 height 16
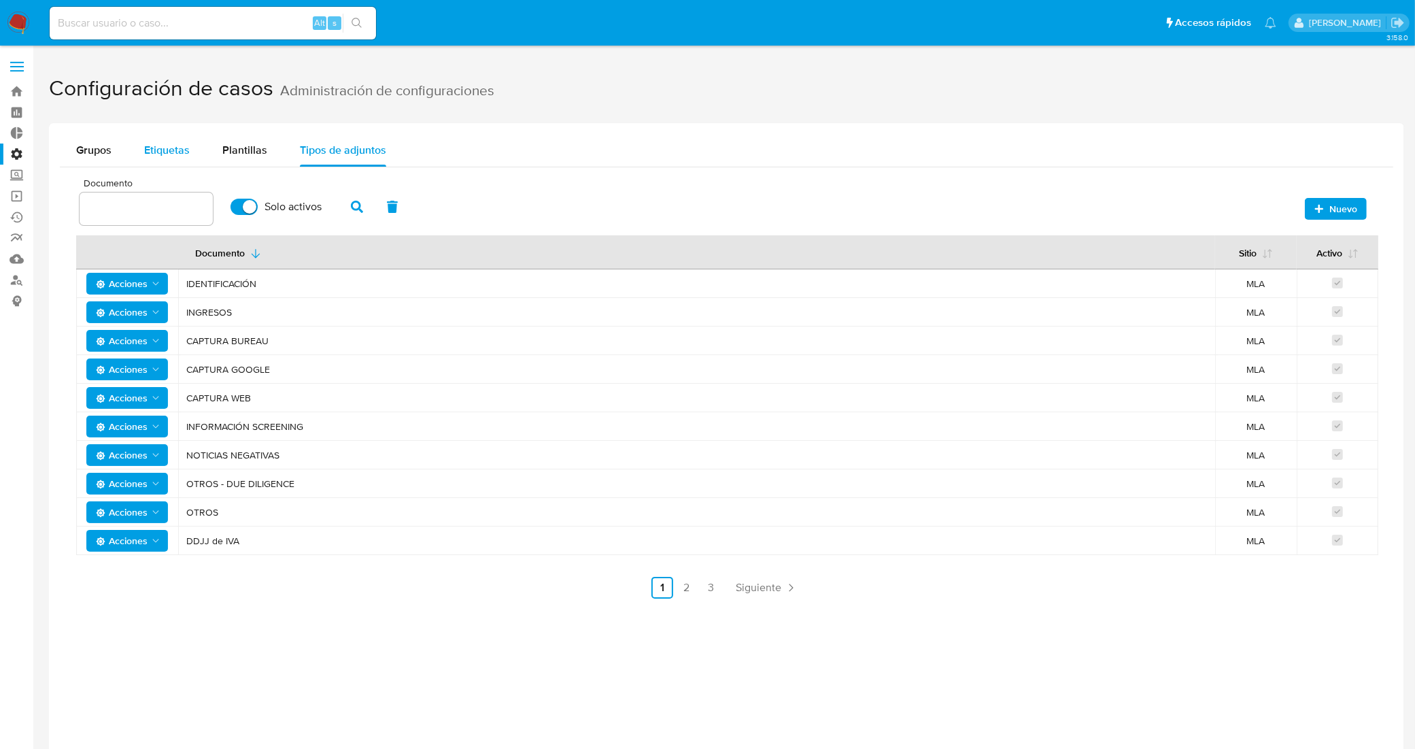
click at [186, 143] on span "Etiquetas" at bounding box center [167, 150] width 46 height 16
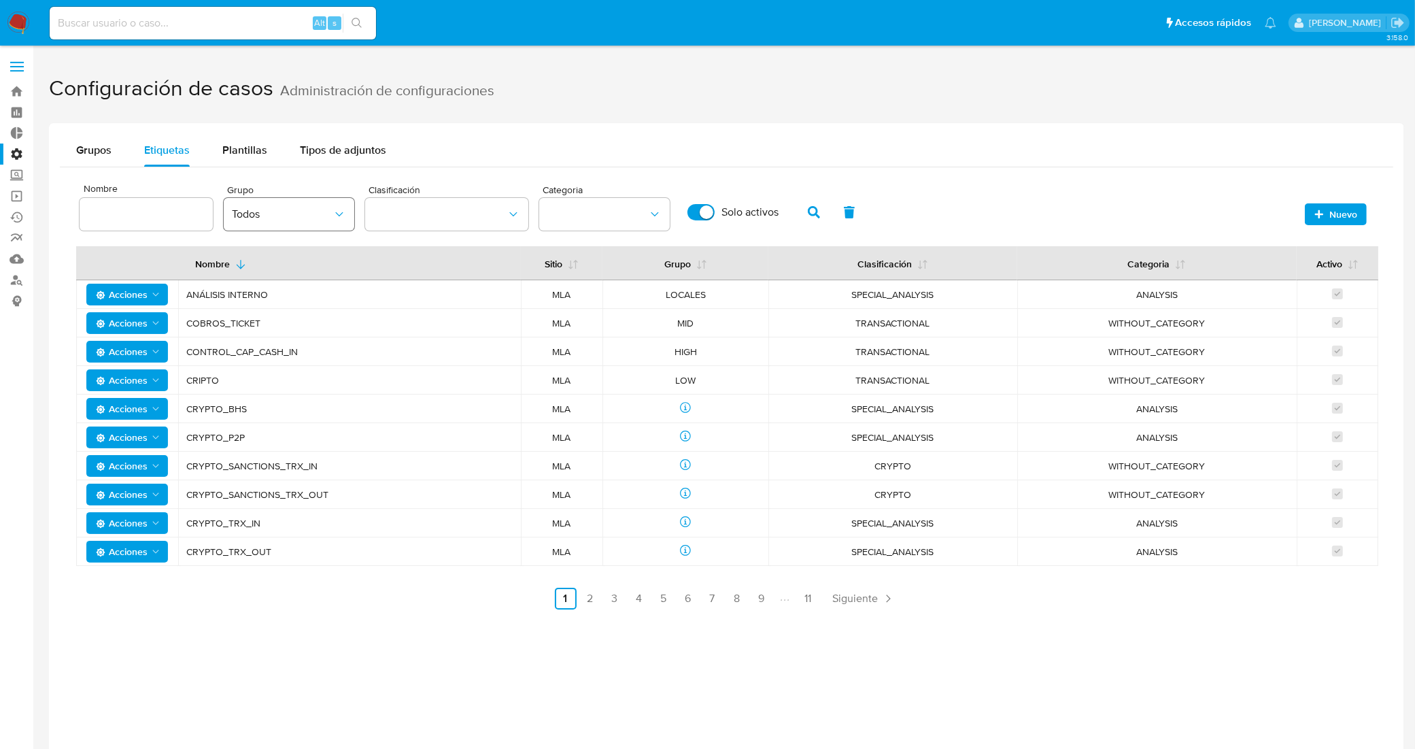
click at [339, 220] on icon "group" at bounding box center [340, 214] width 14 height 14
click at [409, 202] on button "classification" at bounding box center [446, 214] width 163 height 33
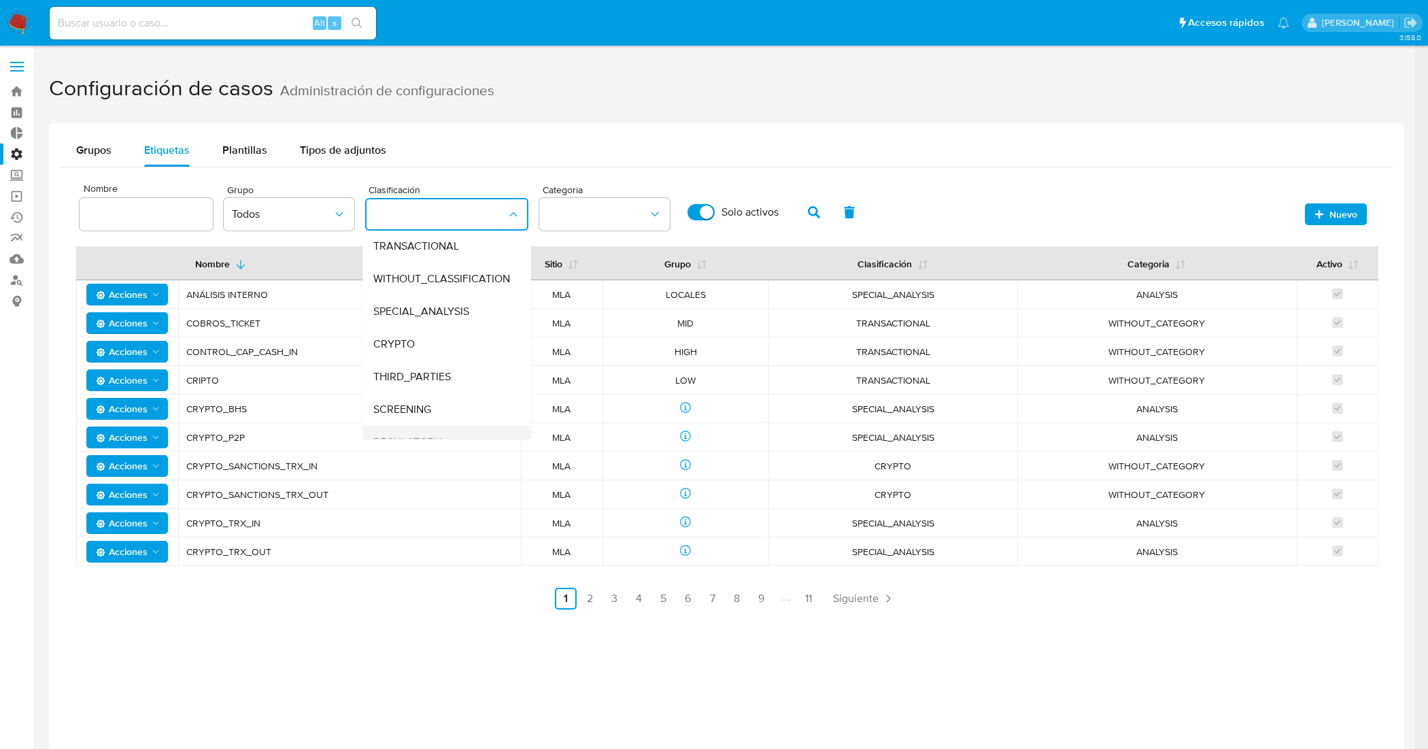
scroll to position [56, 0]
click at [456, 416] on div "REGULATORY" at bounding box center [442, 423] width 139 height 33
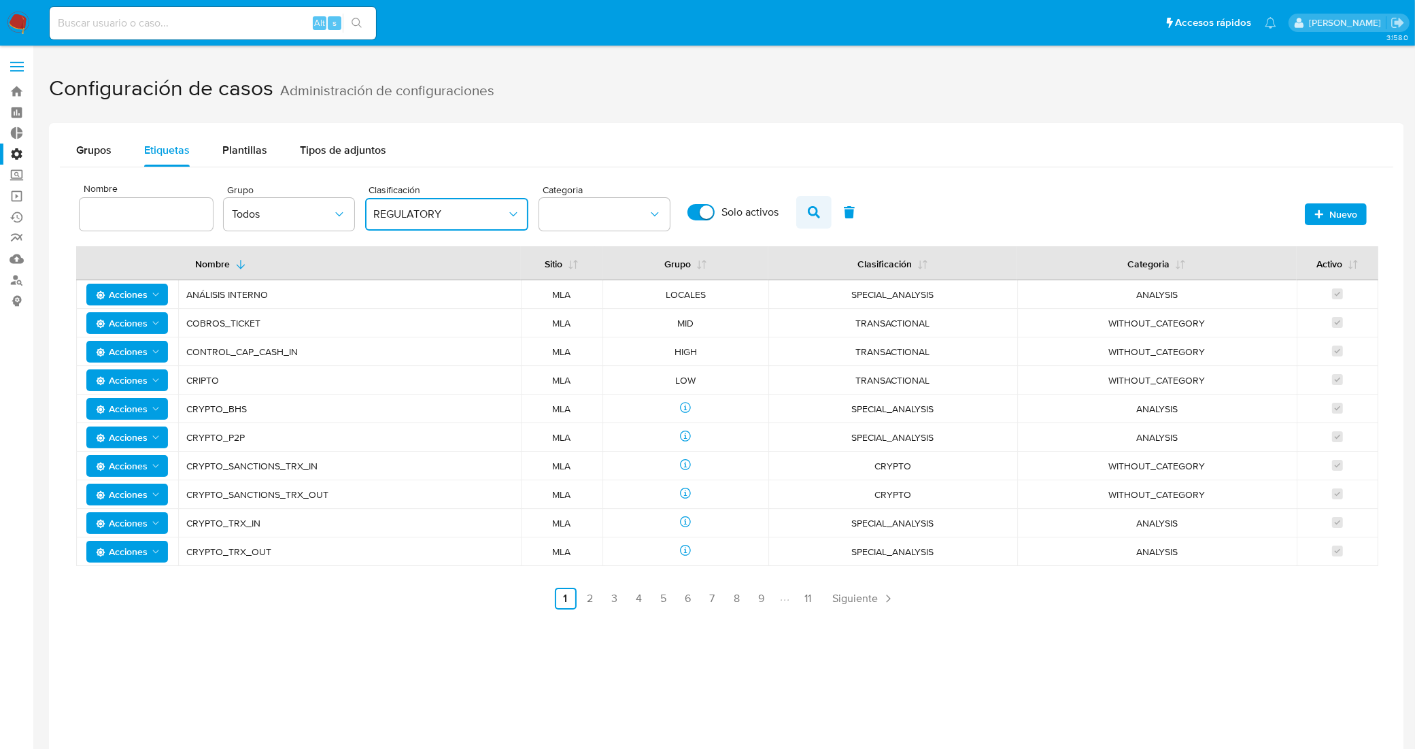
click at [804, 214] on button "button" at bounding box center [813, 212] width 35 height 33
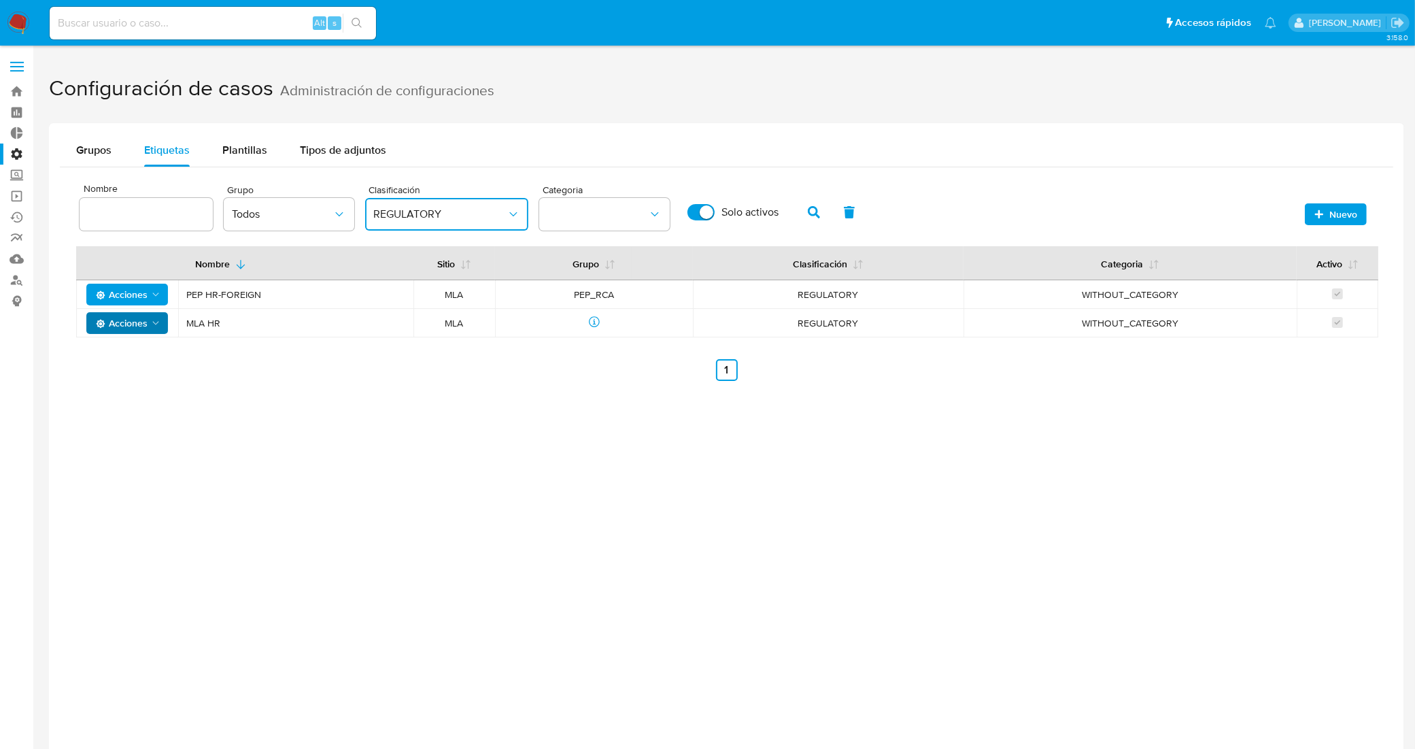
click at [113, 330] on span "Acciones" at bounding box center [122, 323] width 52 height 22
click at [134, 356] on button "Editar" at bounding box center [127, 357] width 122 height 33
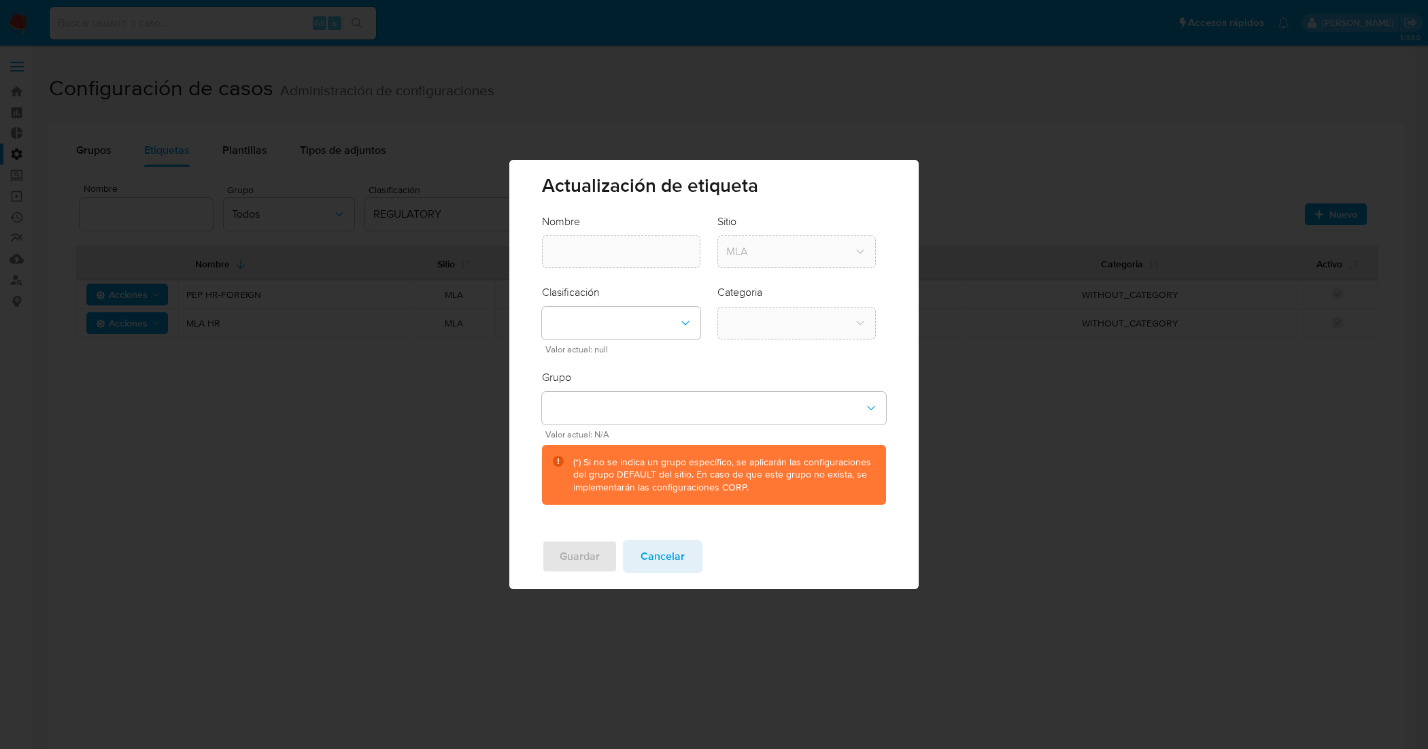
type input "MLA HR"
click at [685, 326] on icon "classification-dropdown" at bounding box center [686, 323] width 14 height 14
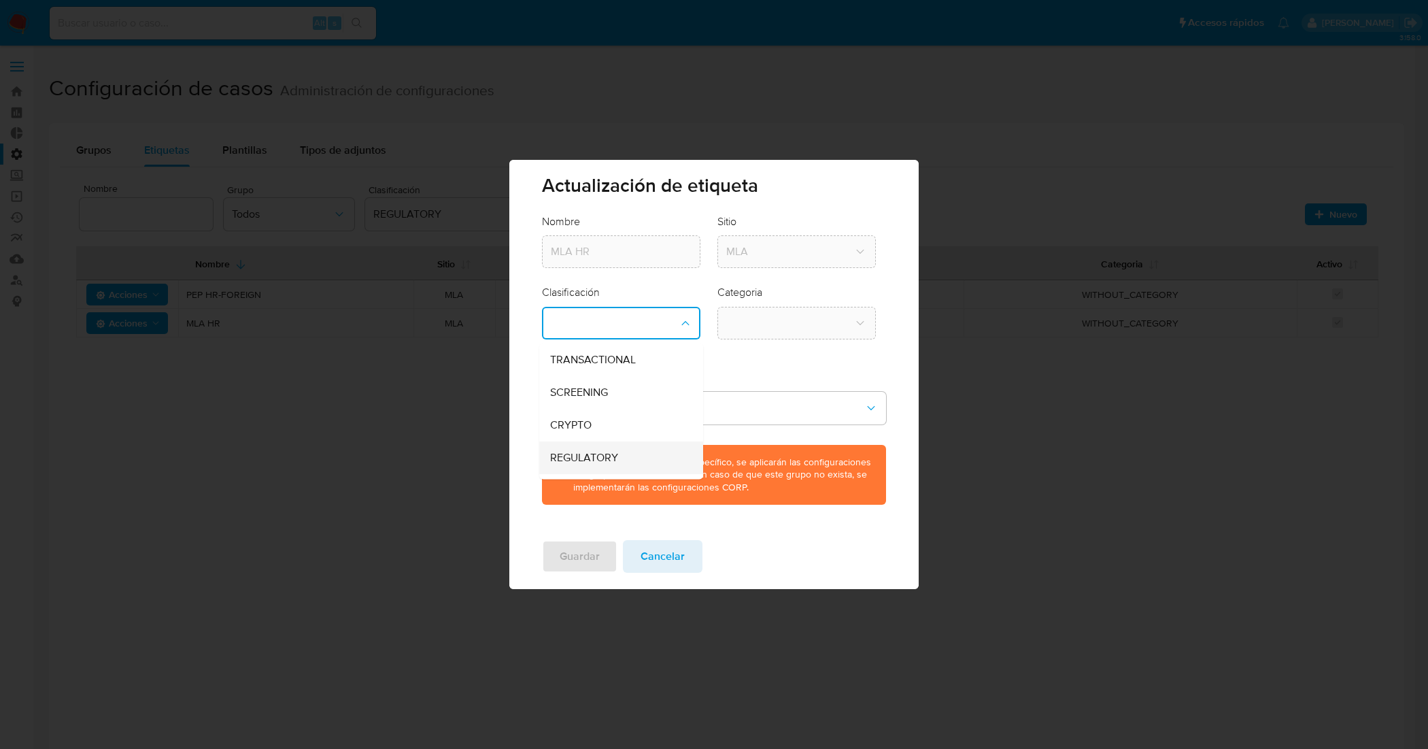
scroll to position [59, 0]
click at [639, 433] on div "REGULATORY" at bounding box center [618, 430] width 134 height 33
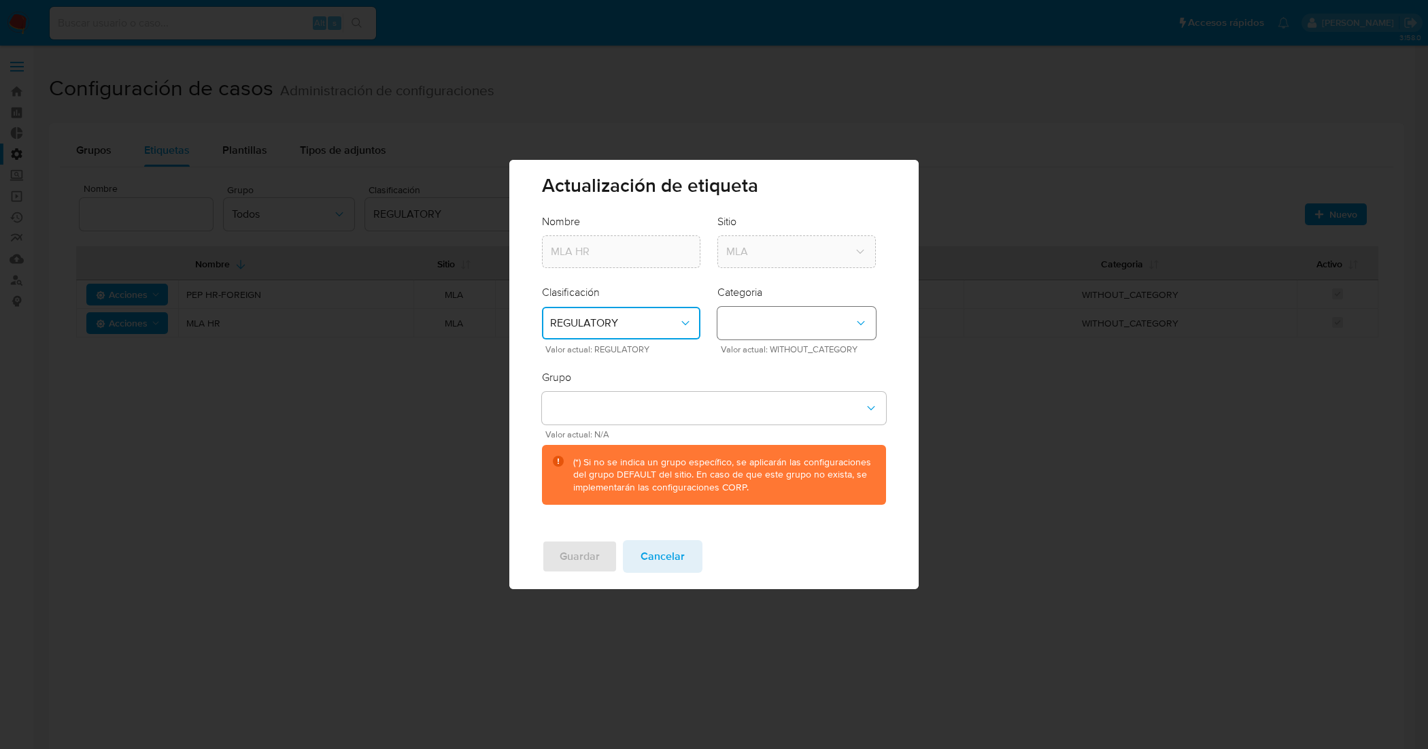
click at [754, 318] on button "category-dropdown" at bounding box center [796, 323] width 158 height 33
click at [749, 354] on span "WITHOUT_CATEGORY" at bounding box center [780, 359] width 109 height 14
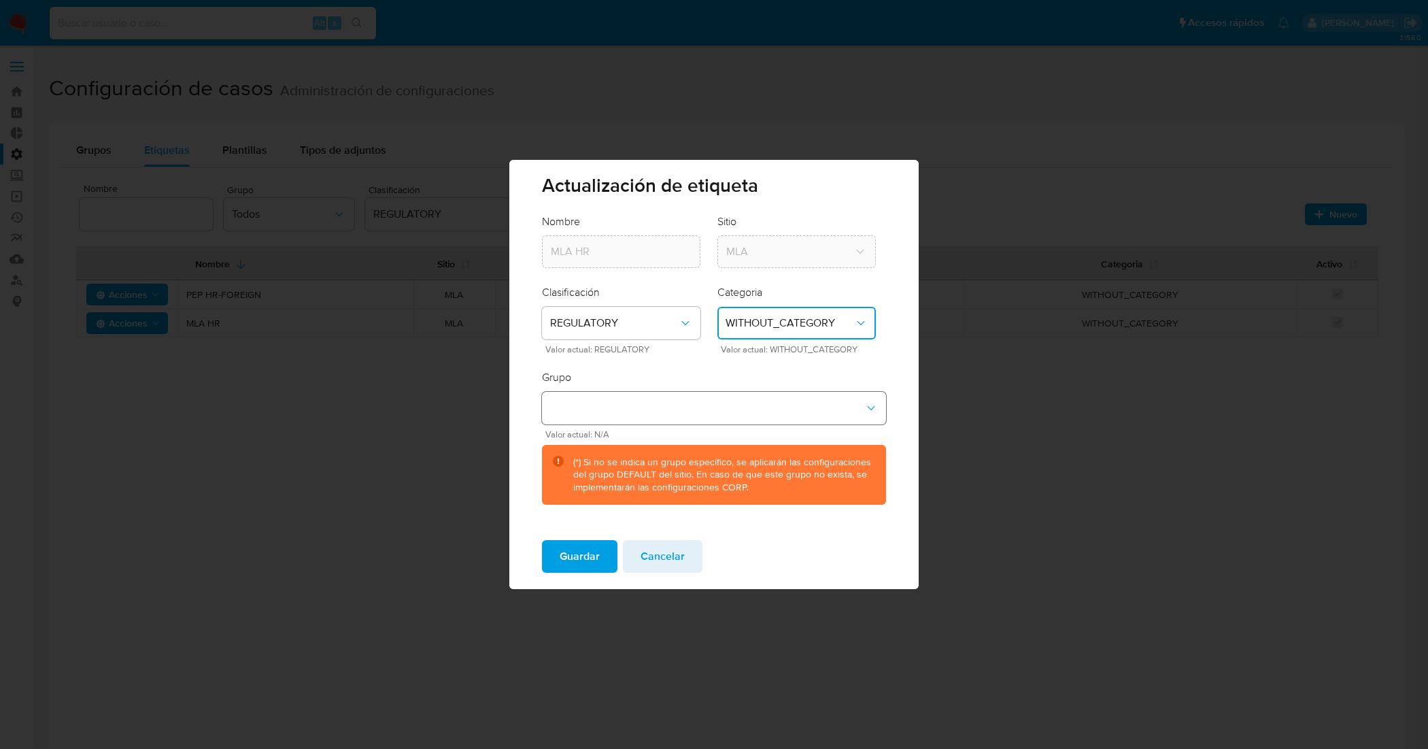
click at [696, 401] on button "group-dropdown" at bounding box center [713, 408] width 343 height 33
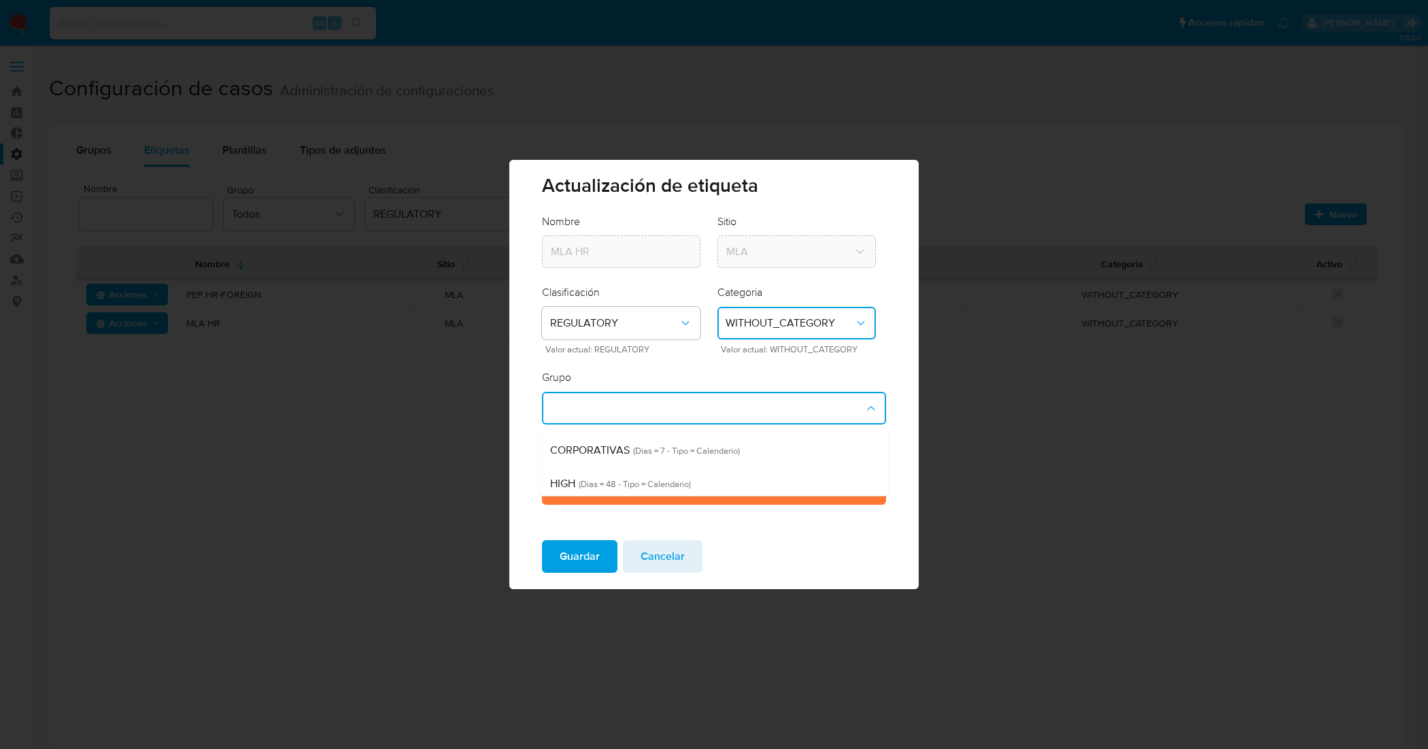
scroll to position [0, 0]
click at [624, 445] on span "BUENAS_PRACTICAS" at bounding box center [603, 444] width 105 height 16
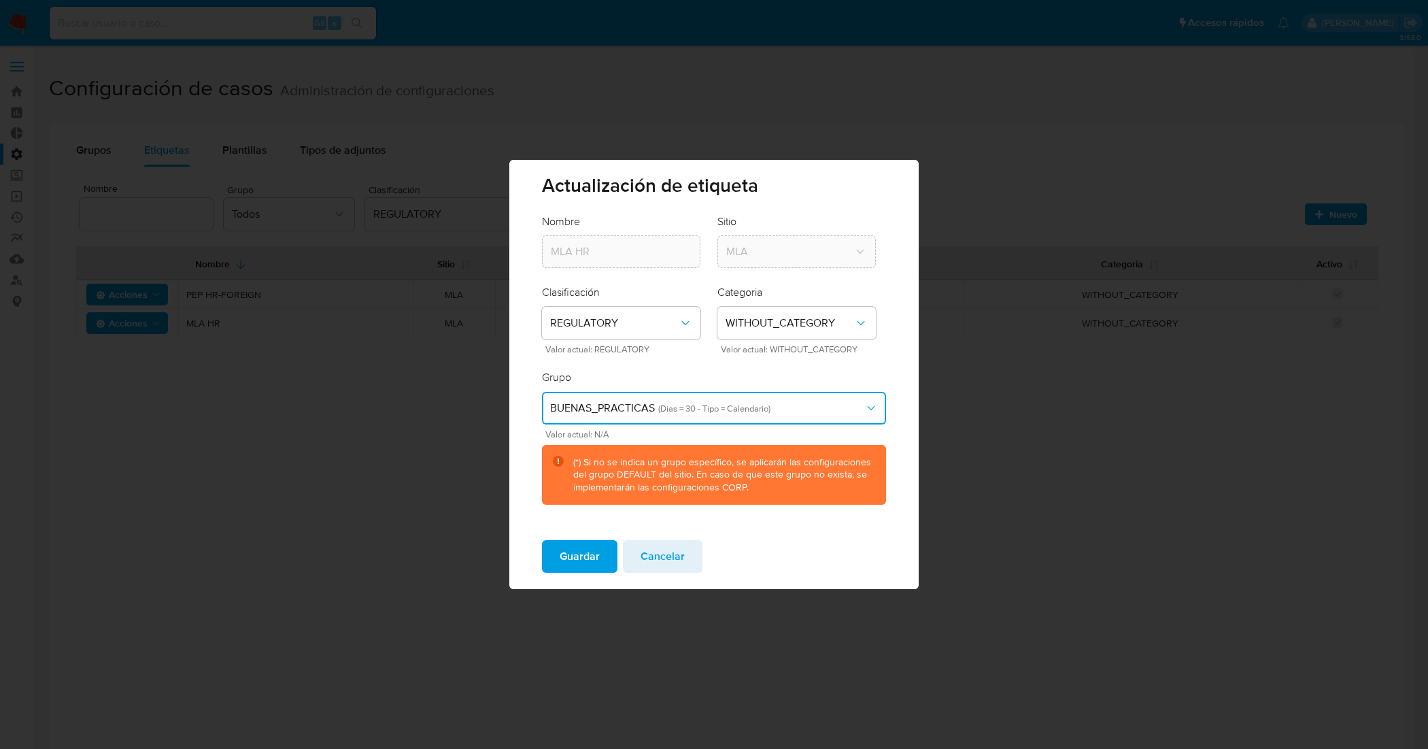
click at [707, 403] on span "(Dias = 30 - Tipo = Calendario)" at bounding box center [713, 408] width 116 height 13
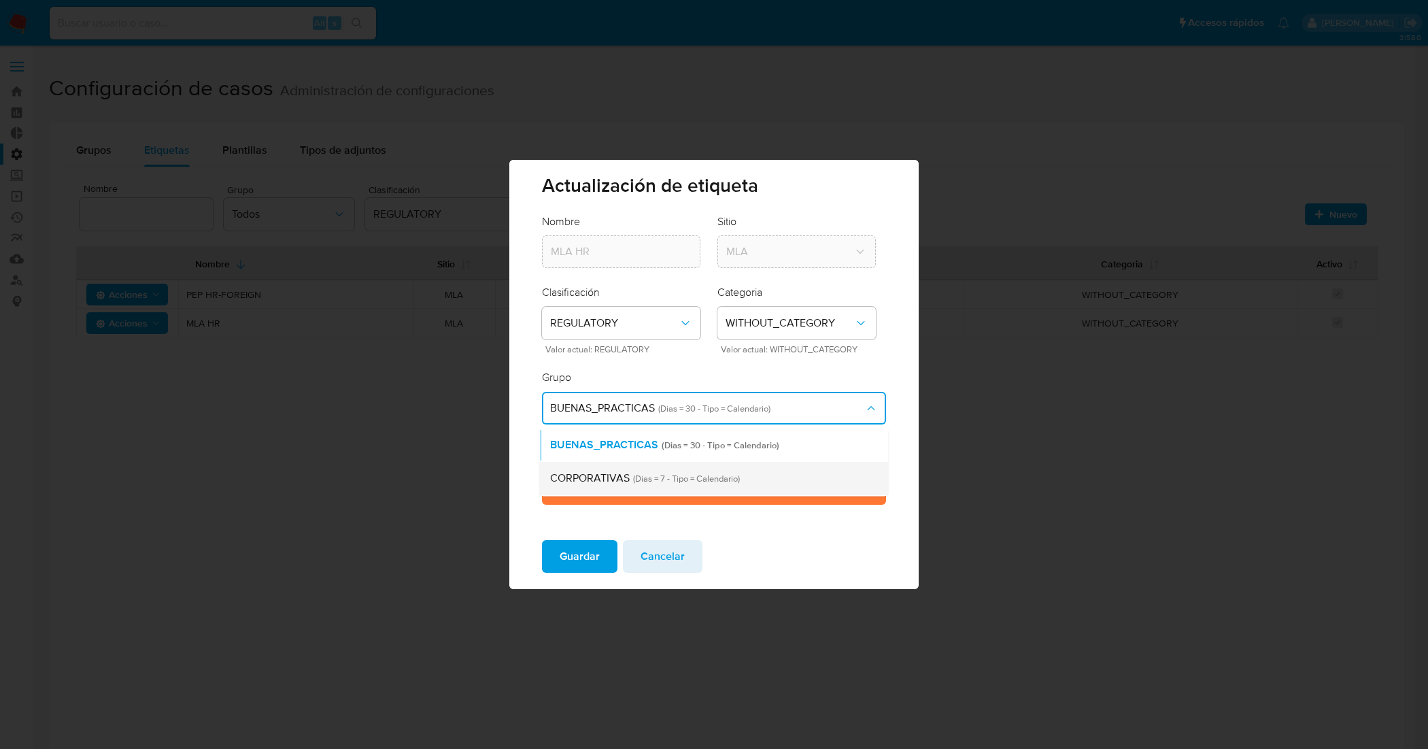
click at [643, 476] on span "(Dias = 7 - Tipo = Calendario)" at bounding box center [685, 477] width 110 height 13
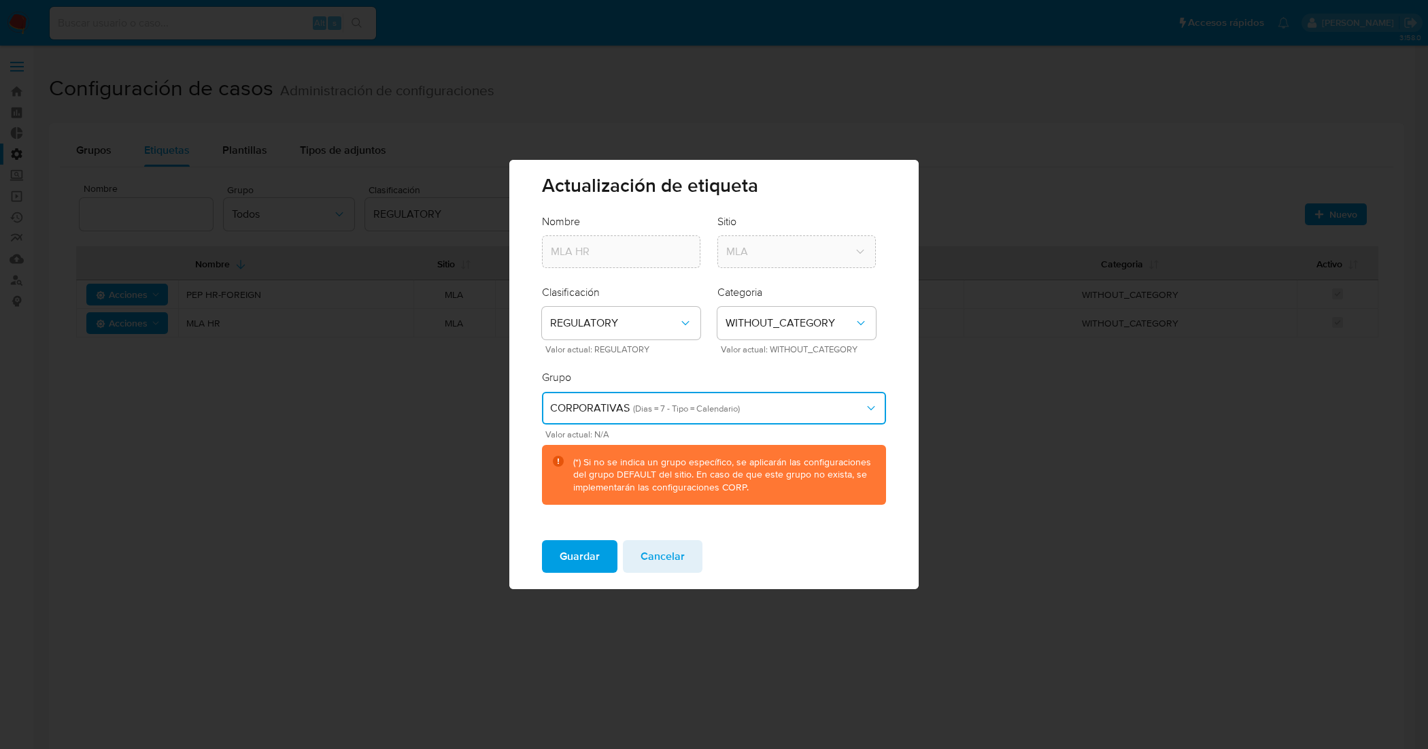
click at [660, 415] on button "CORPORATIVAS (Dias = 7 - Tipo = Calendario)" at bounding box center [713, 408] width 343 height 33
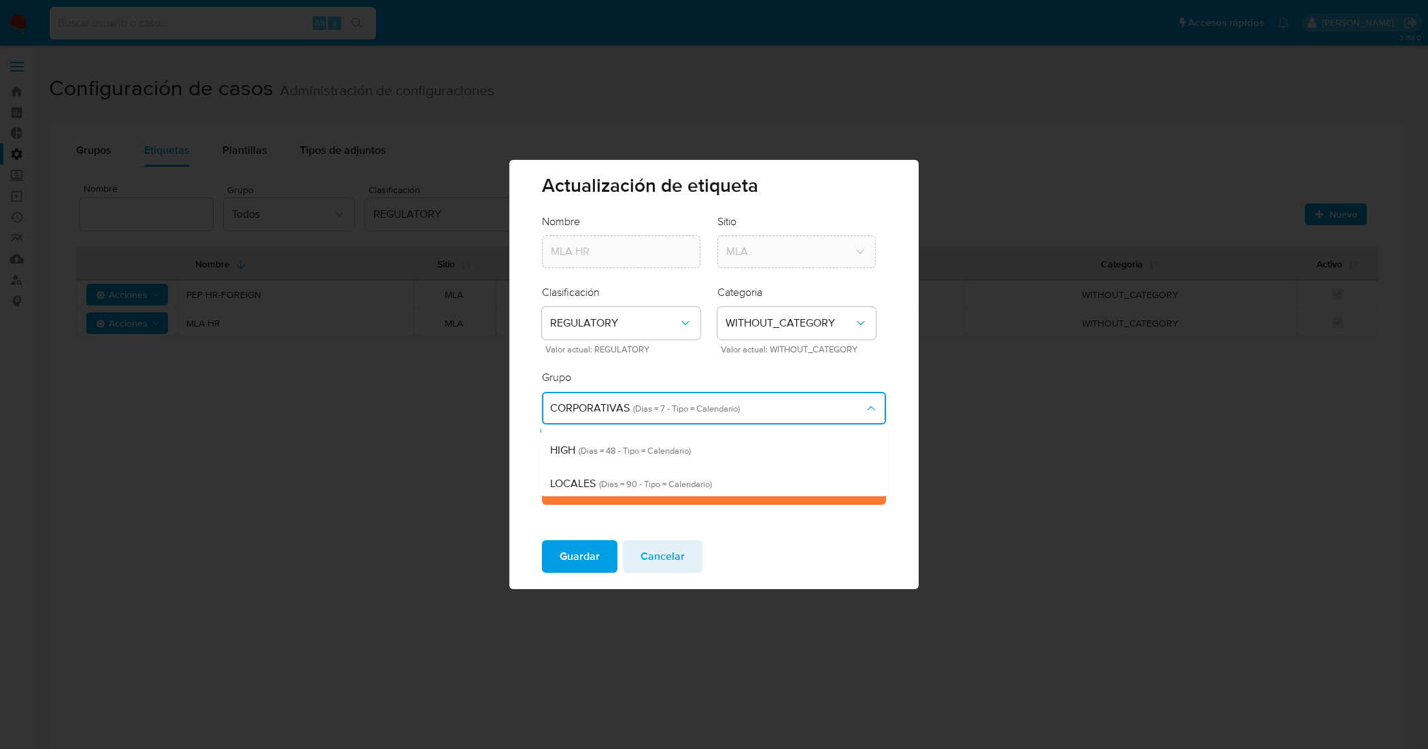
scroll to position [85, 0]
click at [646, 453] on span "(Dias = 90 - Tipo = Calendario)" at bounding box center [654, 459] width 116 height 13
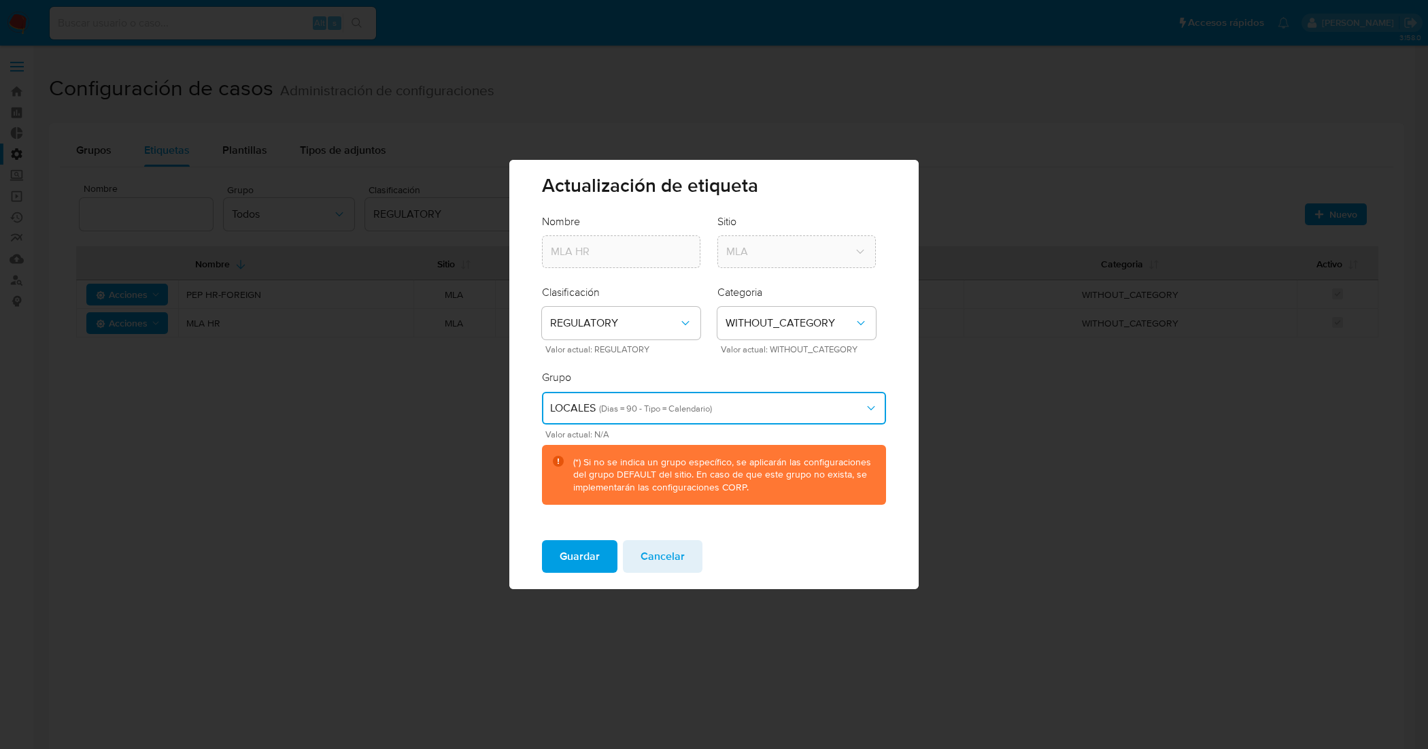
click at [649, 408] on span "(Dias = 90 - Tipo = Calendario)" at bounding box center [654, 408] width 116 height 13
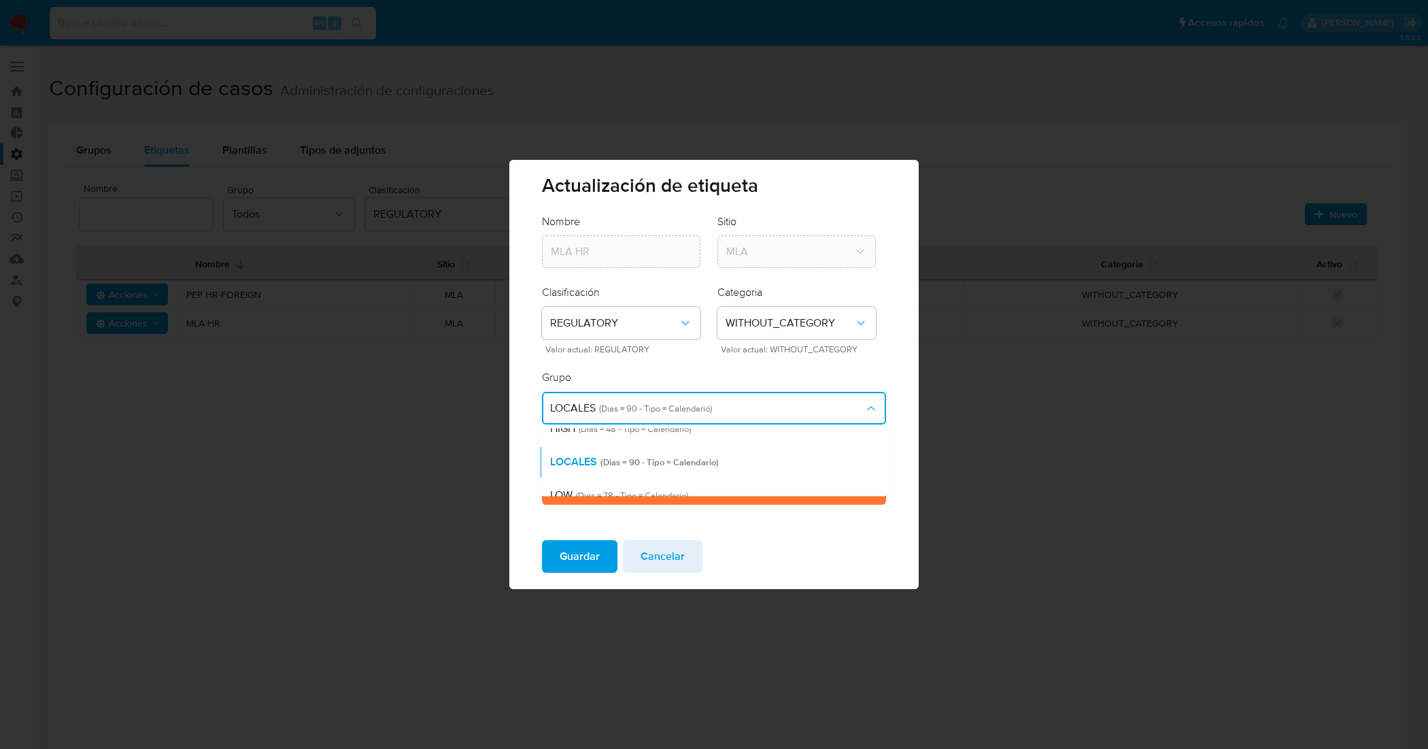
scroll to position [334, 0]
click at [654, 481] on span "(Dias = 3 - Tipo = Calendario)" at bounding box center [692, 479] width 110 height 13
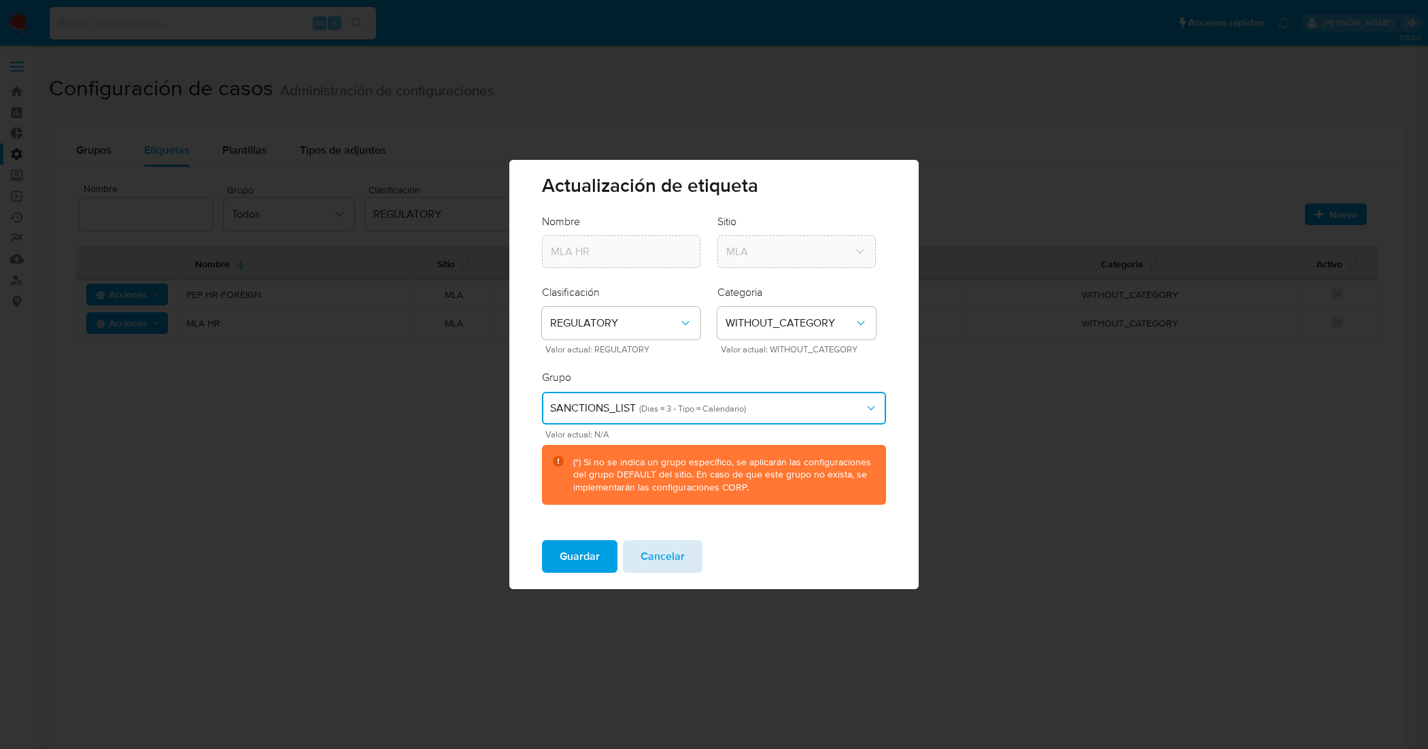
click at [675, 552] on span "Cancelar" at bounding box center [663, 556] width 44 height 30
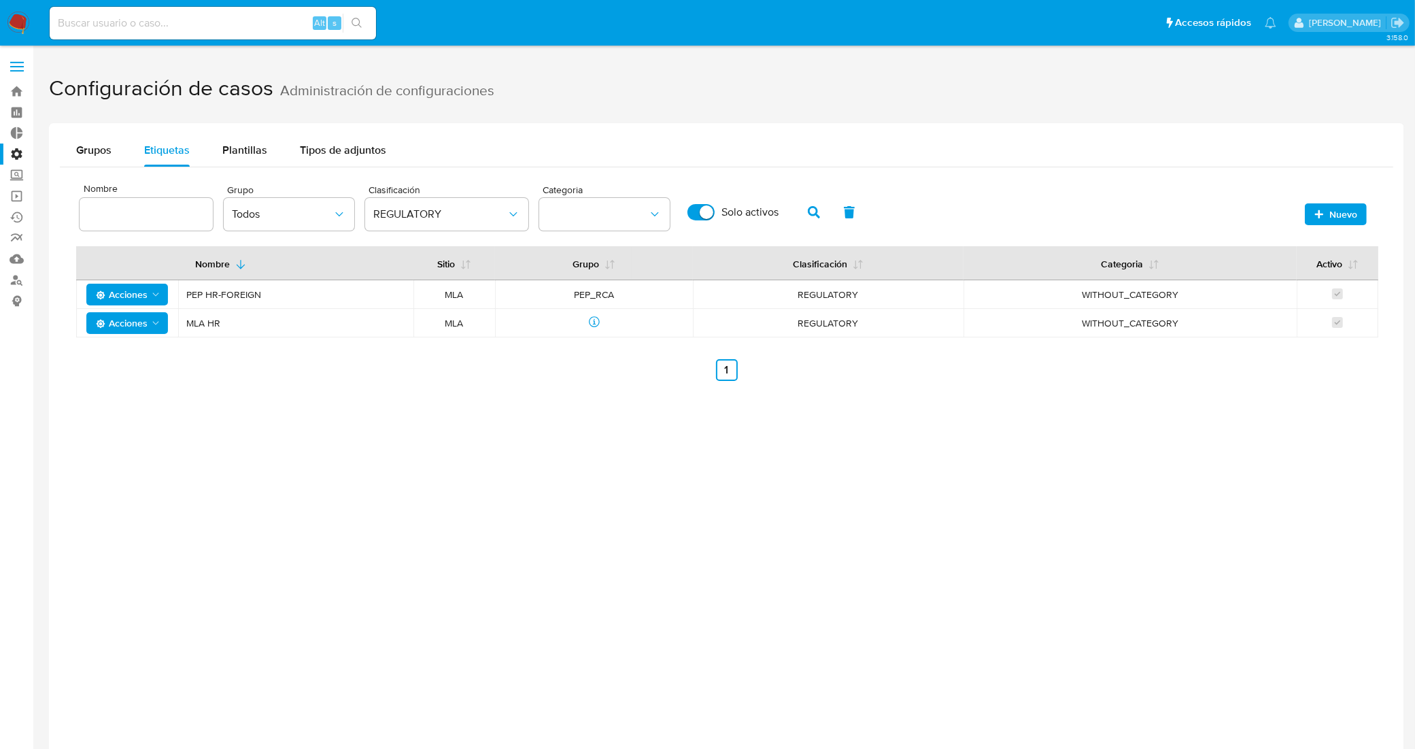
click at [143, 320] on span "Acciones" at bounding box center [122, 323] width 52 height 22
click at [102, 365] on button "Editar" at bounding box center [127, 357] width 122 height 33
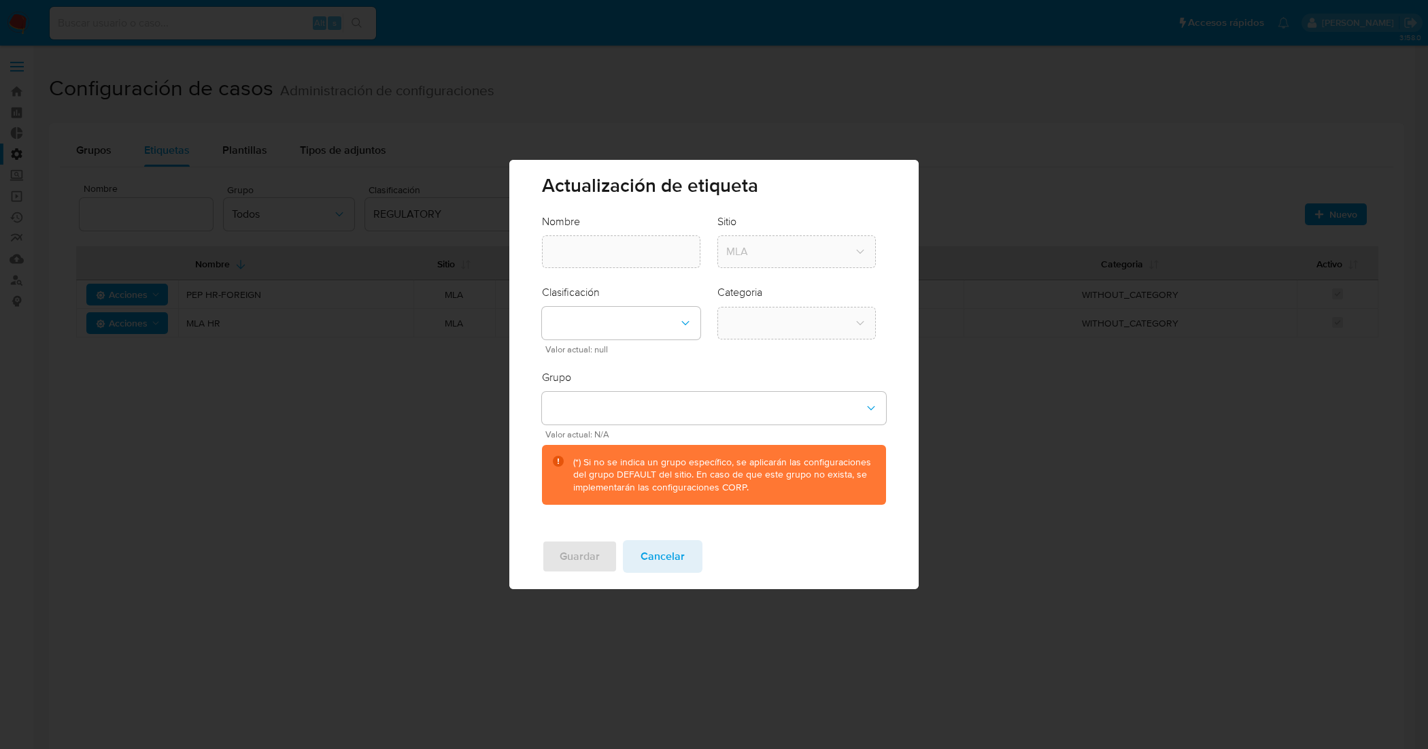
type input "MLA HR"
click at [667, 323] on button "classification-dropdown" at bounding box center [621, 323] width 158 height 33
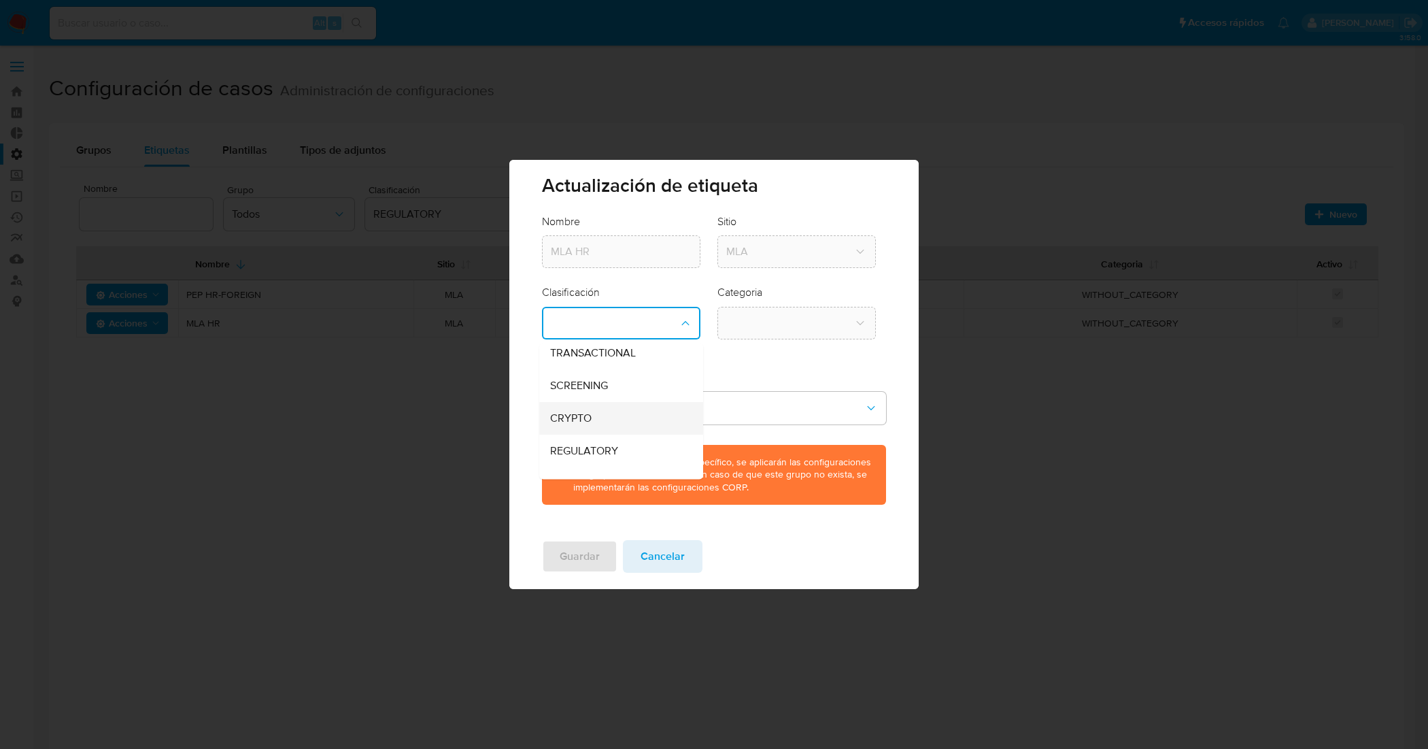
scroll to position [59, 0]
click at [624, 425] on div "REGULATORY" at bounding box center [618, 430] width 134 height 33
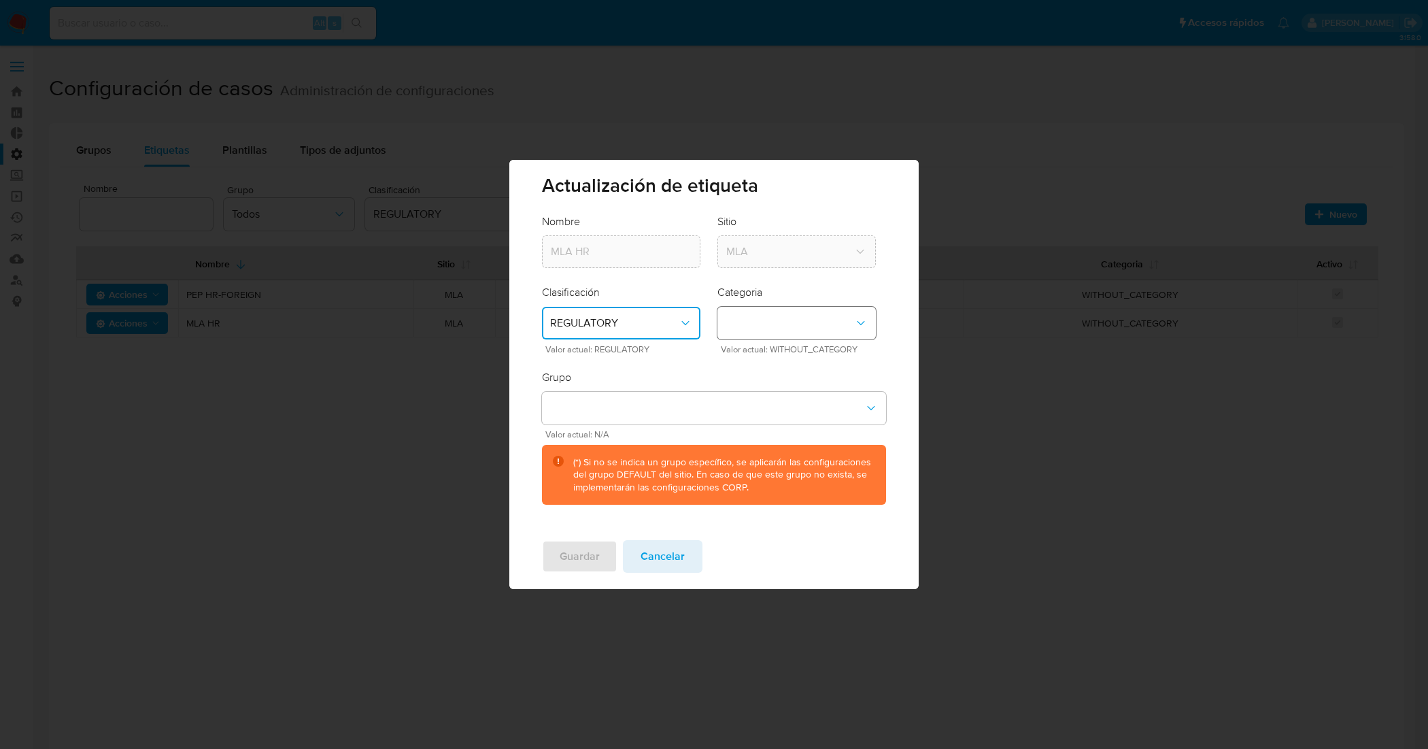
click at [791, 335] on button "category-dropdown" at bounding box center [796, 323] width 158 height 33
click at [788, 362] on span "WITHOUT_CATEGORY" at bounding box center [780, 359] width 109 height 14
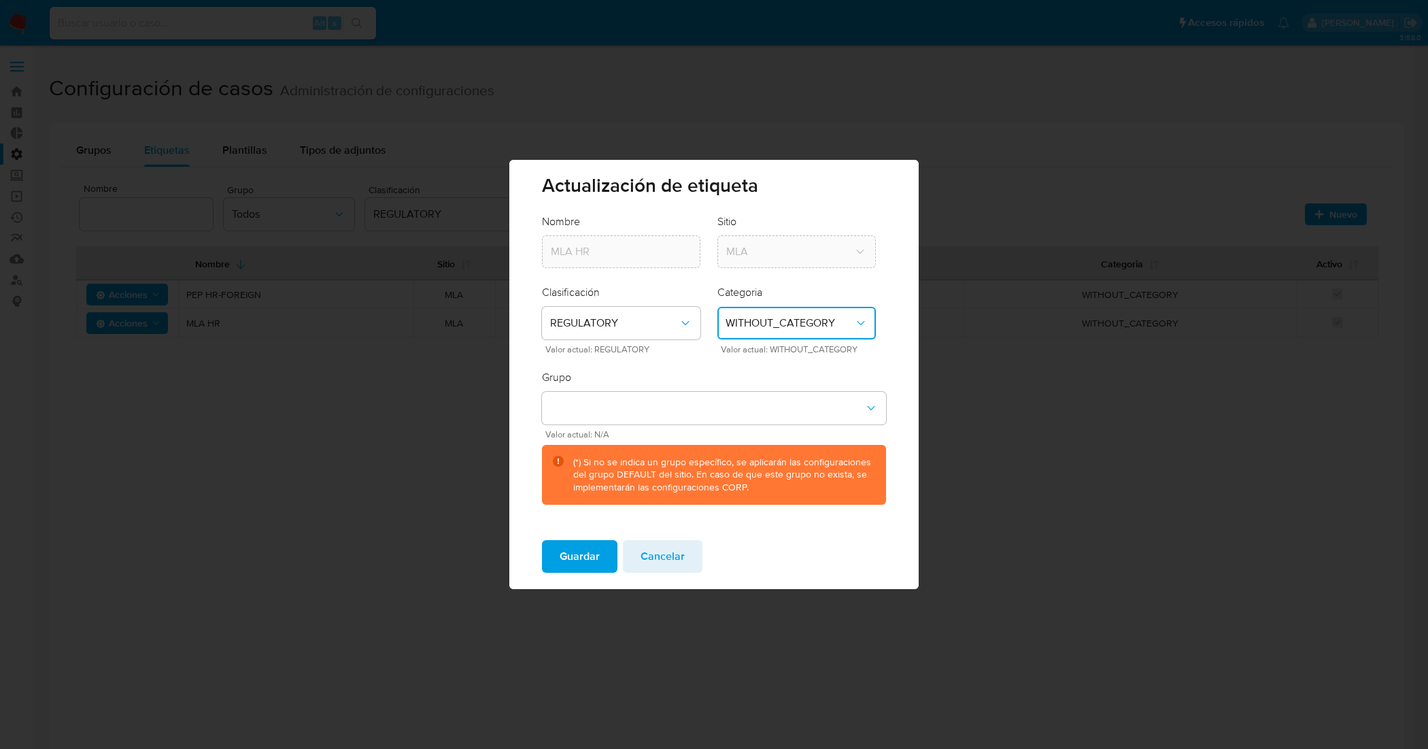
drag, startPoint x: 779, startPoint y: 555, endPoint x: 698, endPoint y: 467, distance: 120.3
click at [779, 554] on div "Guardar Cancelar" at bounding box center [713, 559] width 409 height 60
click at [680, 552] on span "Cancelar" at bounding box center [663, 556] width 44 height 30
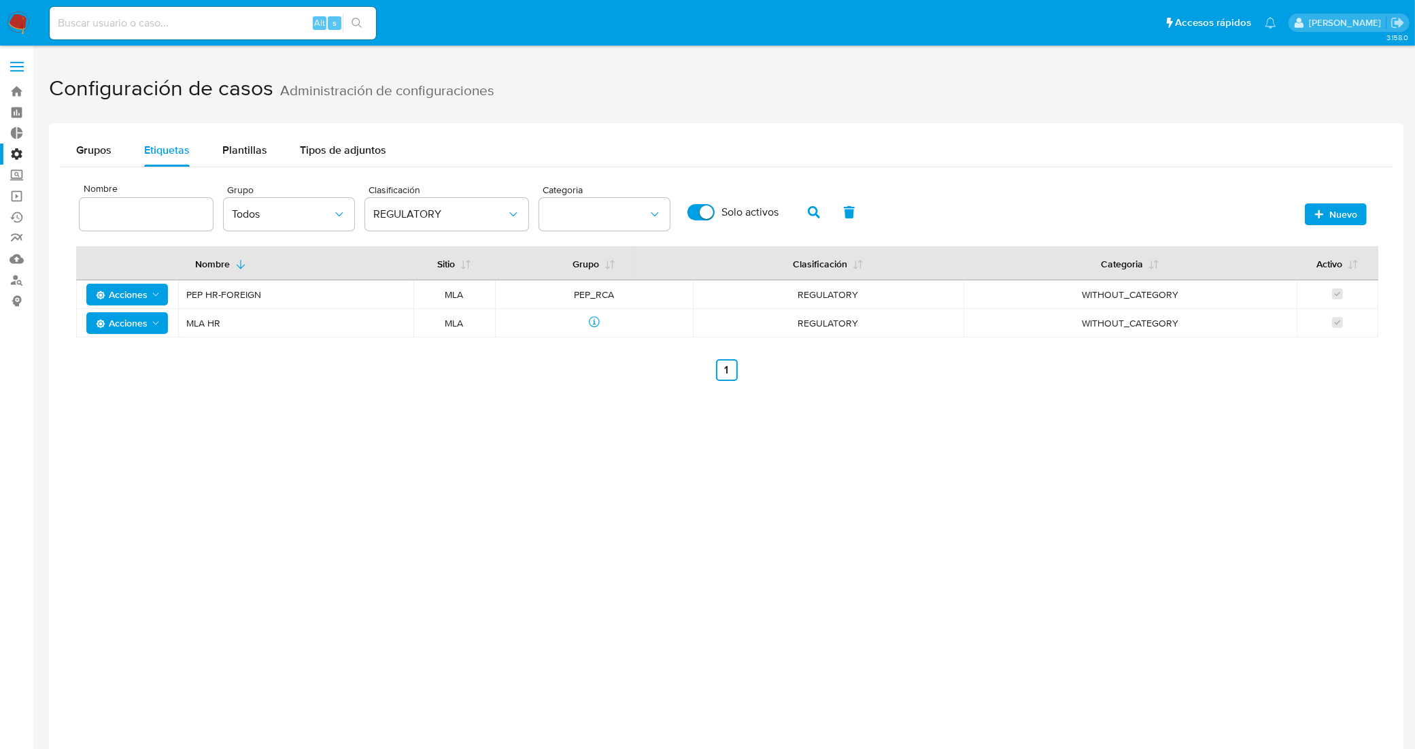
click at [426, 539] on div "Grupos Etiquetas Plantillas Tipos de adjuntos Nombre Sitio MLA Grupo Todos Clas…" at bounding box center [726, 497] width 1355 height 749
click at [222, 131] on div "Grupos Etiquetas Plantillas Tipos de adjuntos Nombre Sitio MLA Grupo Todos Clas…" at bounding box center [726, 263] width 1355 height 280
click at [233, 139] on div "Plantillas" at bounding box center [244, 150] width 45 height 33
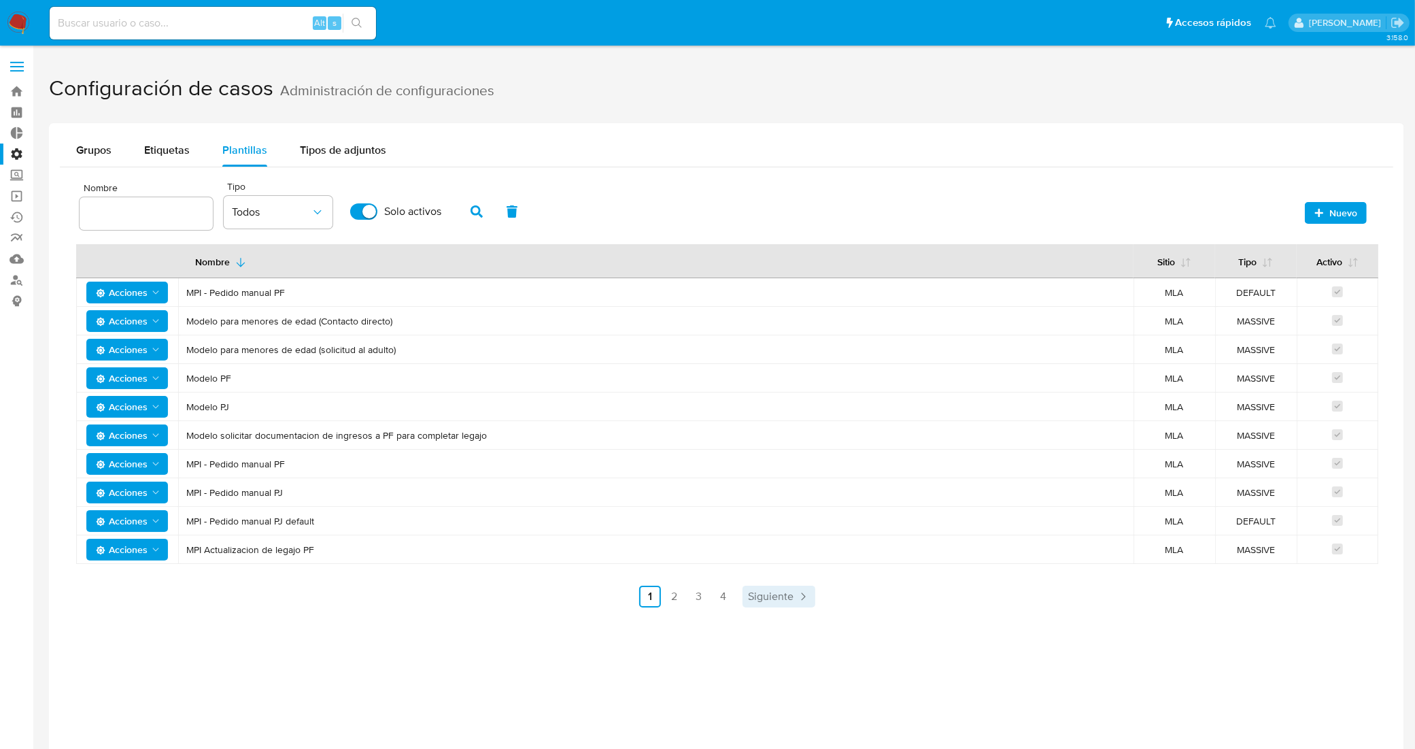
click at [783, 605] on link "Siguiente" at bounding box center [779, 597] width 73 height 22
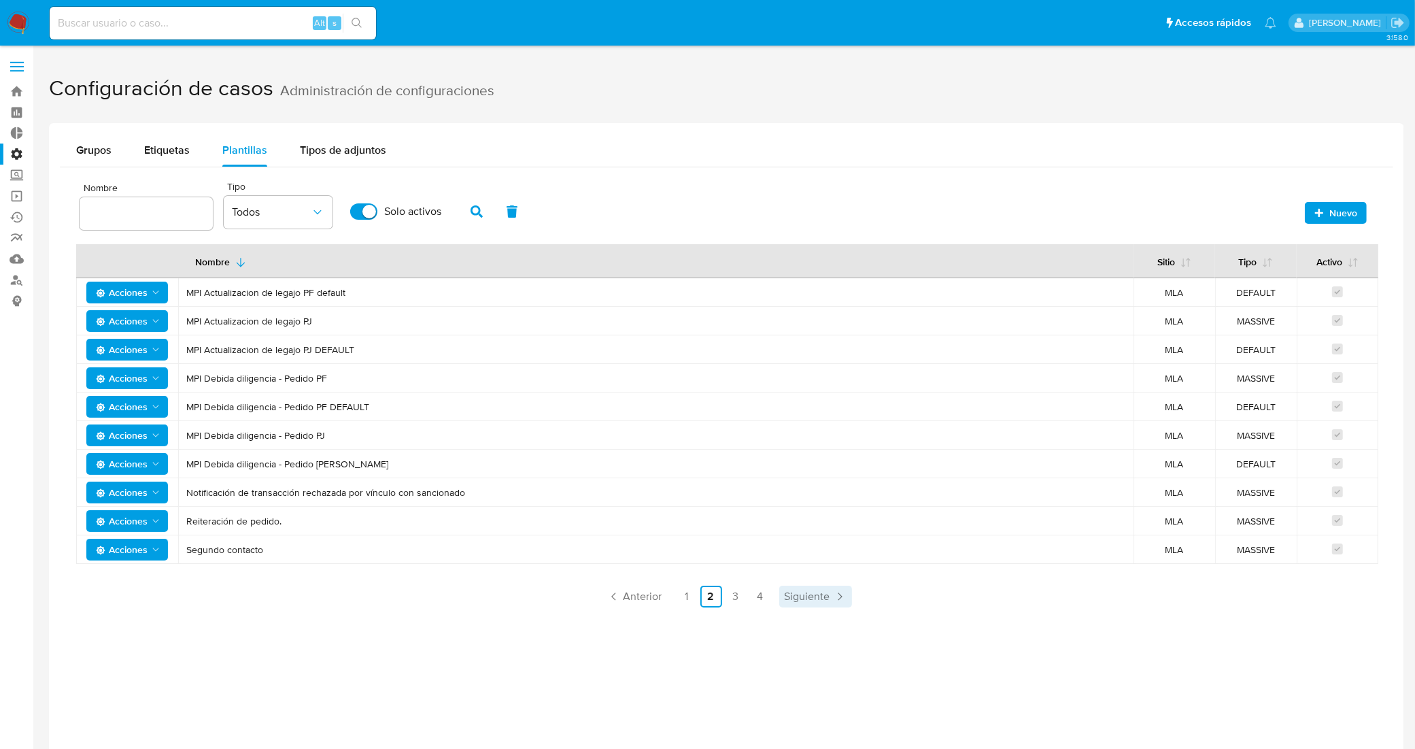
click at [783, 605] on link "Siguiente" at bounding box center [815, 597] width 73 height 22
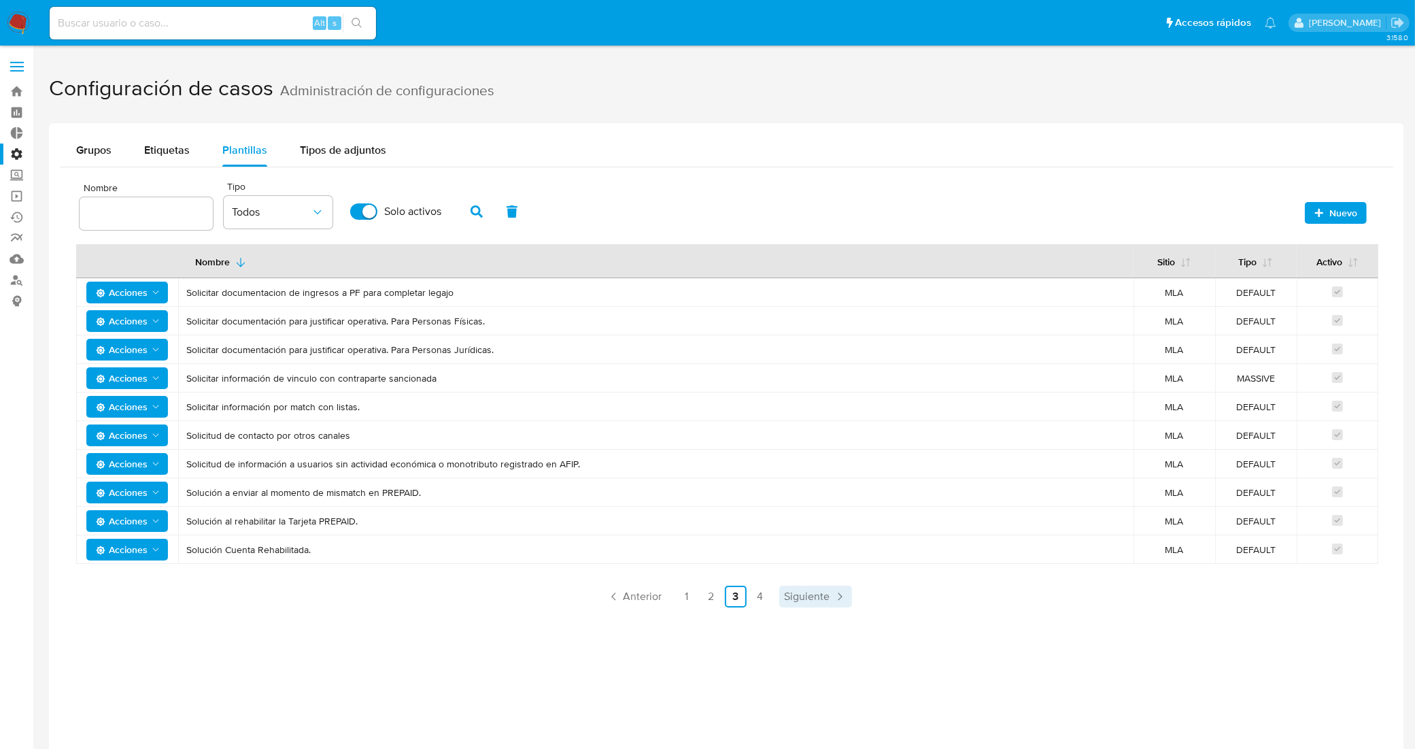
click at [783, 605] on link "Siguiente" at bounding box center [815, 597] width 73 height 22
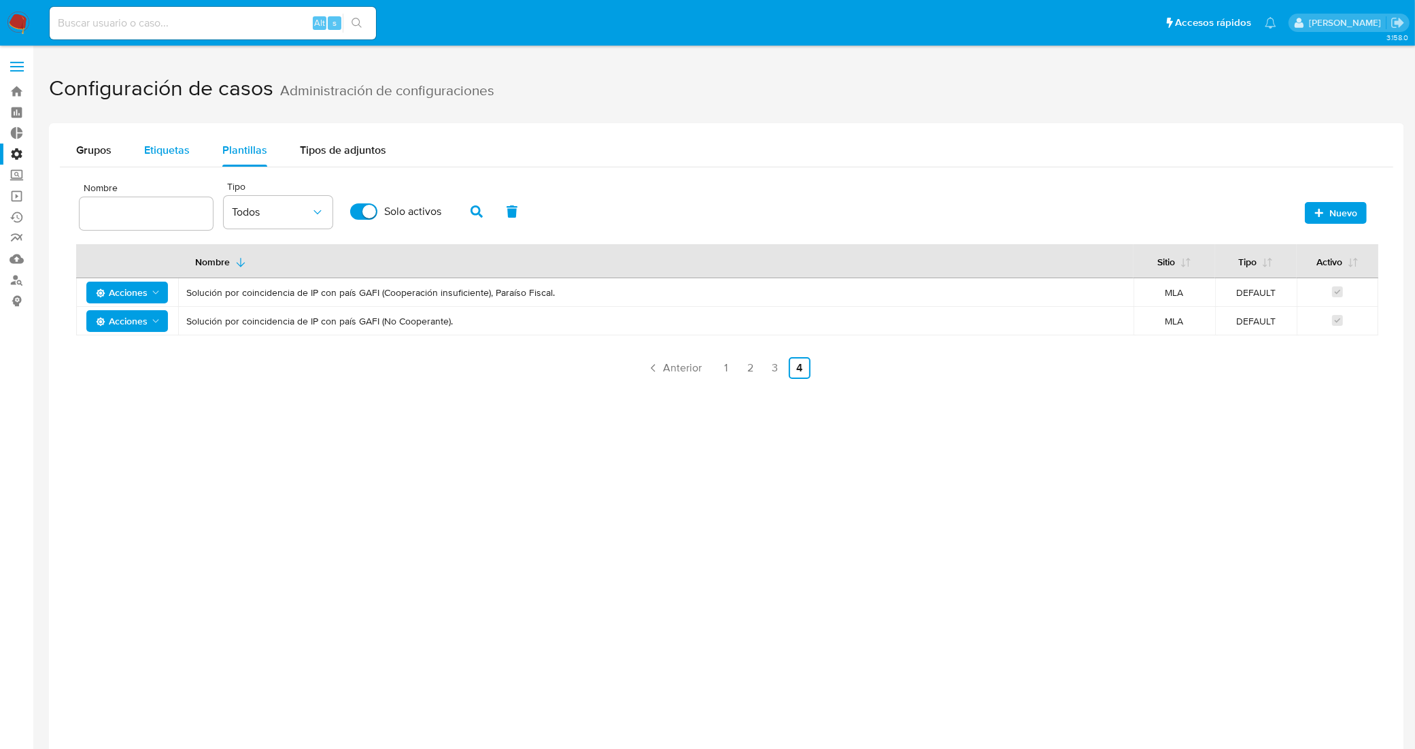
click at [168, 152] on span "Etiquetas" at bounding box center [167, 150] width 46 height 16
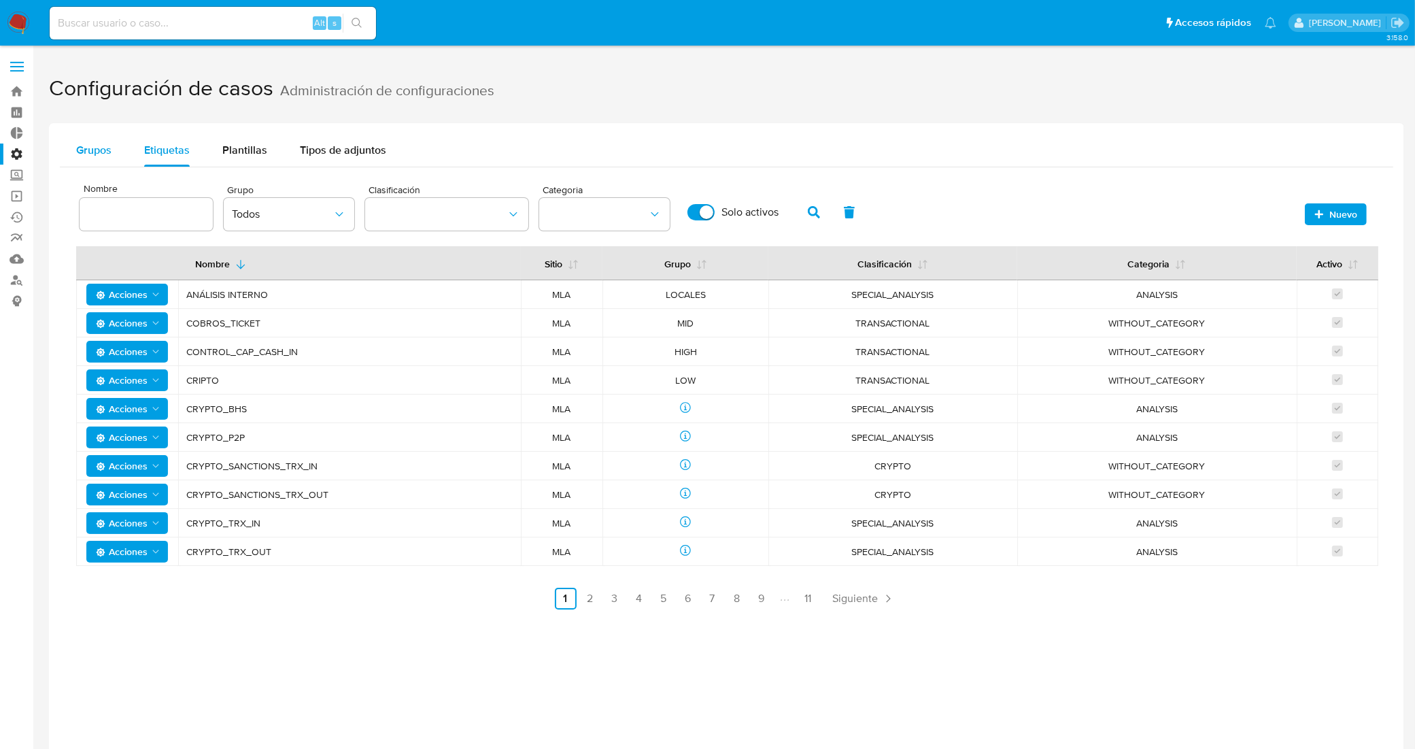
click at [95, 150] on span "Grupos" at bounding box center [93, 150] width 35 height 16
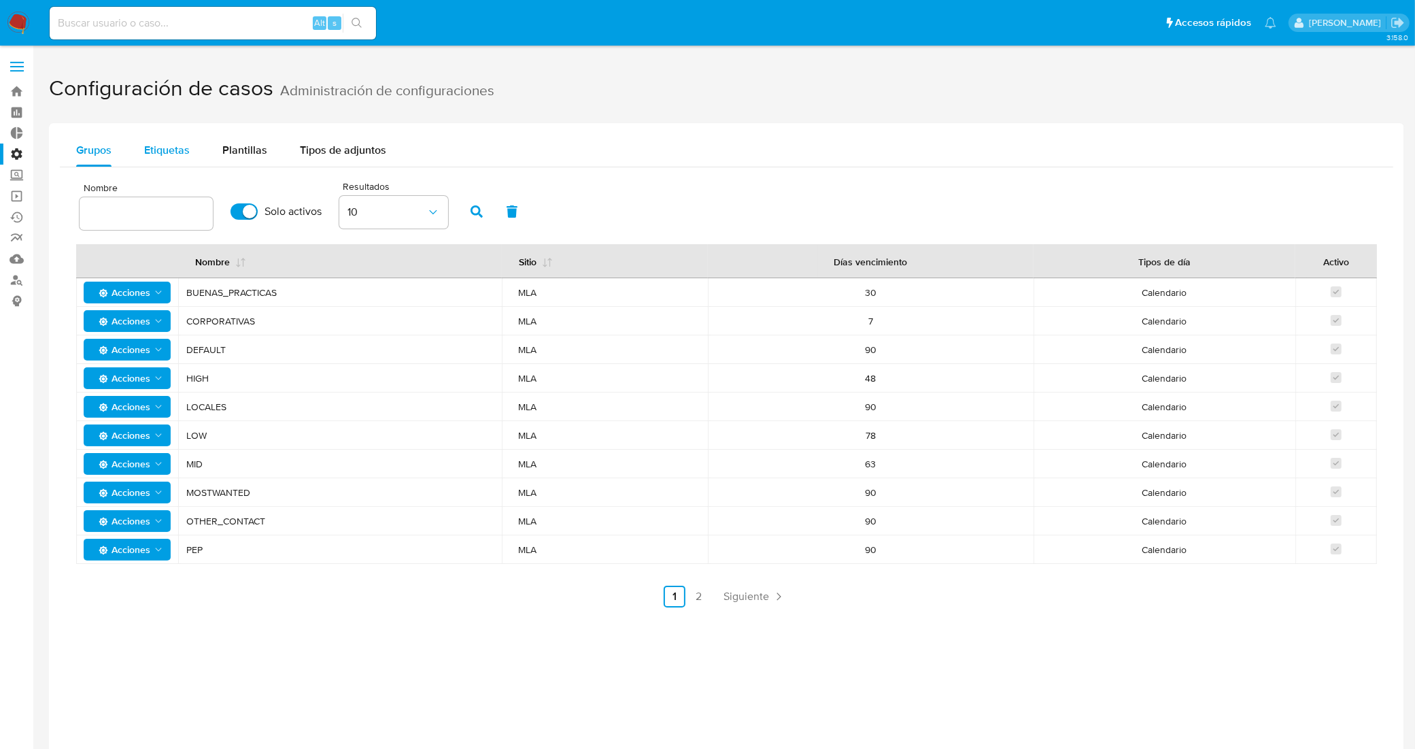
click at [157, 136] on div "Etiquetas" at bounding box center [167, 150] width 46 height 33
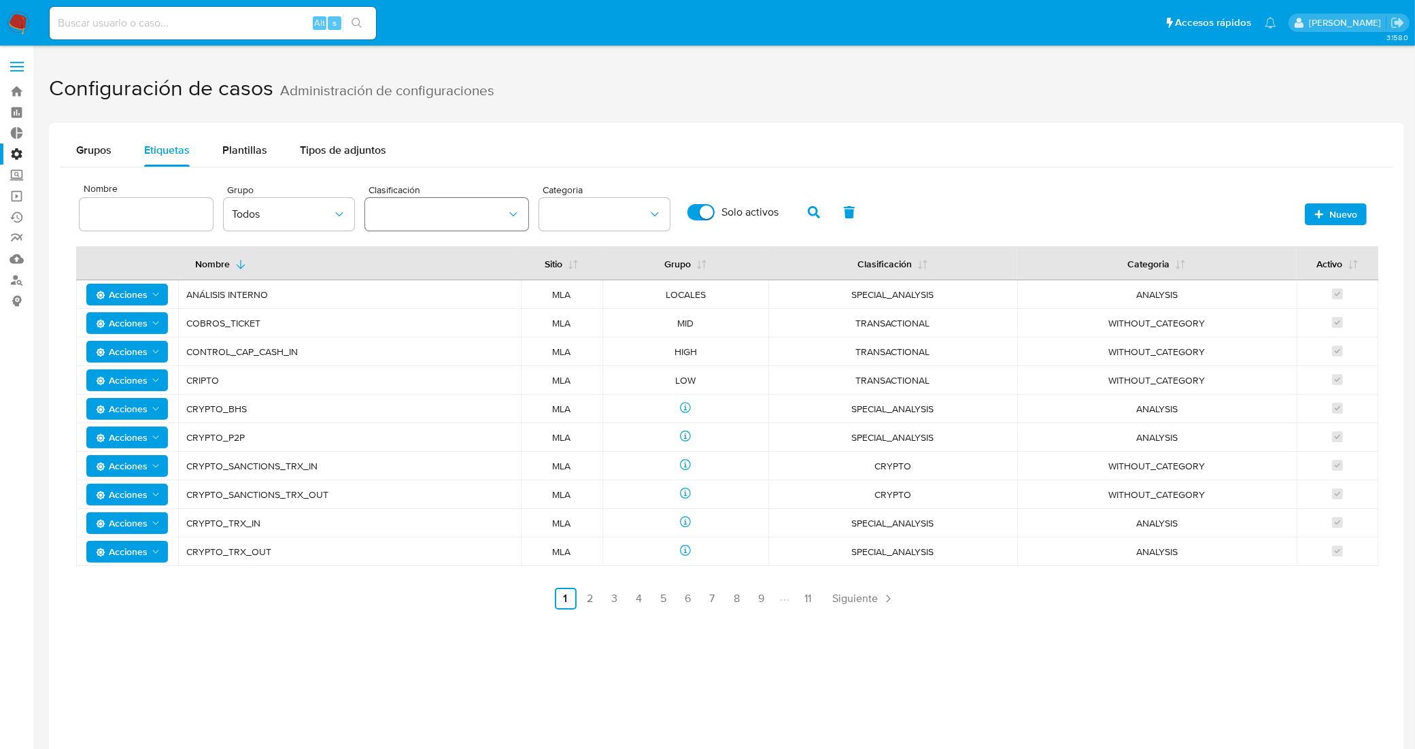
click at [510, 207] on icon "classification" at bounding box center [514, 214] width 14 height 14
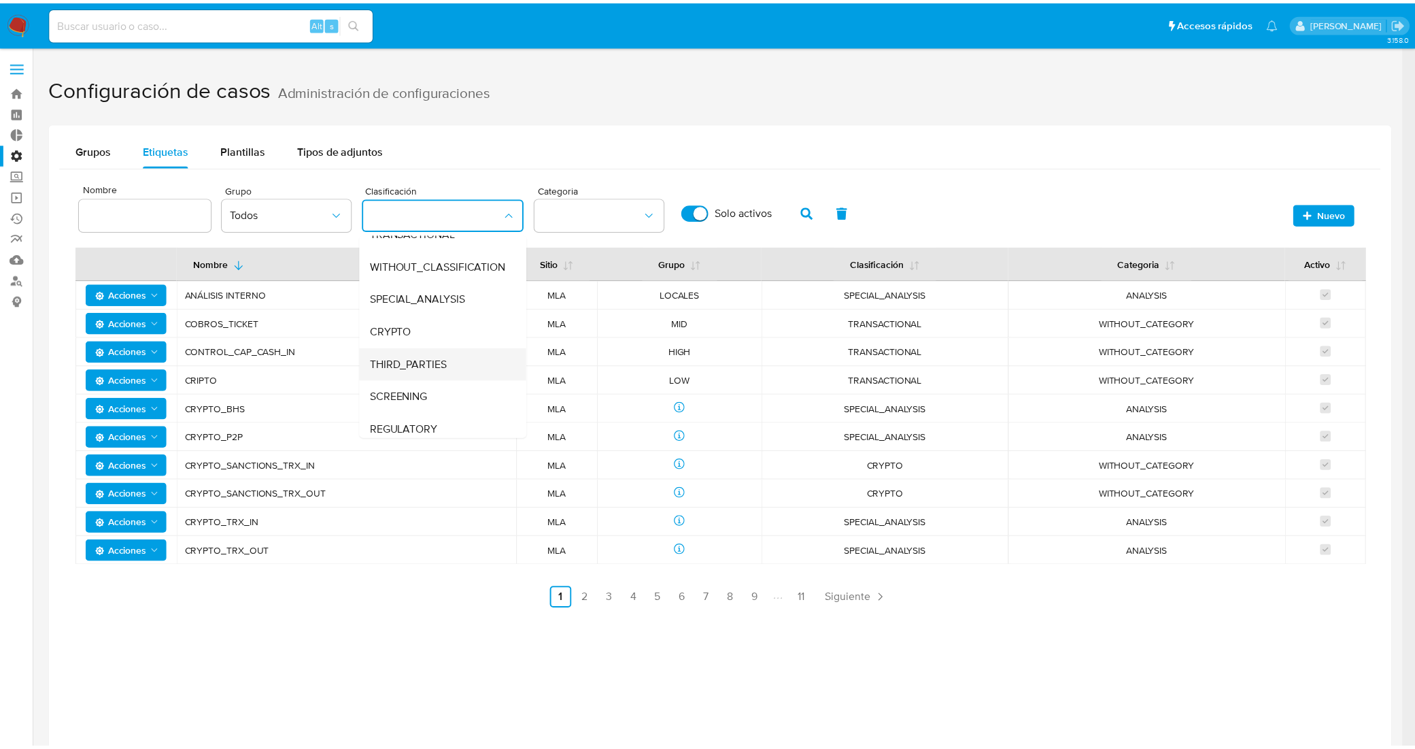
scroll to position [56, 0]
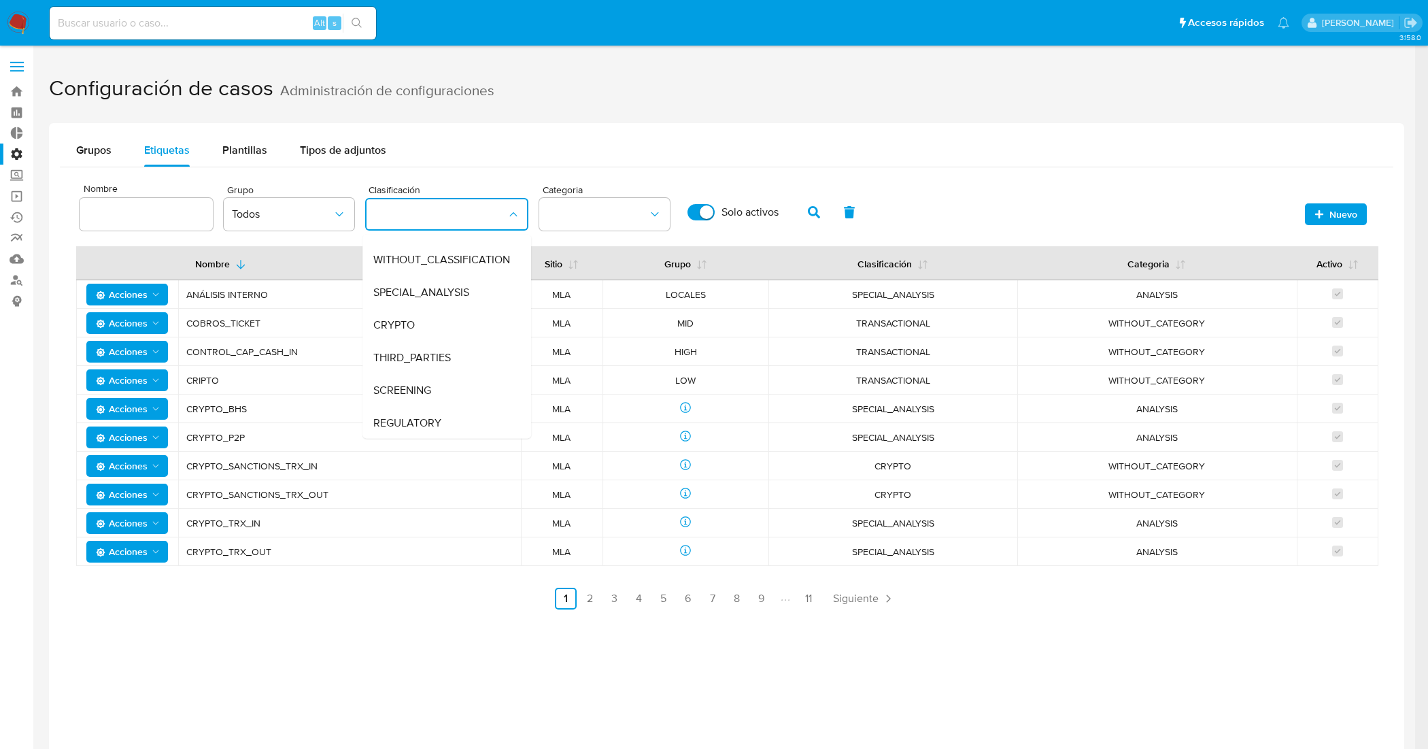
click at [452, 420] on div "REGULATORY" at bounding box center [442, 423] width 139 height 33
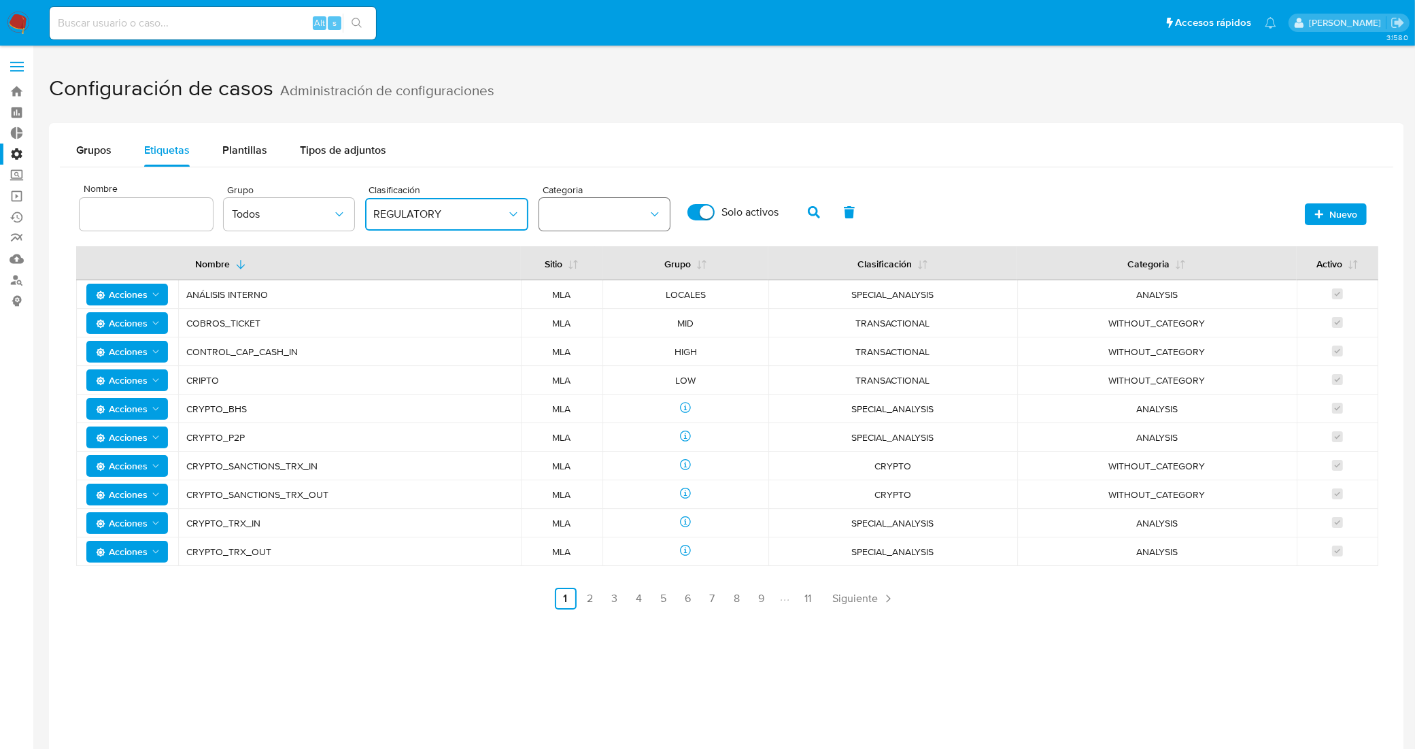
click at [662, 209] on button "category" at bounding box center [604, 214] width 131 height 33
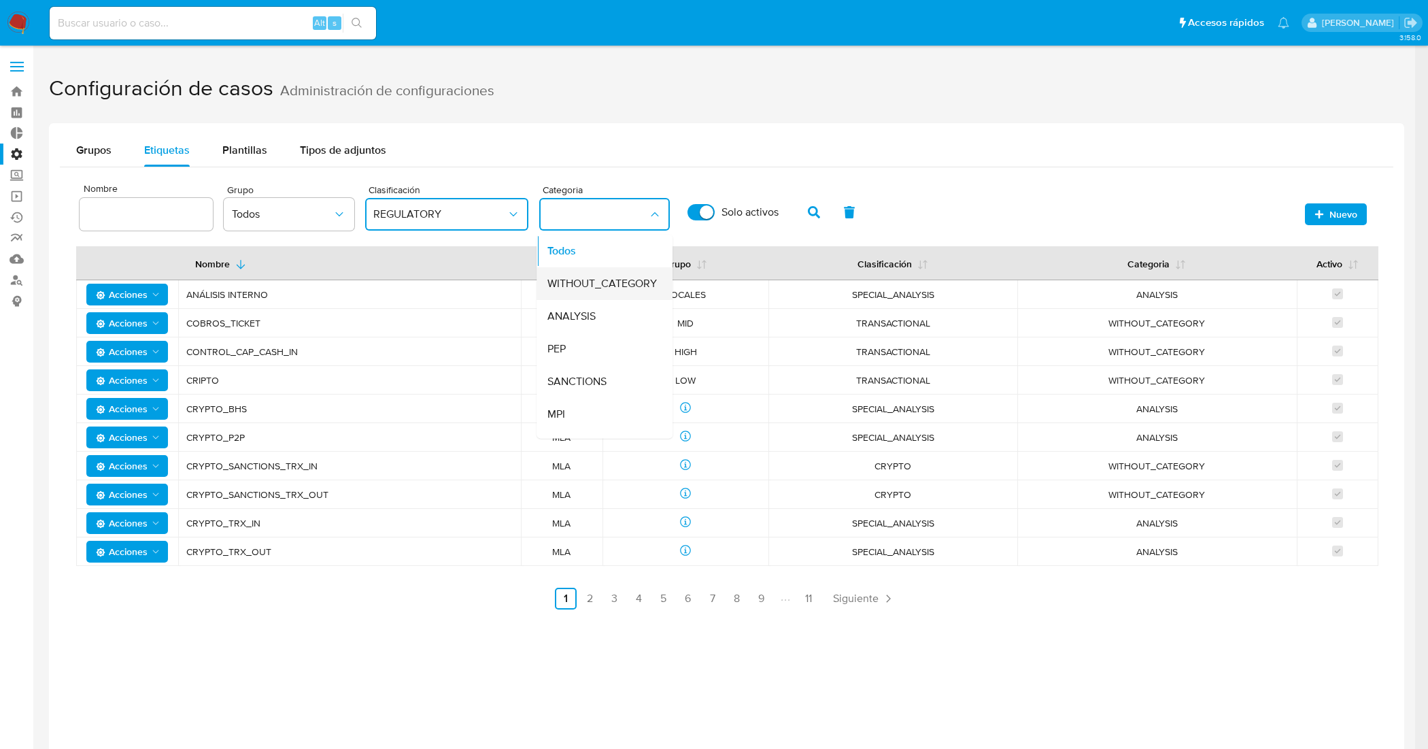
click at [618, 273] on div "WITHOUT_CATEGORY" at bounding box center [601, 283] width 109 height 33
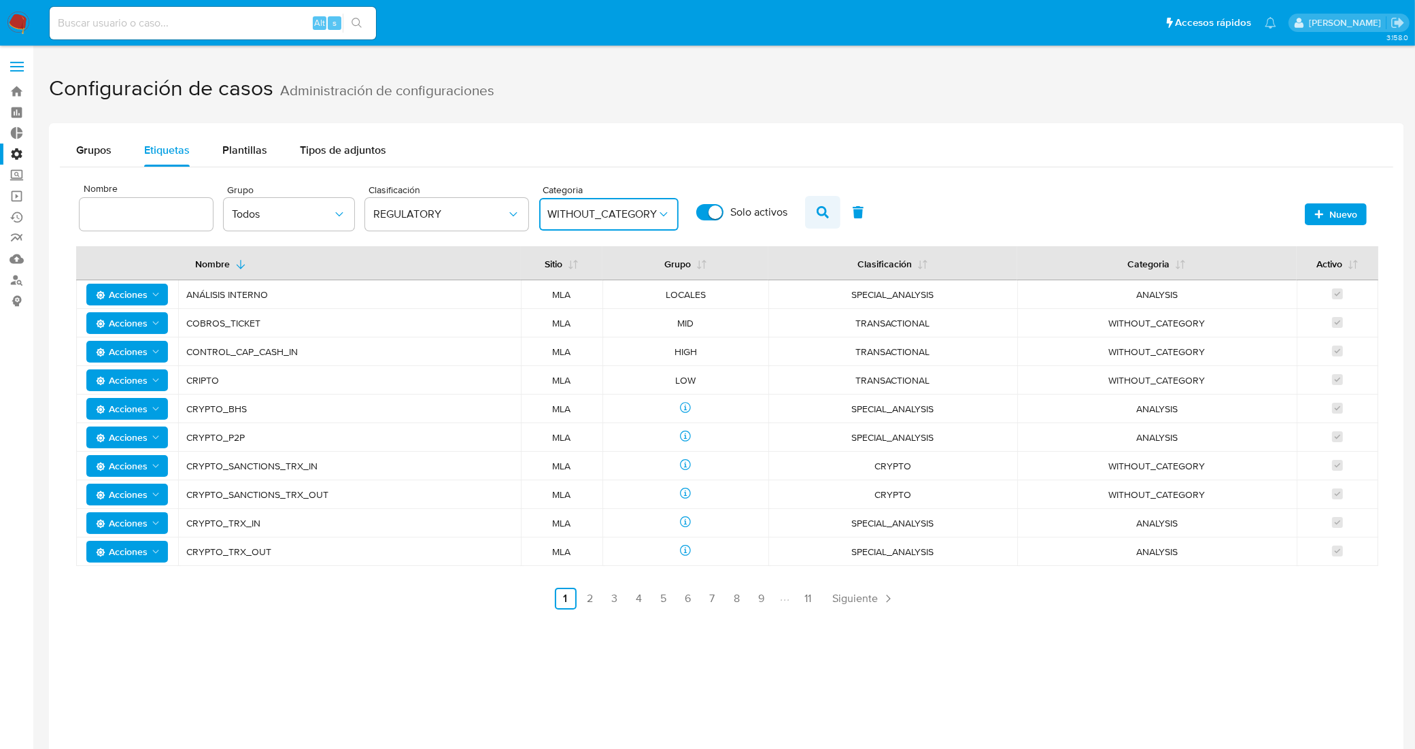
click at [825, 206] on icon "button" at bounding box center [823, 212] width 12 height 12
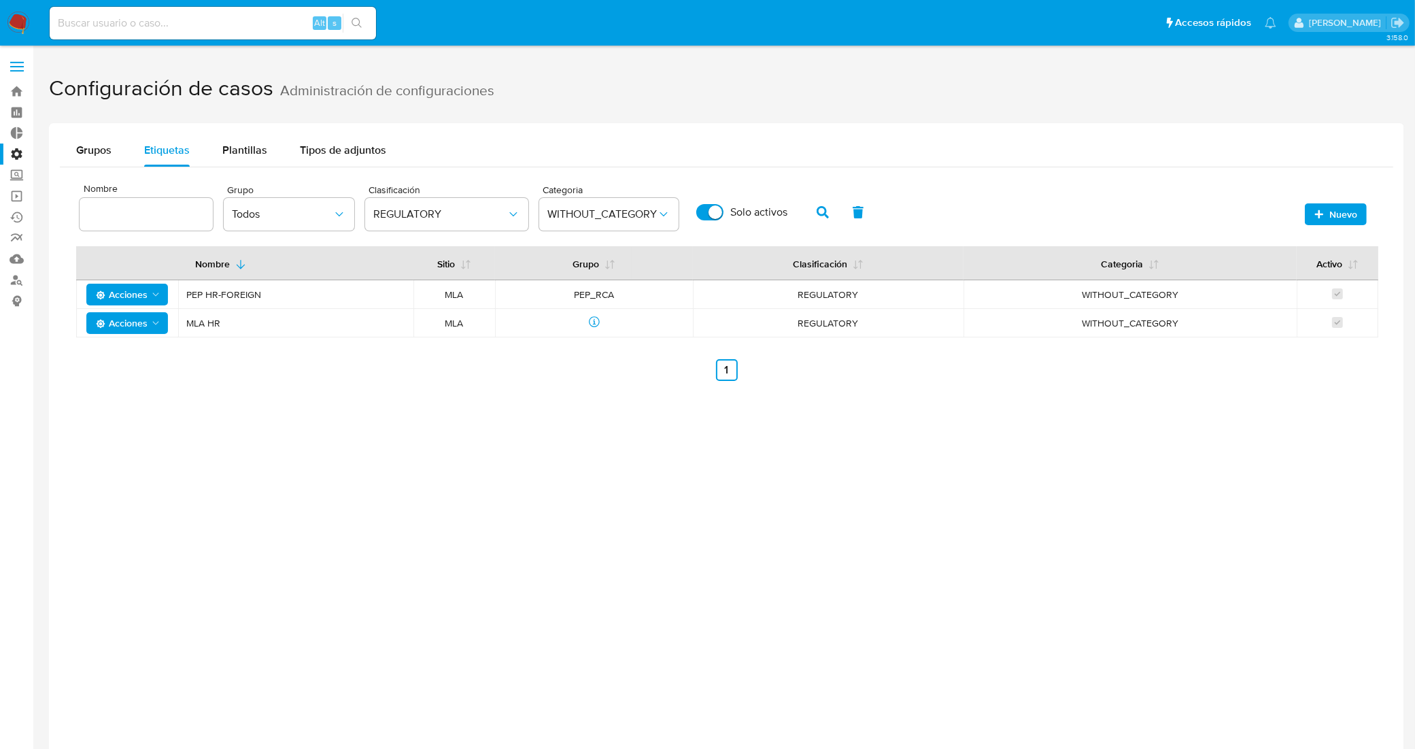
click at [362, 477] on div "Grupos Etiquetas Plantillas Tipos de adjuntos Nombre Sitio MLA Grupo Todos Clas…" at bounding box center [726, 497] width 1355 height 749
click at [157, 318] on icon "Acciones" at bounding box center [155, 323] width 11 height 11
click at [146, 424] on button "Ver registros" at bounding box center [127, 423] width 122 height 33
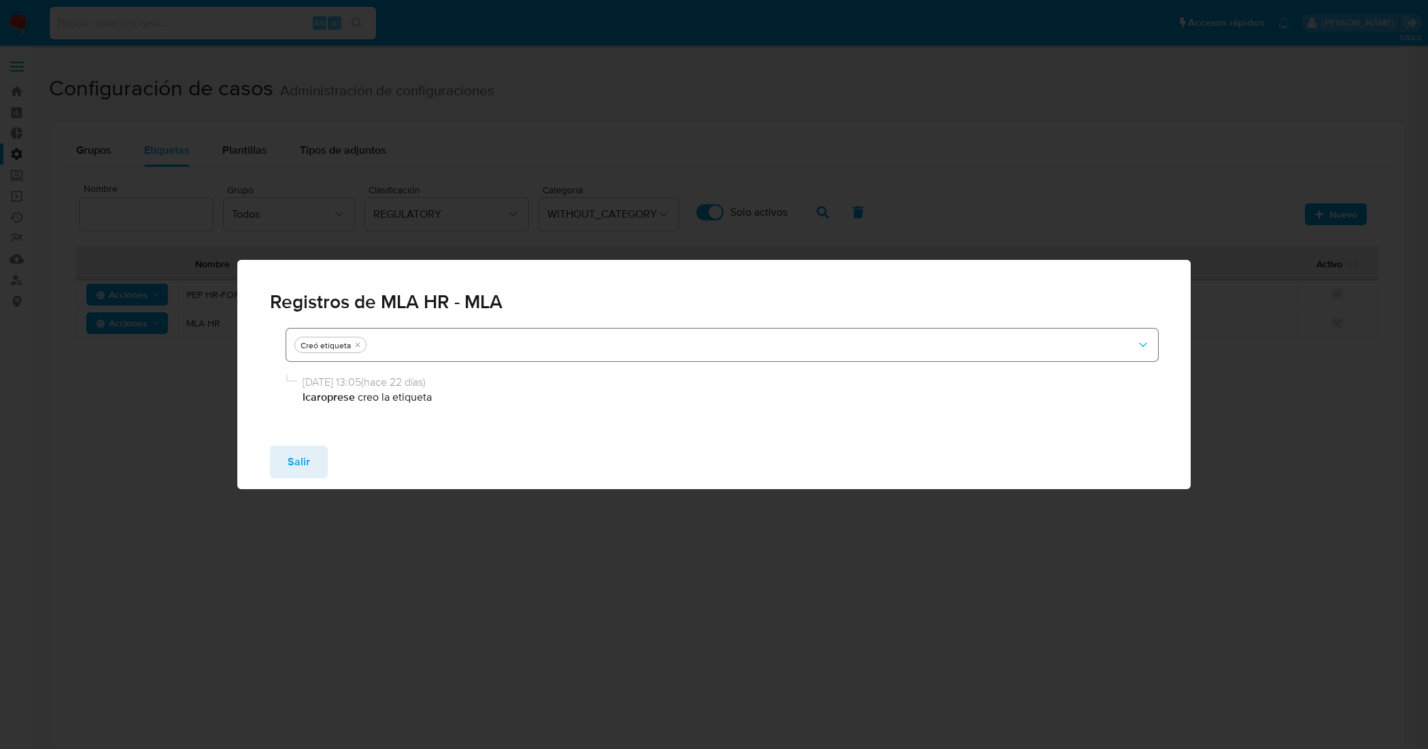
click at [1134, 341] on button "button" at bounding box center [722, 344] width 873 height 33
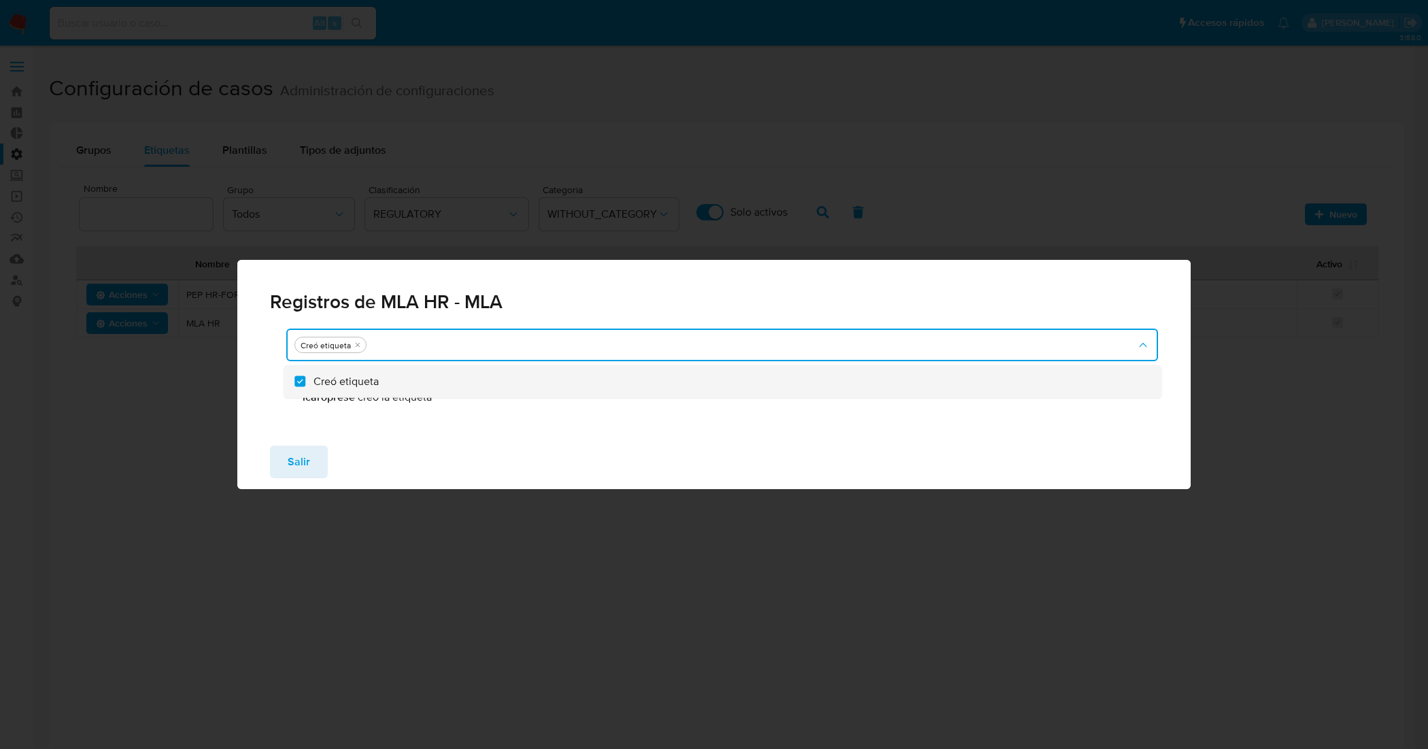
click at [436, 379] on div "Creó etiqueta" at bounding box center [728, 381] width 829 height 33
click at [434, 378] on div "Creó etiqueta" at bounding box center [728, 381] width 829 height 33
click at [439, 383] on div "Creó etiqueta" at bounding box center [728, 381] width 829 height 33
checkbox input "false"
click at [311, 458] on button "Salir" at bounding box center [299, 461] width 58 height 33
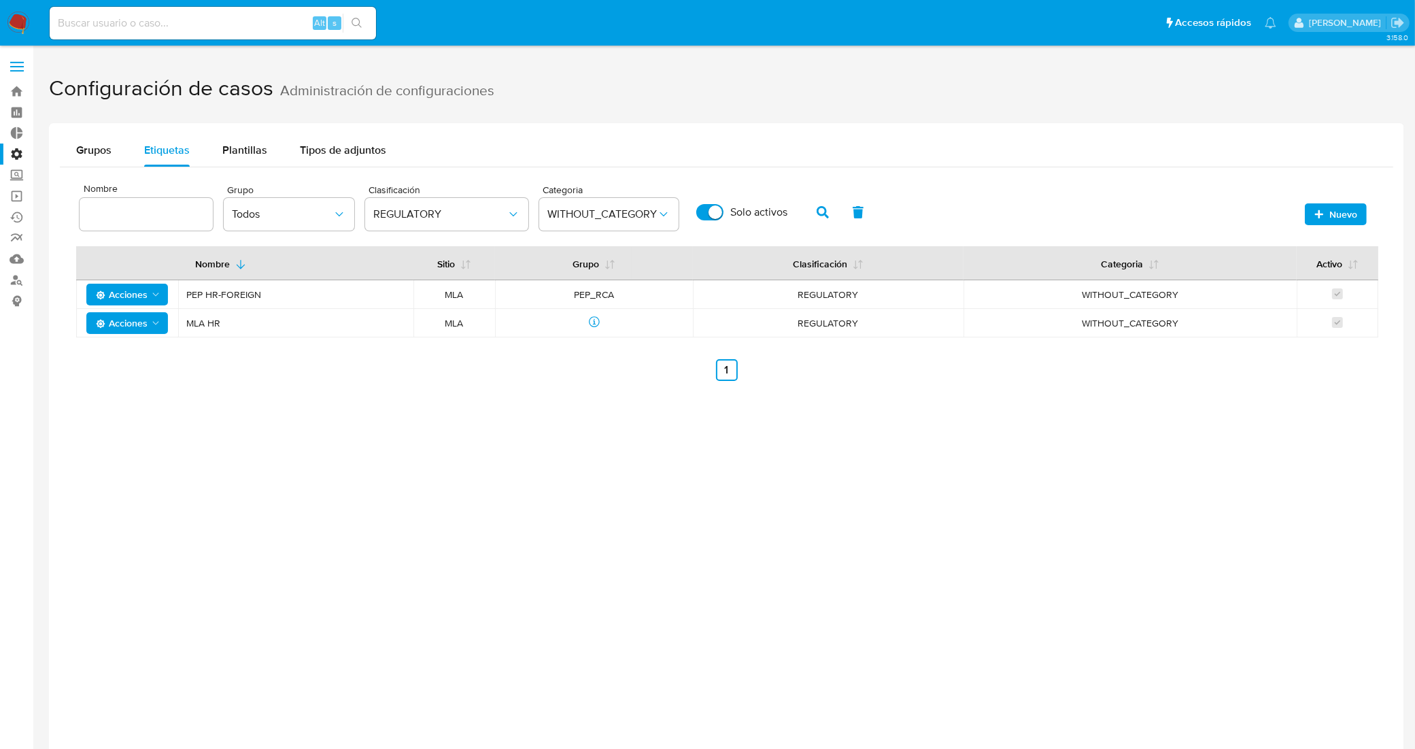
click at [151, 318] on icon "Acciones" at bounding box center [155, 323] width 11 height 11
click at [116, 430] on button "Ver registros" at bounding box center [127, 423] width 122 height 33
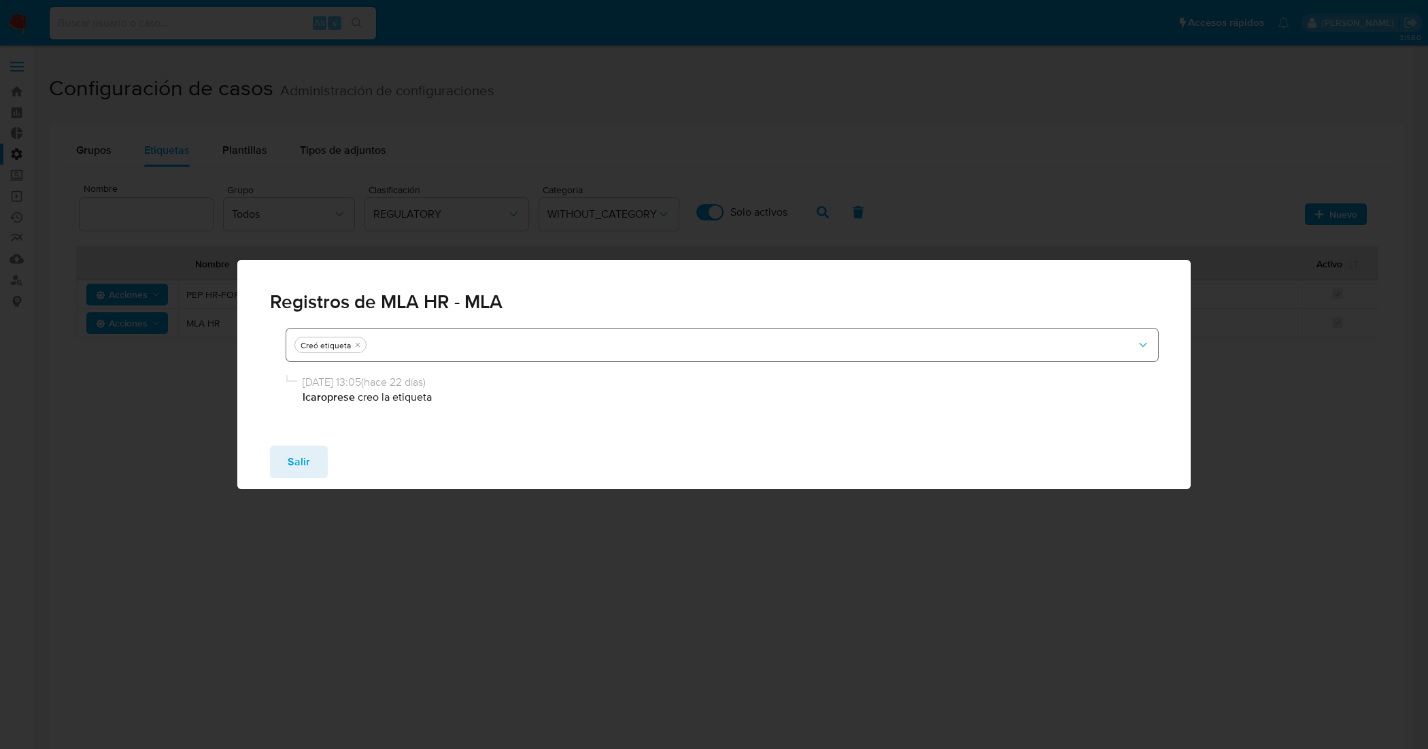
click at [386, 352] on button "button" at bounding box center [722, 344] width 873 height 33
click at [318, 450] on button "Salir" at bounding box center [299, 461] width 58 height 33
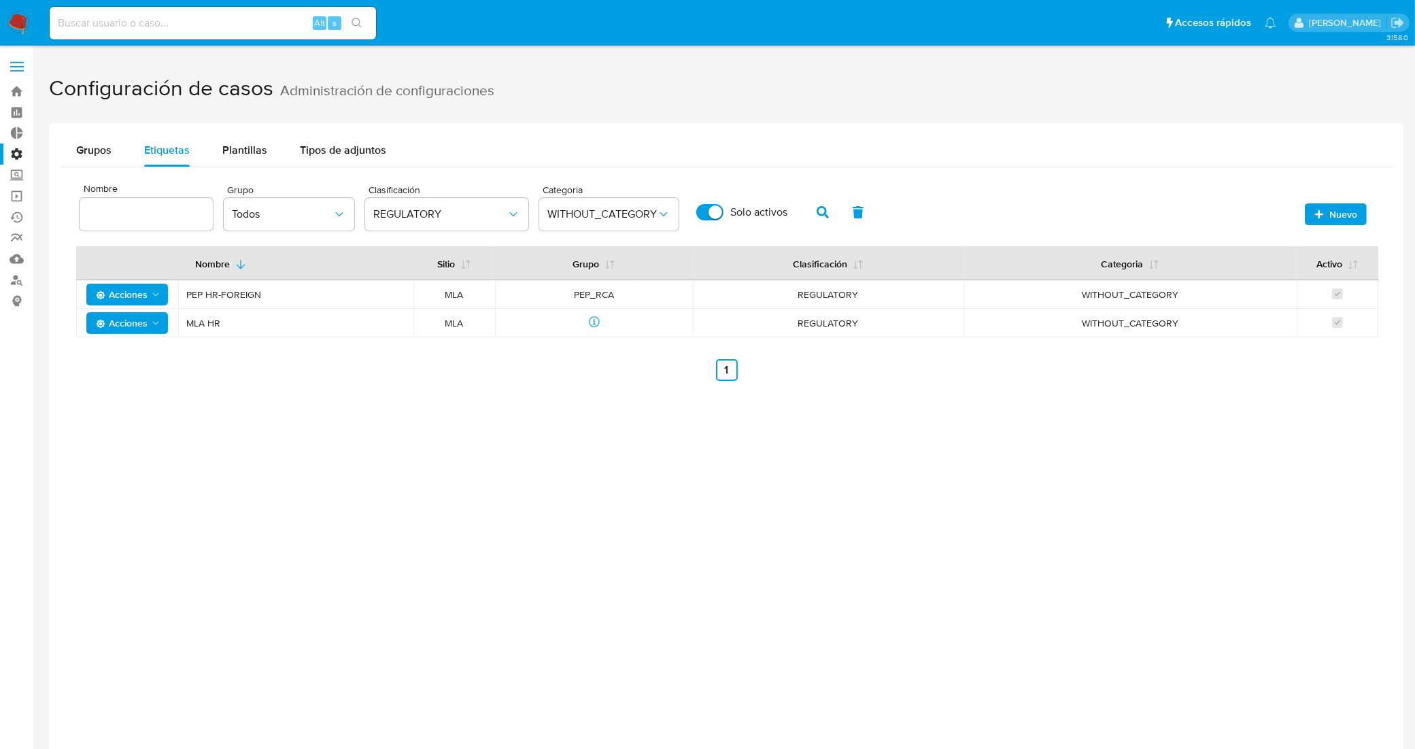
click at [158, 322] on icon "Acciones" at bounding box center [155, 323] width 11 height 11
click at [144, 358] on button "Editar" at bounding box center [127, 357] width 122 height 33
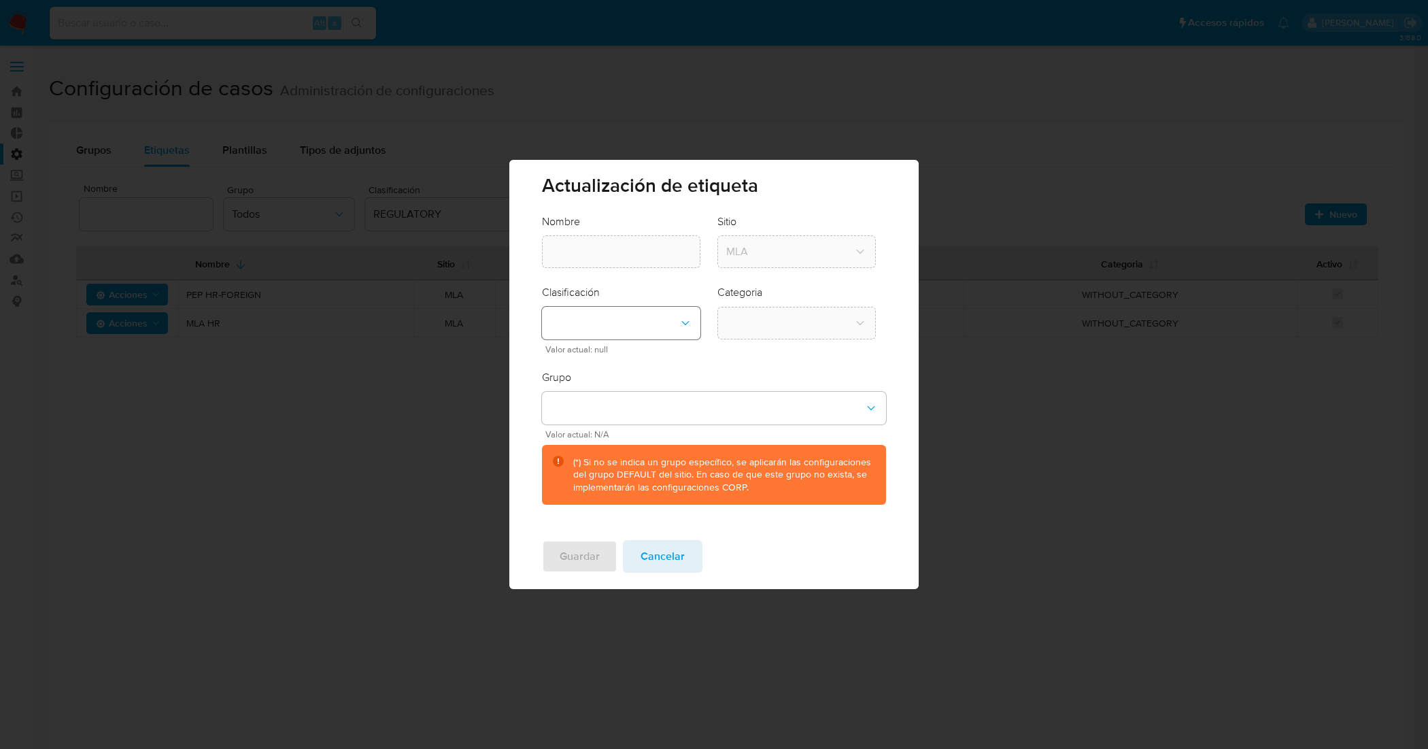
type input "MLA HR"
click at [623, 477] on div "(*) Si no se indica un grupo específico, se aplicarán las configuraciones del g…" at bounding box center [723, 475] width 301 height 39
click at [596, 436] on span "Valor actual: N/A" at bounding box center [716, 434] width 343 height 7
click at [607, 413] on button "group-dropdown" at bounding box center [713, 408] width 343 height 33
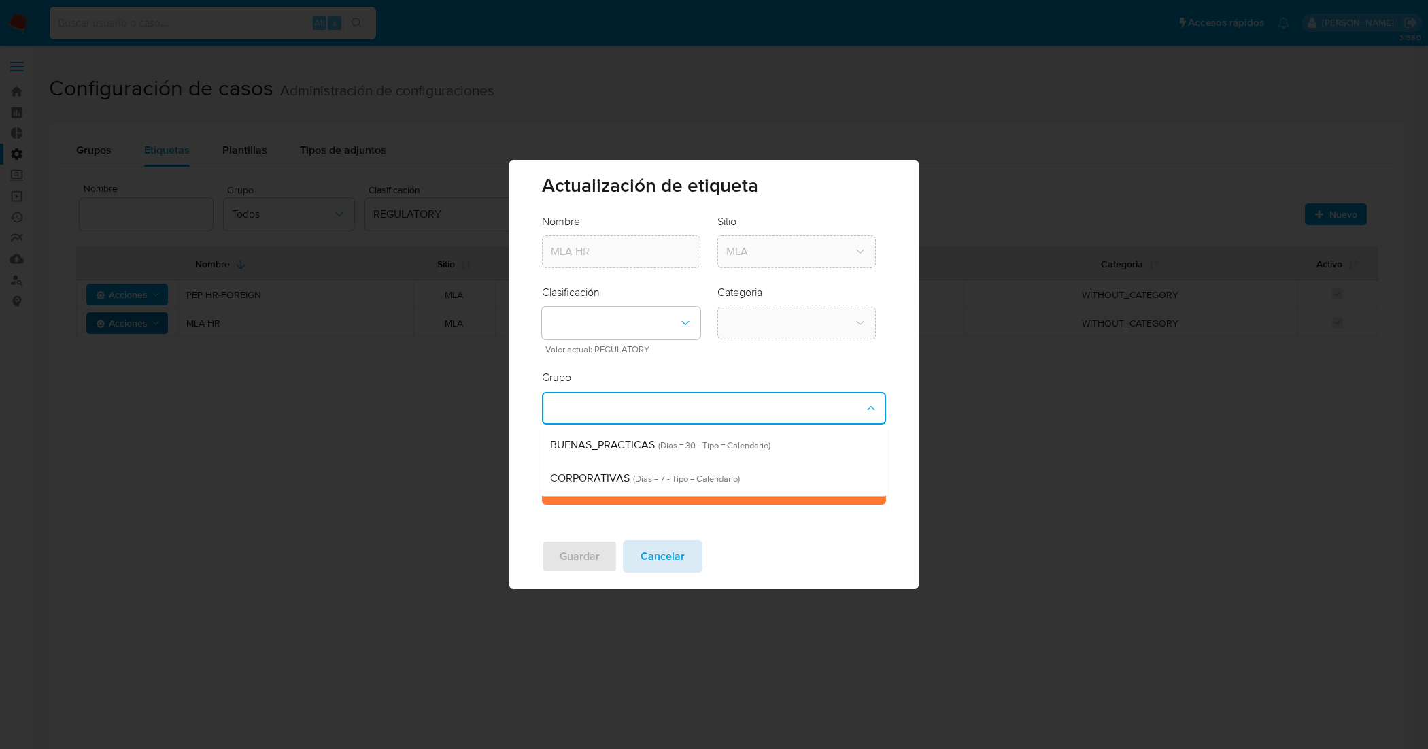
click at [661, 558] on span "Cancelar" at bounding box center [663, 556] width 44 height 30
